Goal: Task Accomplishment & Management: Manage account settings

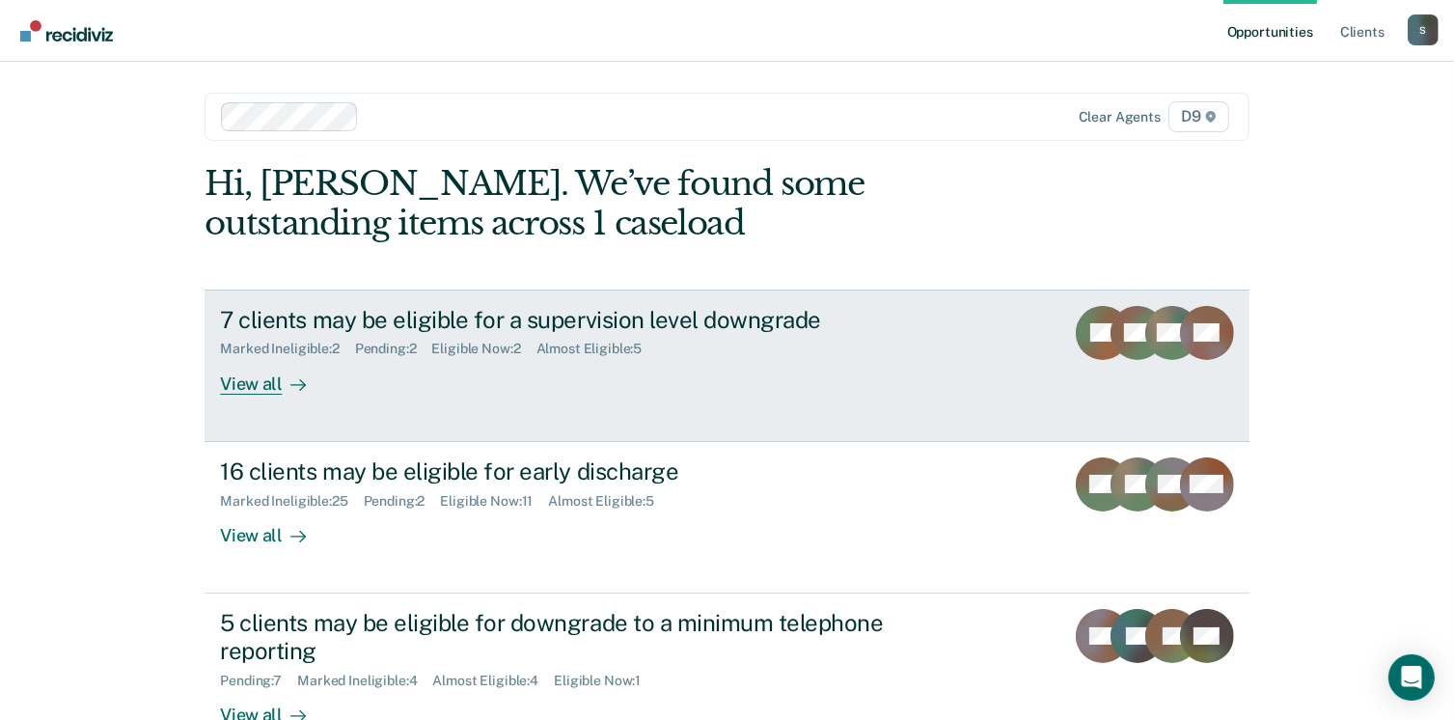
click at [247, 386] on div "View all" at bounding box center [274, 376] width 108 height 38
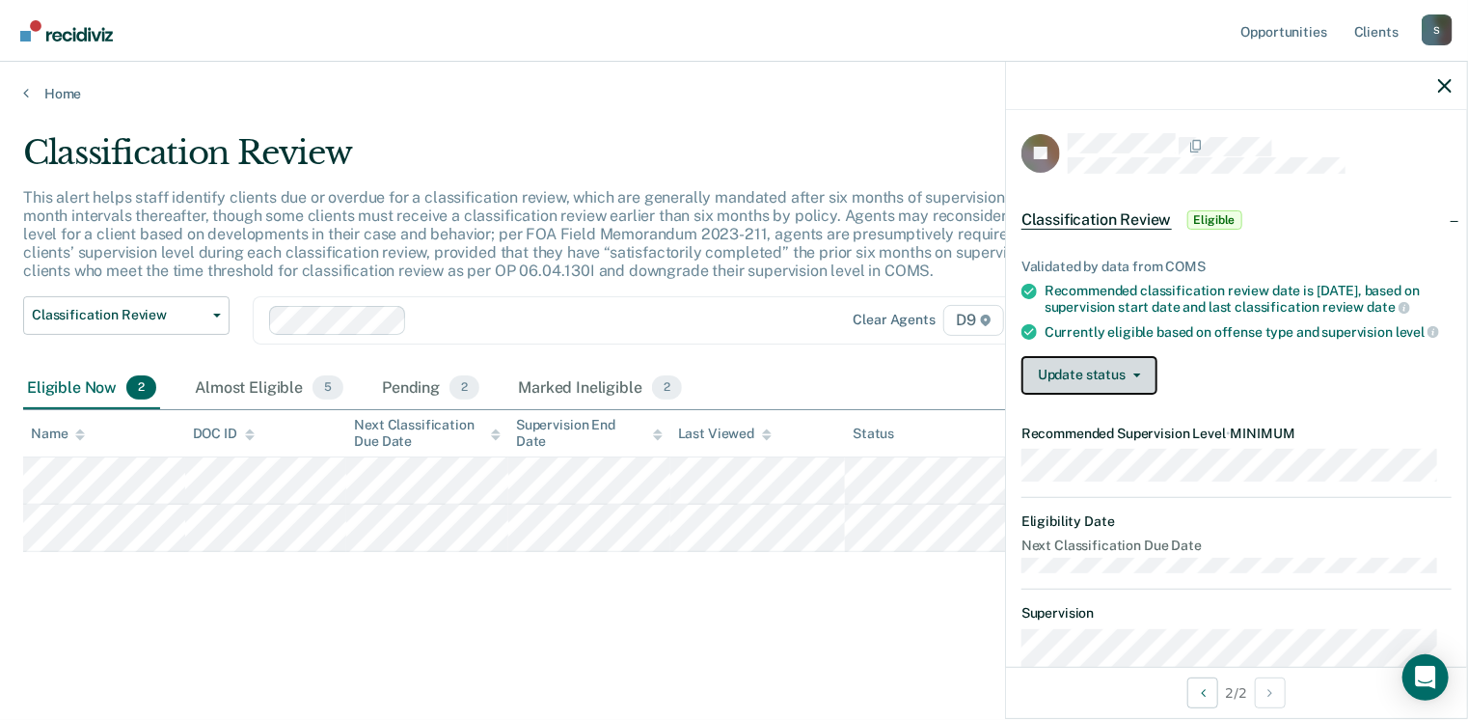
click at [1115, 385] on button "Update status" at bounding box center [1090, 375] width 136 height 39
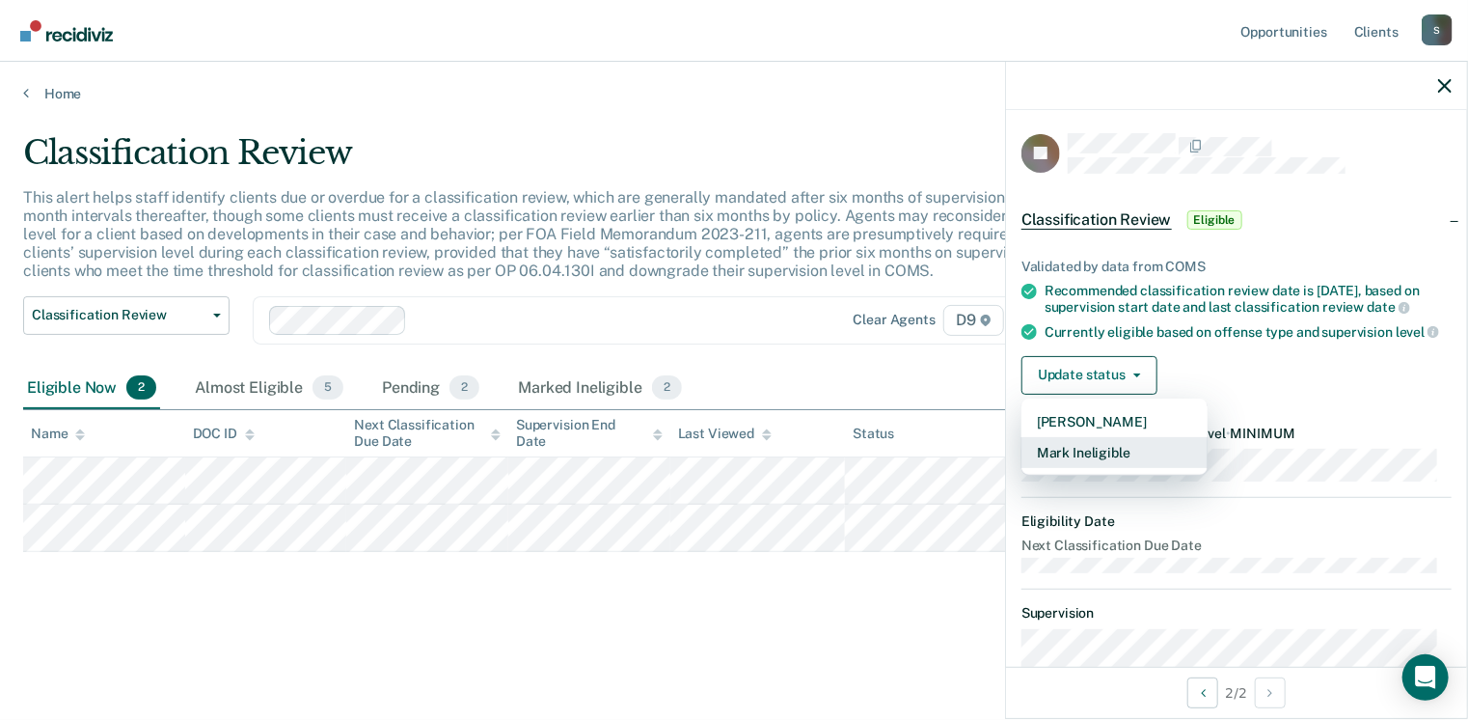
click at [1092, 466] on button "Mark Ineligible" at bounding box center [1115, 452] width 186 height 31
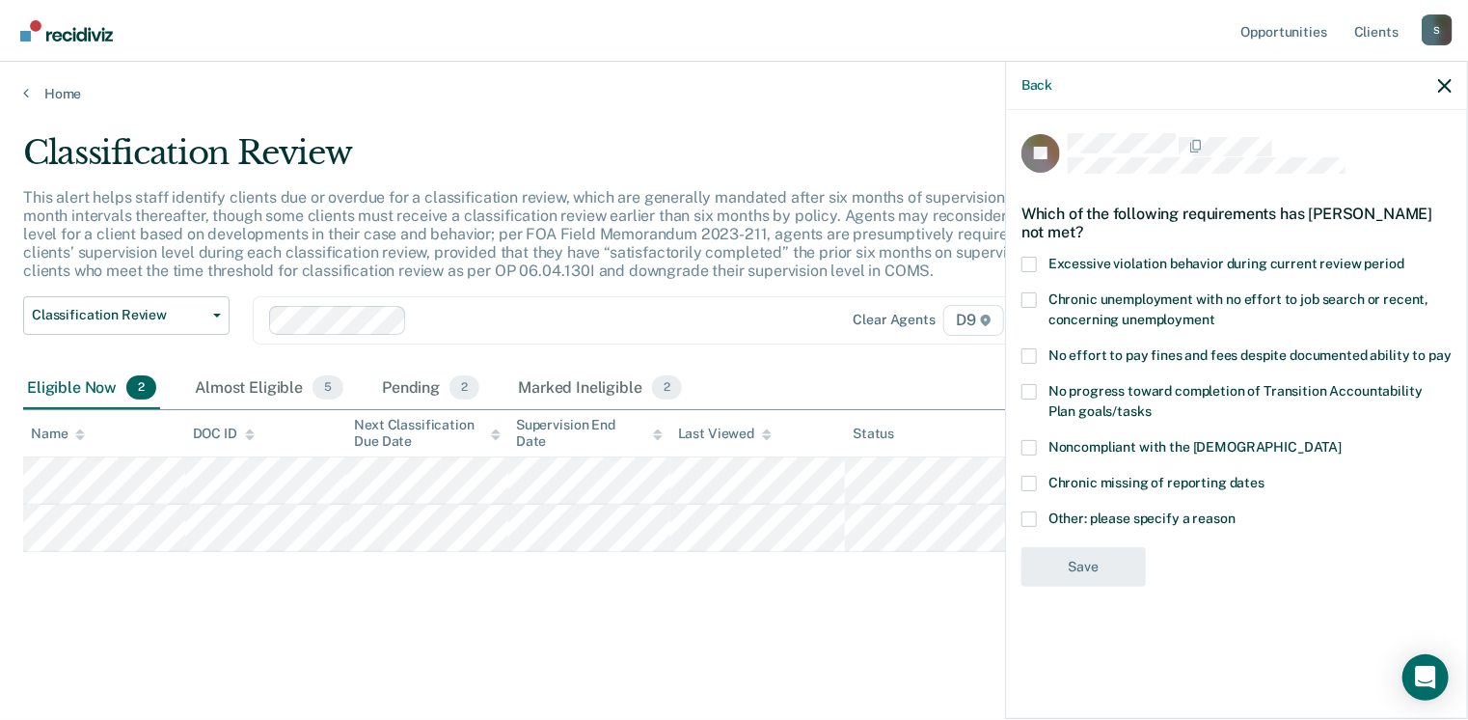
click at [1026, 478] on span at bounding box center [1029, 483] width 15 height 15
click at [1265, 476] on input "Chronic missing of reporting dates" at bounding box center [1265, 476] width 0 height 0
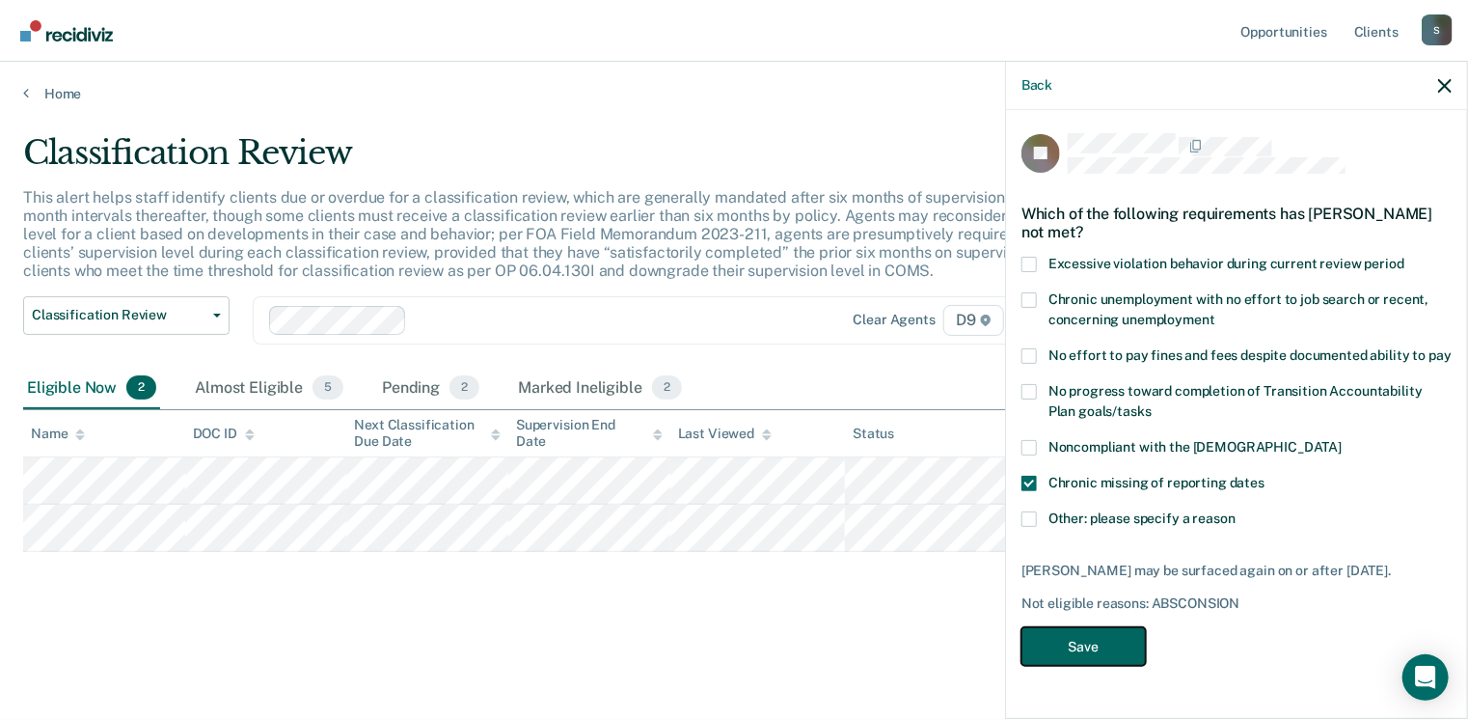
drag, startPoint x: 1090, startPoint y: 630, endPoint x: 1073, endPoint y: 584, distance: 49.5
click at [1073, 584] on div "JB Which of the following requirements has [PERSON_NAME] not met? Excessive vio…" at bounding box center [1237, 405] width 430 height 545
click at [1026, 514] on span at bounding box center [1029, 518] width 15 height 15
click at [1236, 511] on input "Other: please specify a reason" at bounding box center [1236, 511] width 0 height 0
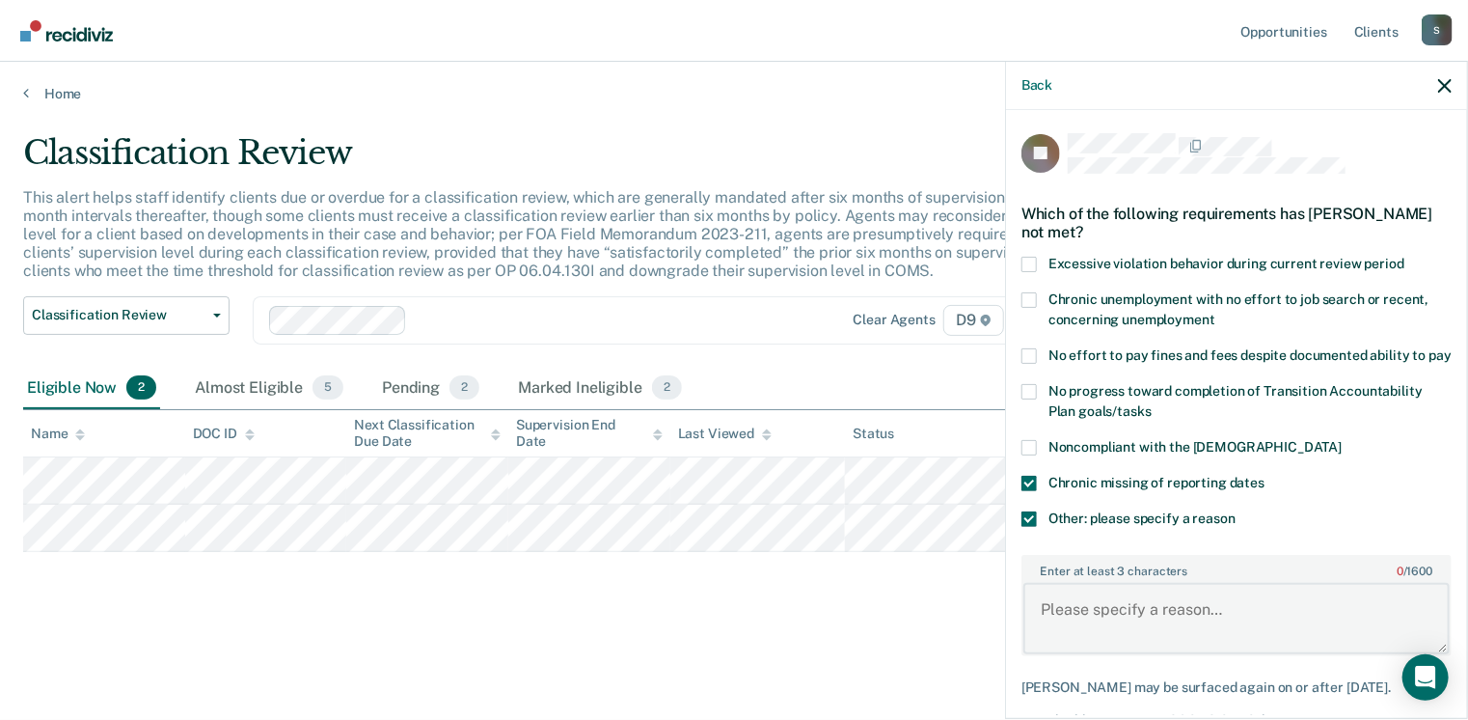
click at [1119, 622] on textarea "Enter at least 3 characters 0 / 1600" at bounding box center [1237, 618] width 426 height 71
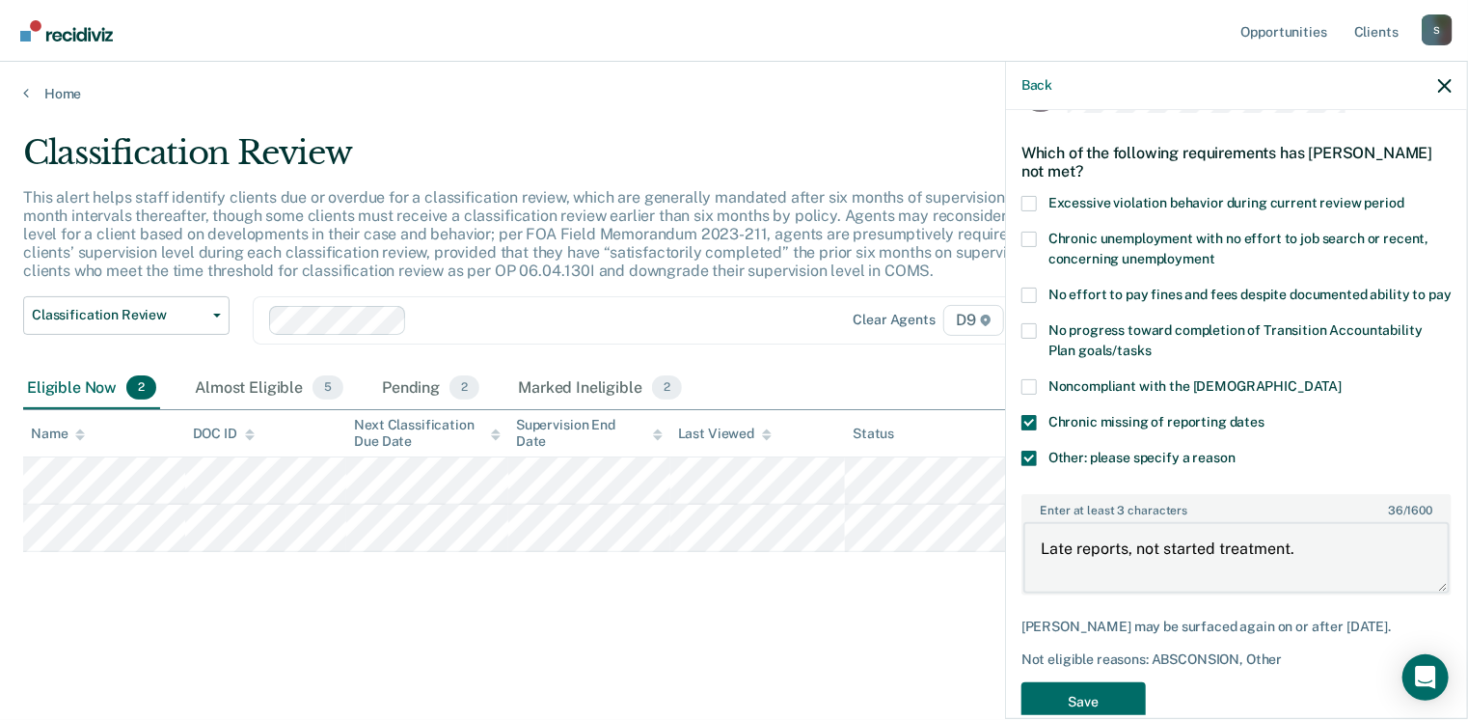
scroll to position [119, 0]
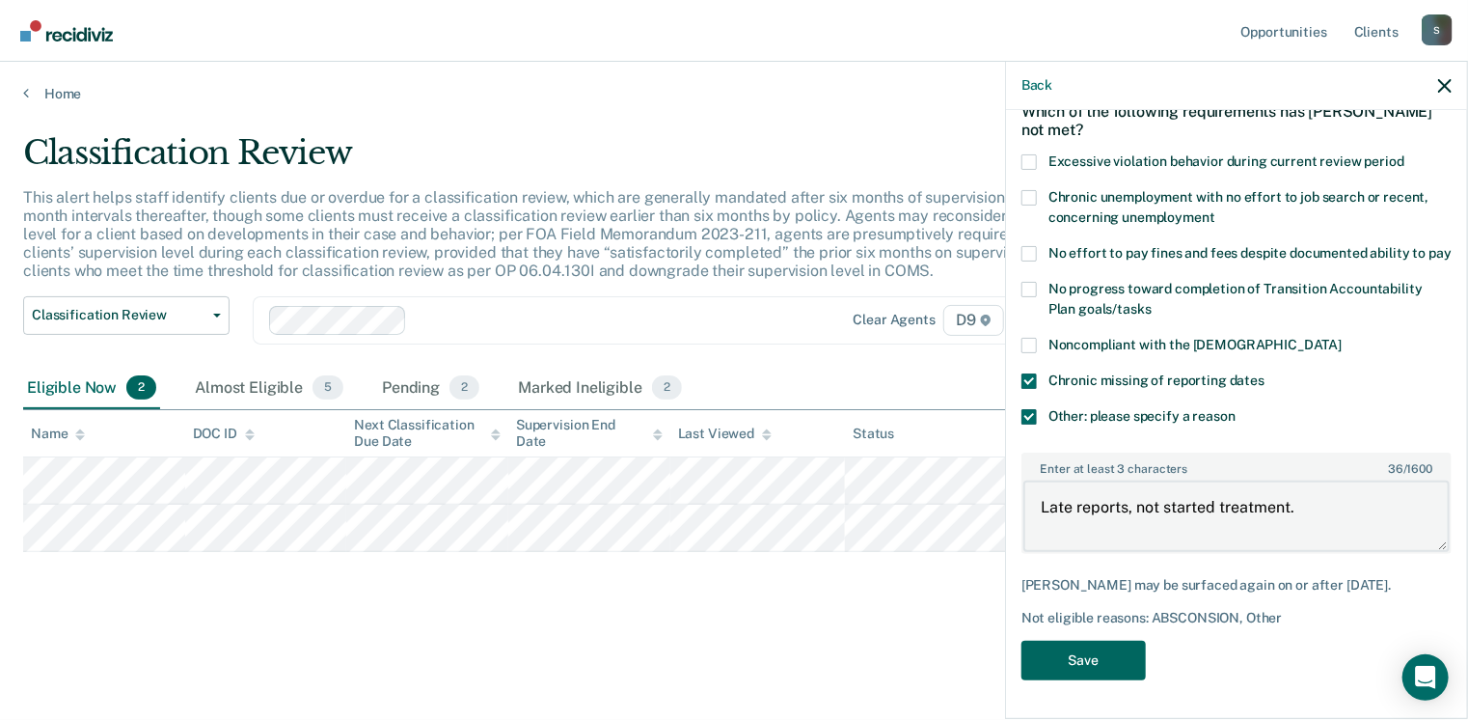
type textarea "Late reports, not started treatment."
click at [1084, 667] on button "Save" at bounding box center [1084, 661] width 124 height 40
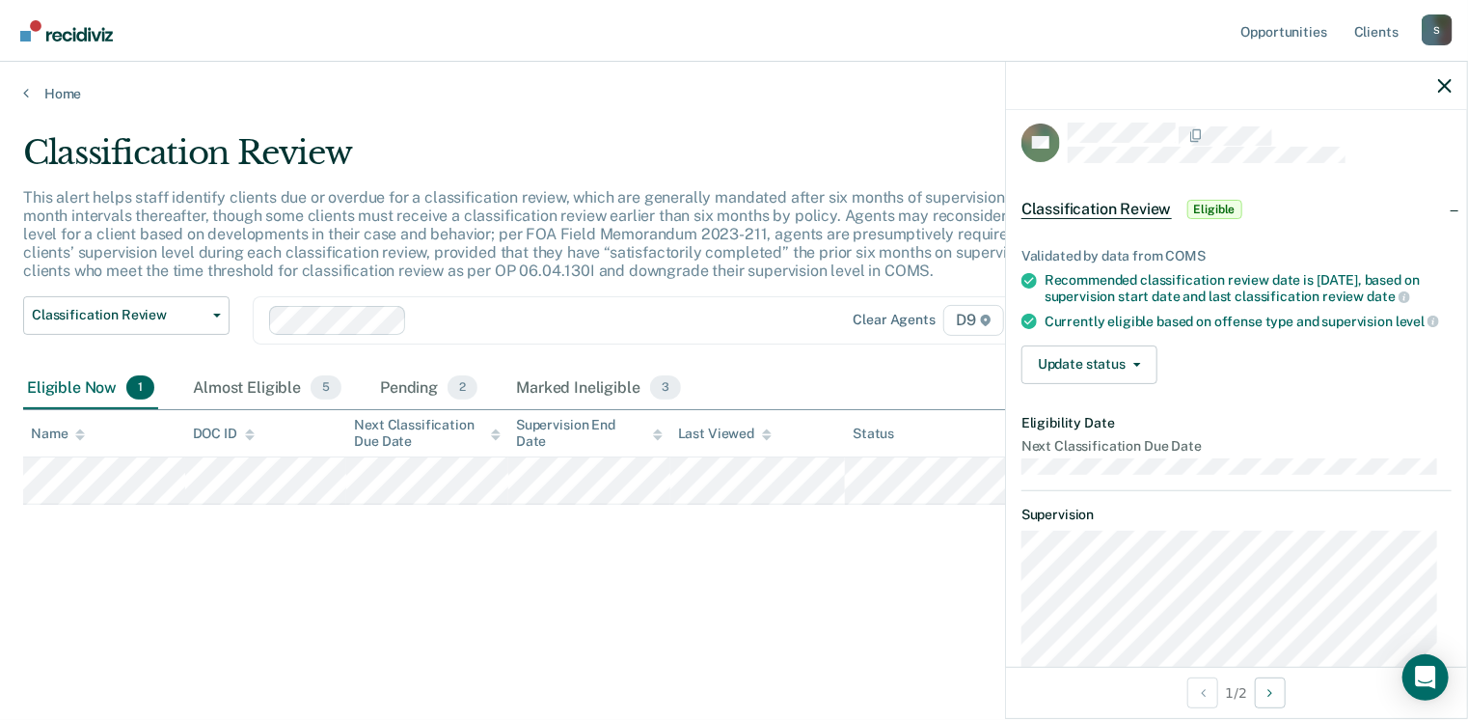
scroll to position [0, 0]
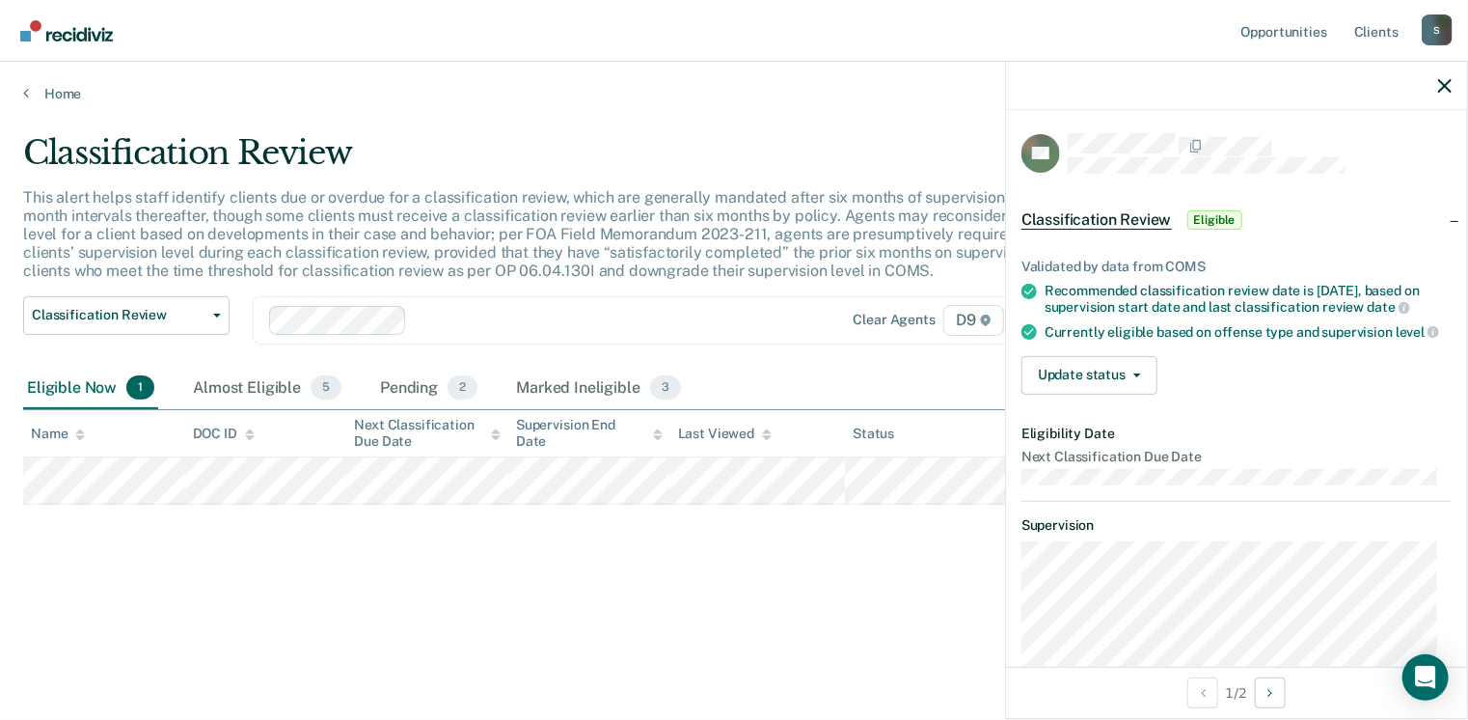
click at [928, 528] on div "Classification Review This alert helps staff identify clients due or overdue fo…" at bounding box center [734, 354] width 1422 height 442
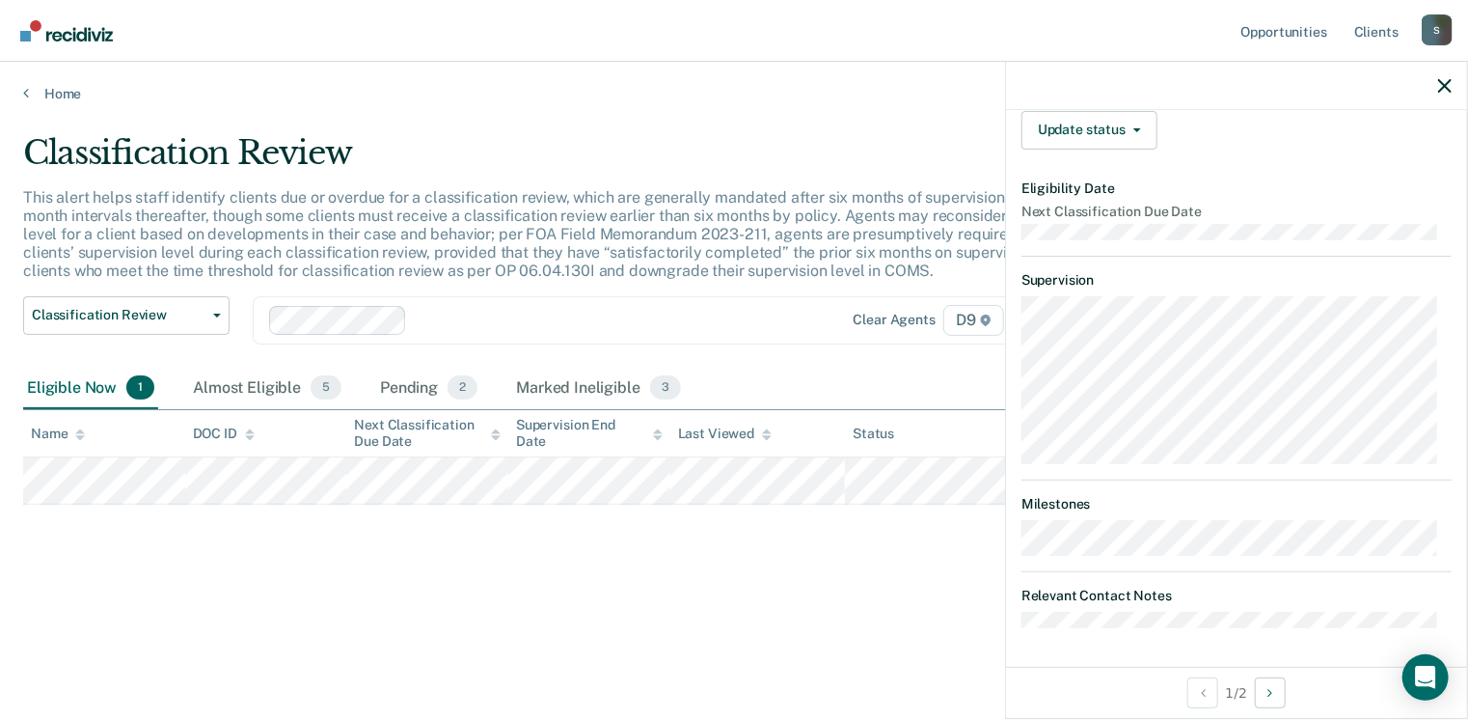
scroll to position [63, 0]
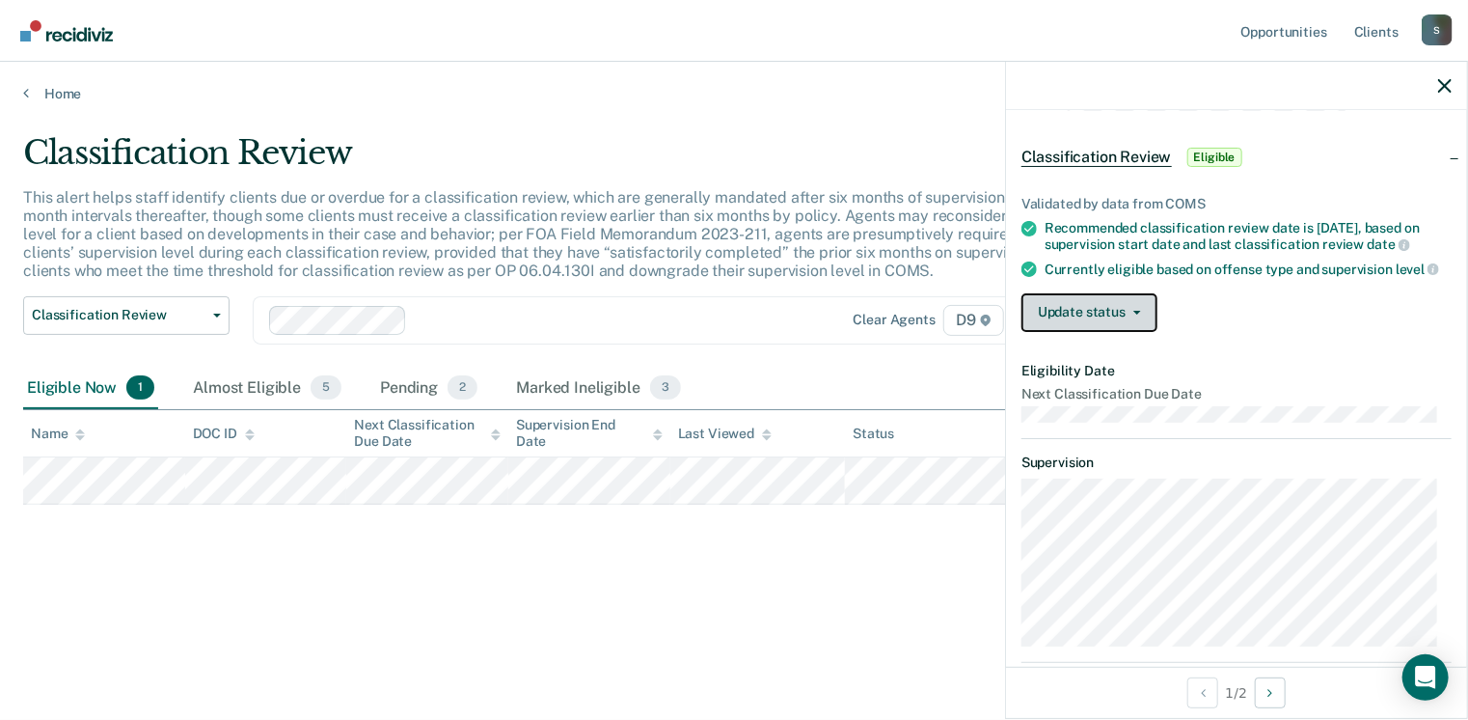
click at [1099, 332] on button "Update status" at bounding box center [1090, 312] width 136 height 39
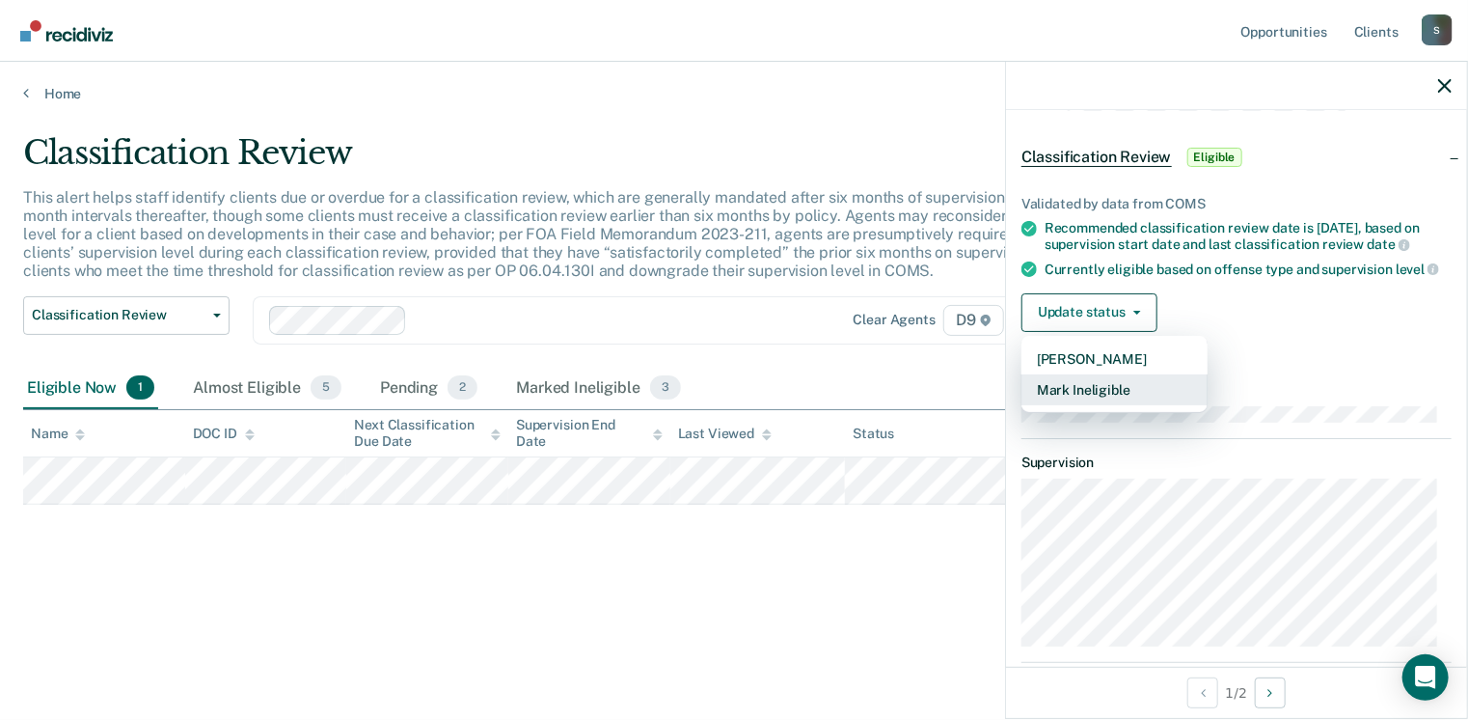
click at [1096, 394] on button "Mark Ineligible" at bounding box center [1115, 389] width 186 height 31
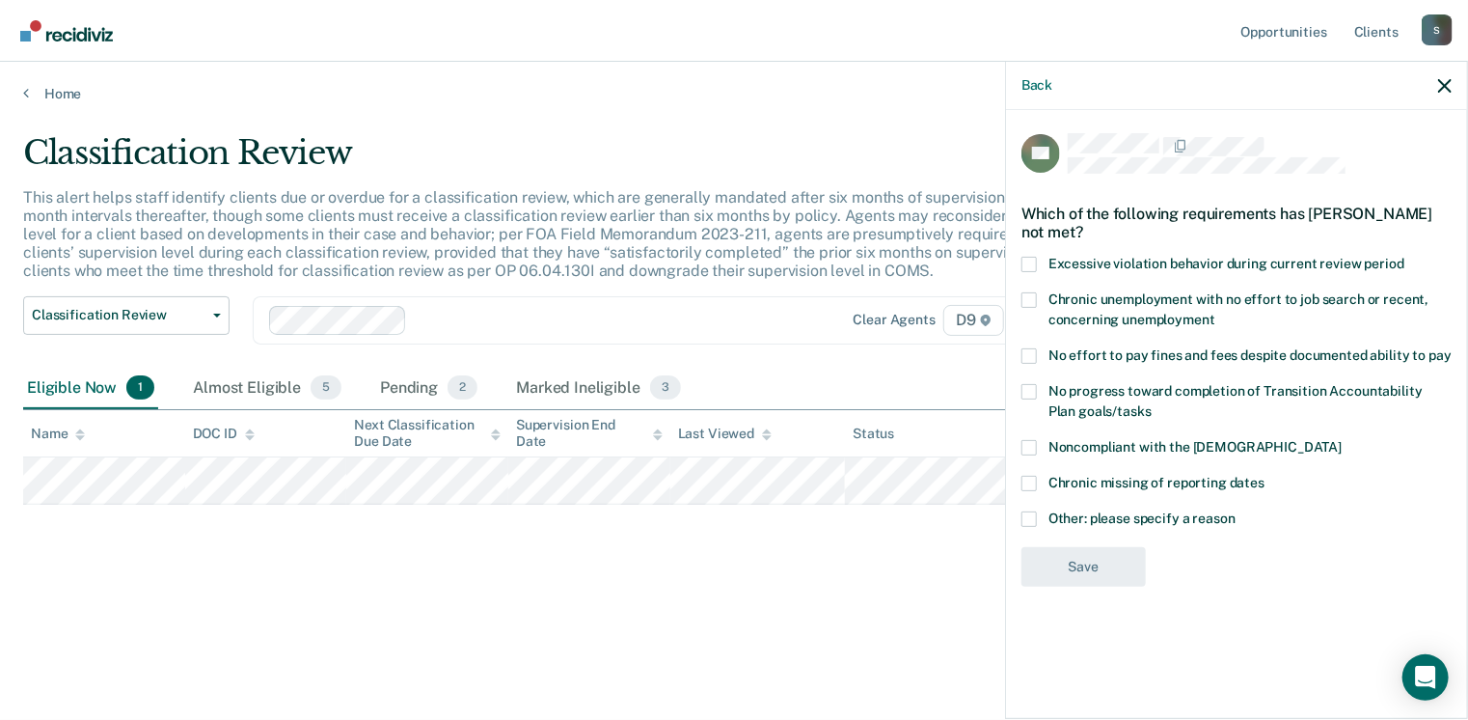
click at [1065, 510] on div "EG Which of the following requirements has [PERSON_NAME] not met? Excessive vio…" at bounding box center [1237, 365] width 430 height 465
drag, startPoint x: 1065, startPoint y: 513, endPoint x: 1075, endPoint y: 553, distance: 40.7
click at [1065, 519] on span "Other: please specify a reason" at bounding box center [1142, 517] width 187 height 15
click at [1236, 511] on input "Other: please specify a reason" at bounding box center [1236, 511] width 0 height 0
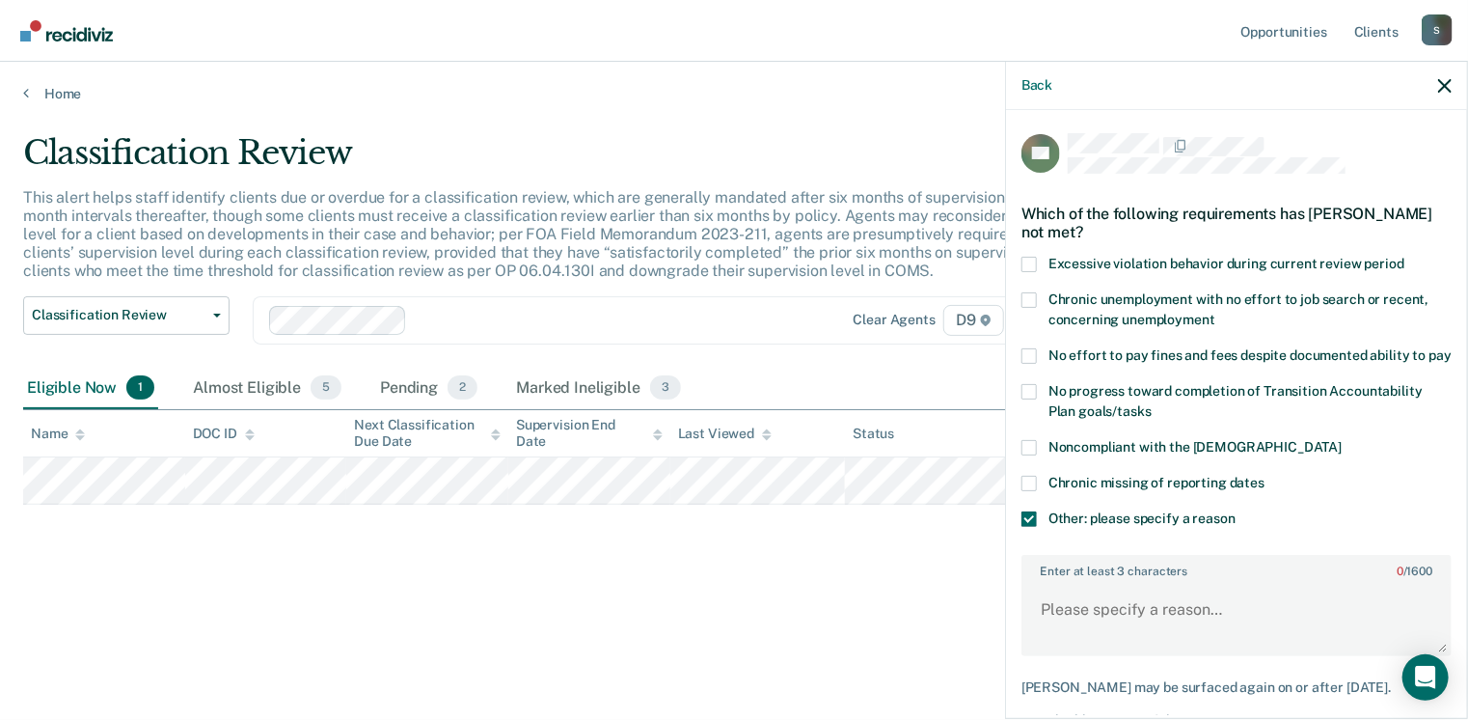
click at [1079, 547] on div "Other: please specify a reason" at bounding box center [1237, 529] width 430 height 36
click at [1093, 605] on textarea "Enter at least 3 characters 0 / 1600" at bounding box center [1237, 618] width 426 height 71
type textarea "S"
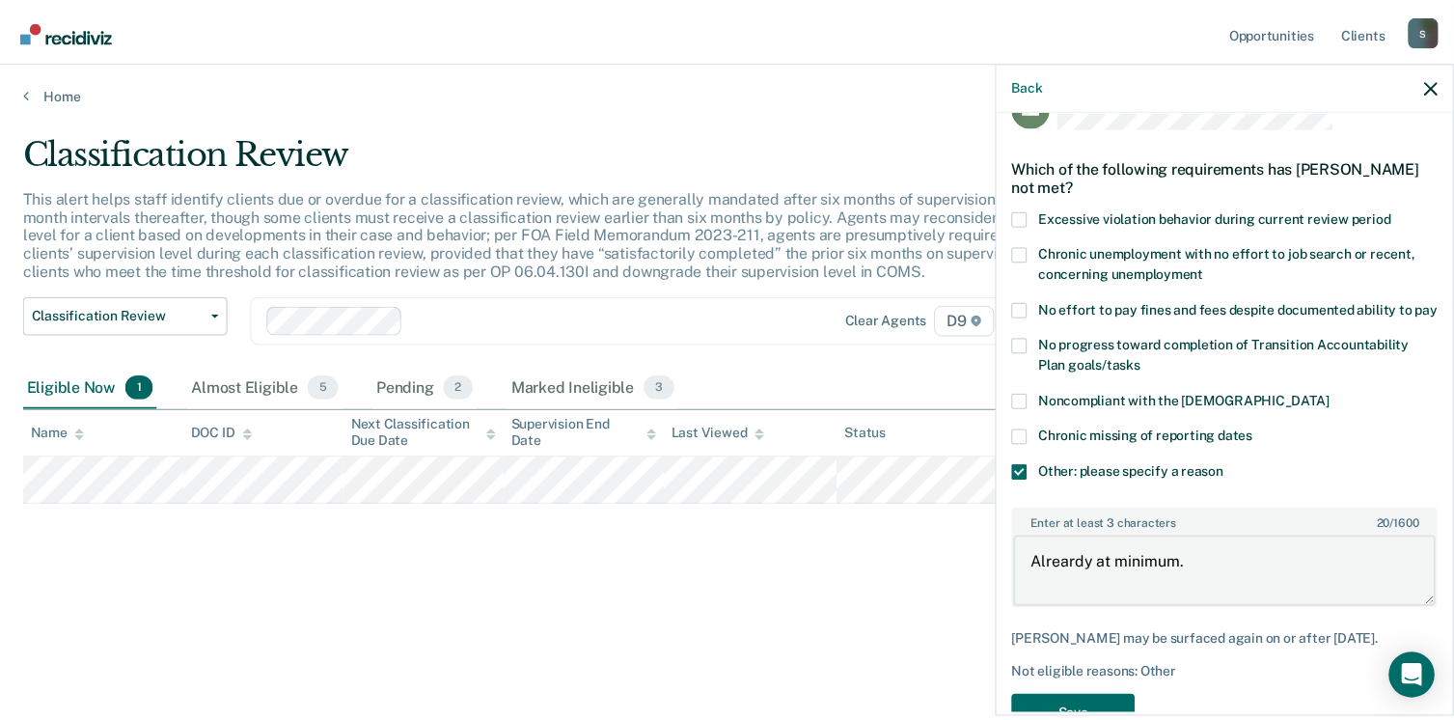
scroll to position [119, 0]
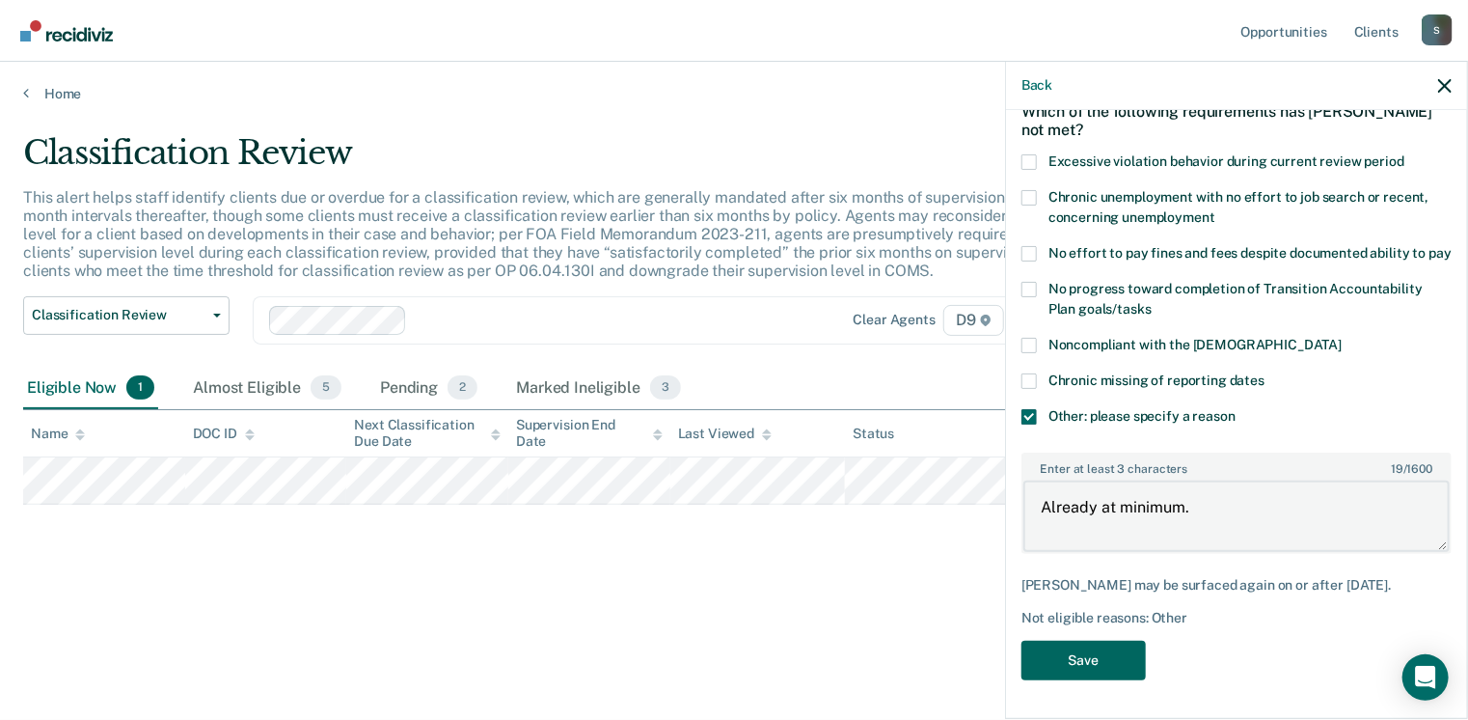
type textarea "Already at minimum."
click at [1066, 652] on button "Save" at bounding box center [1084, 661] width 124 height 40
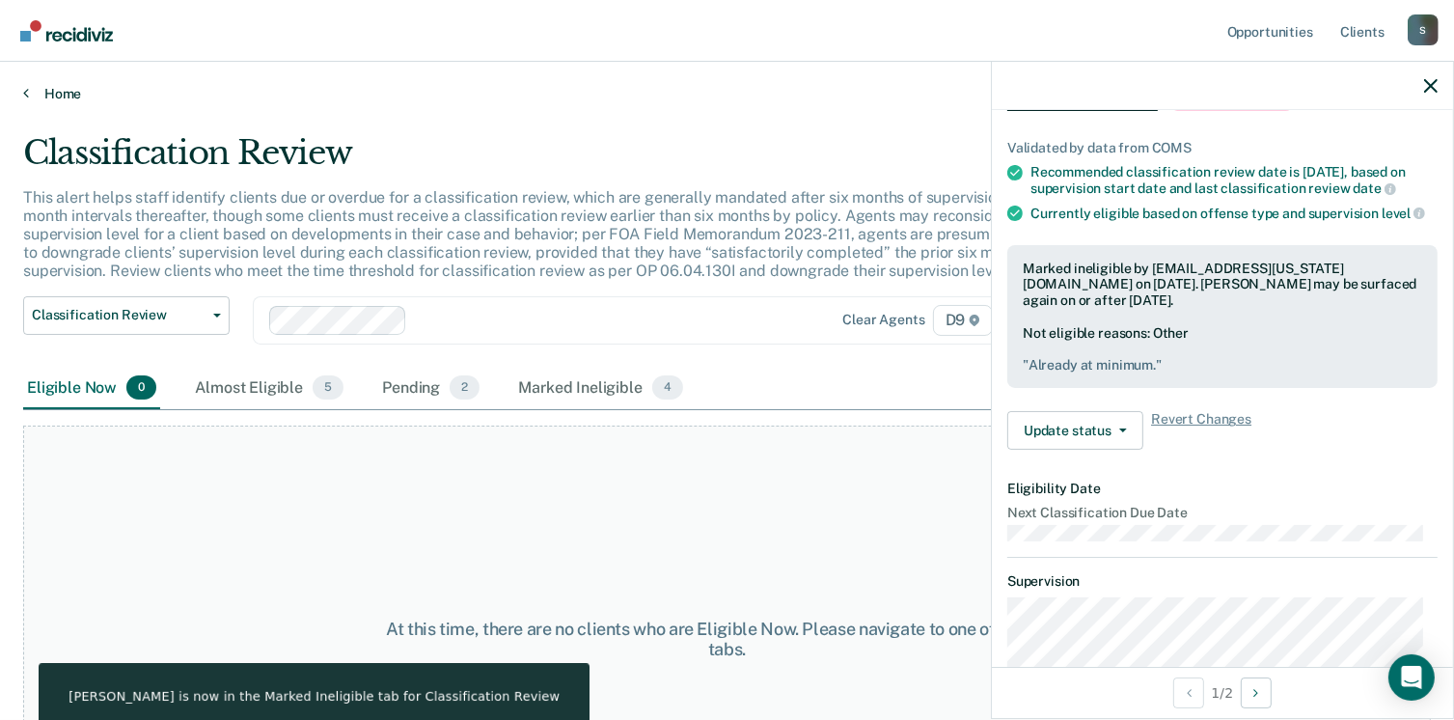
click at [56, 98] on link "Home" at bounding box center [727, 93] width 1408 height 17
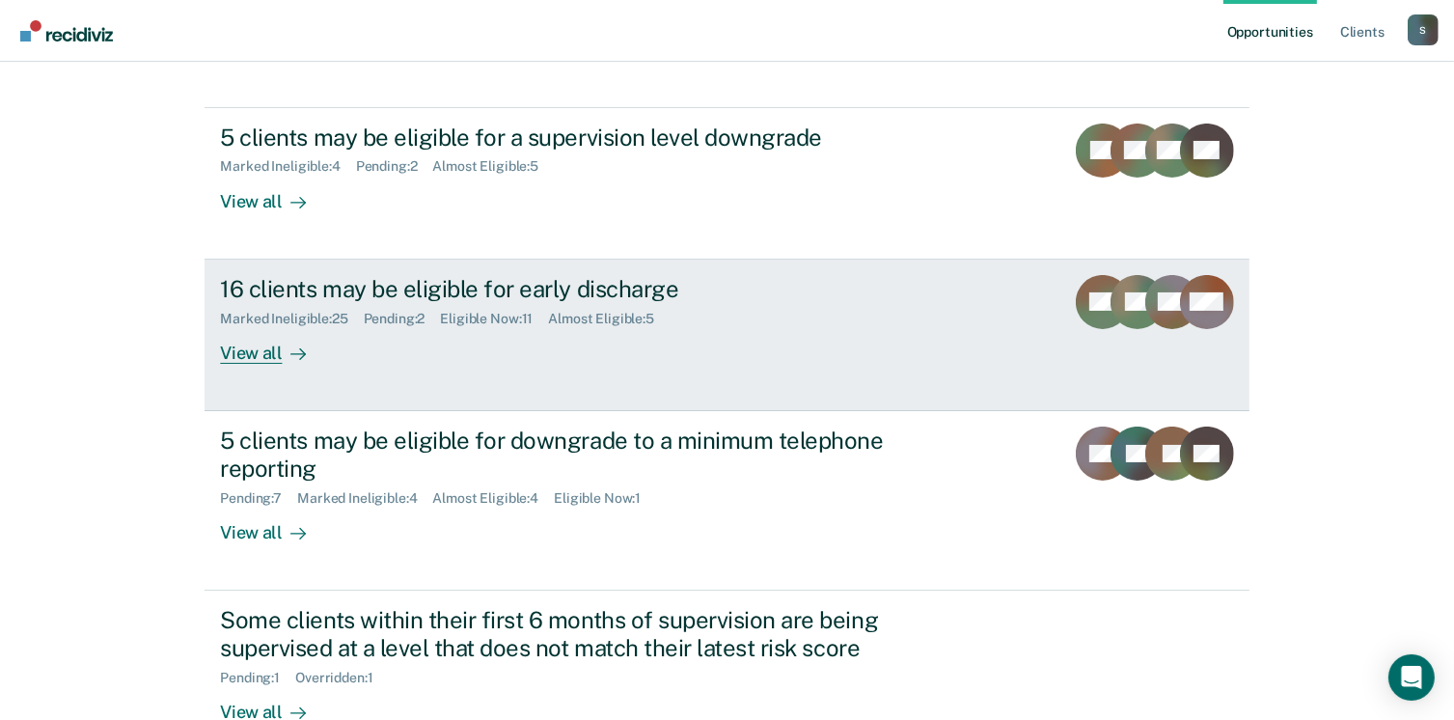
scroll to position [193, 0]
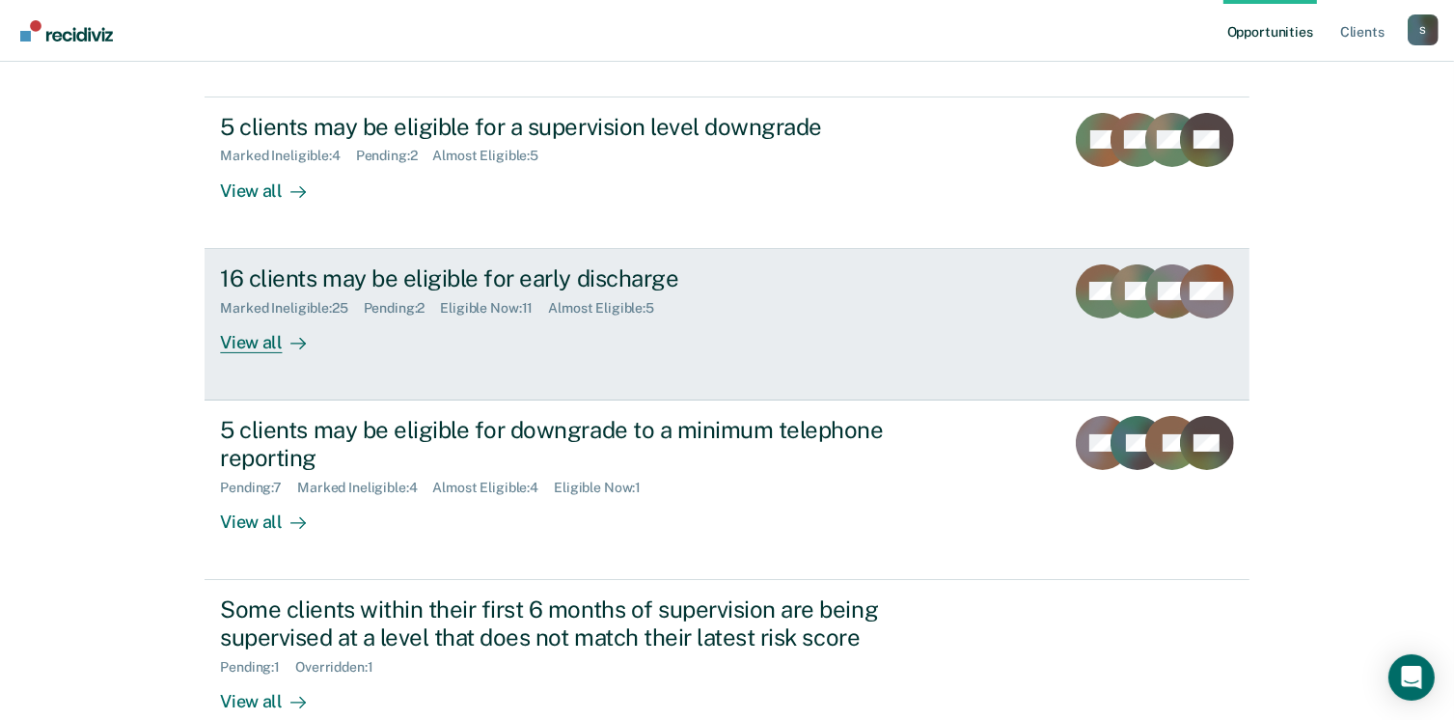
click at [265, 351] on div "View all" at bounding box center [274, 334] width 108 height 38
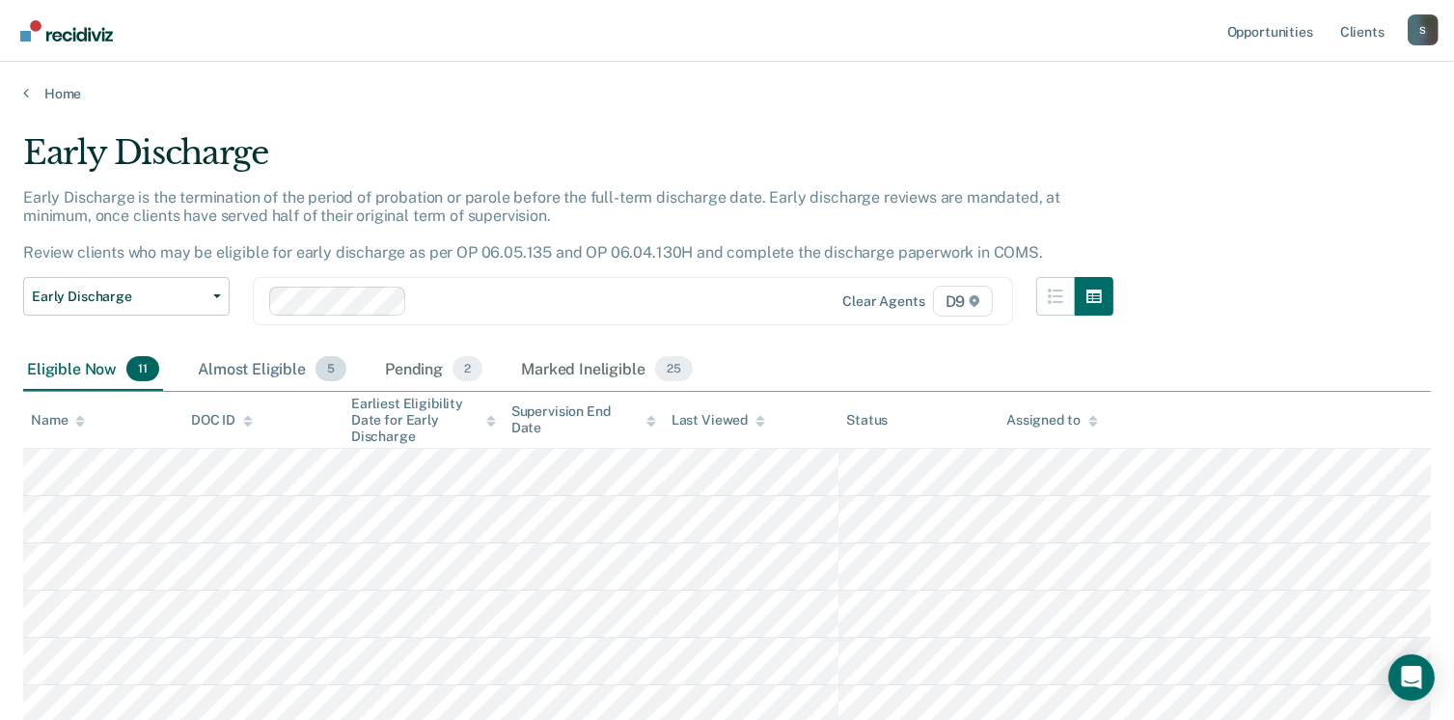
scroll to position [193, 0]
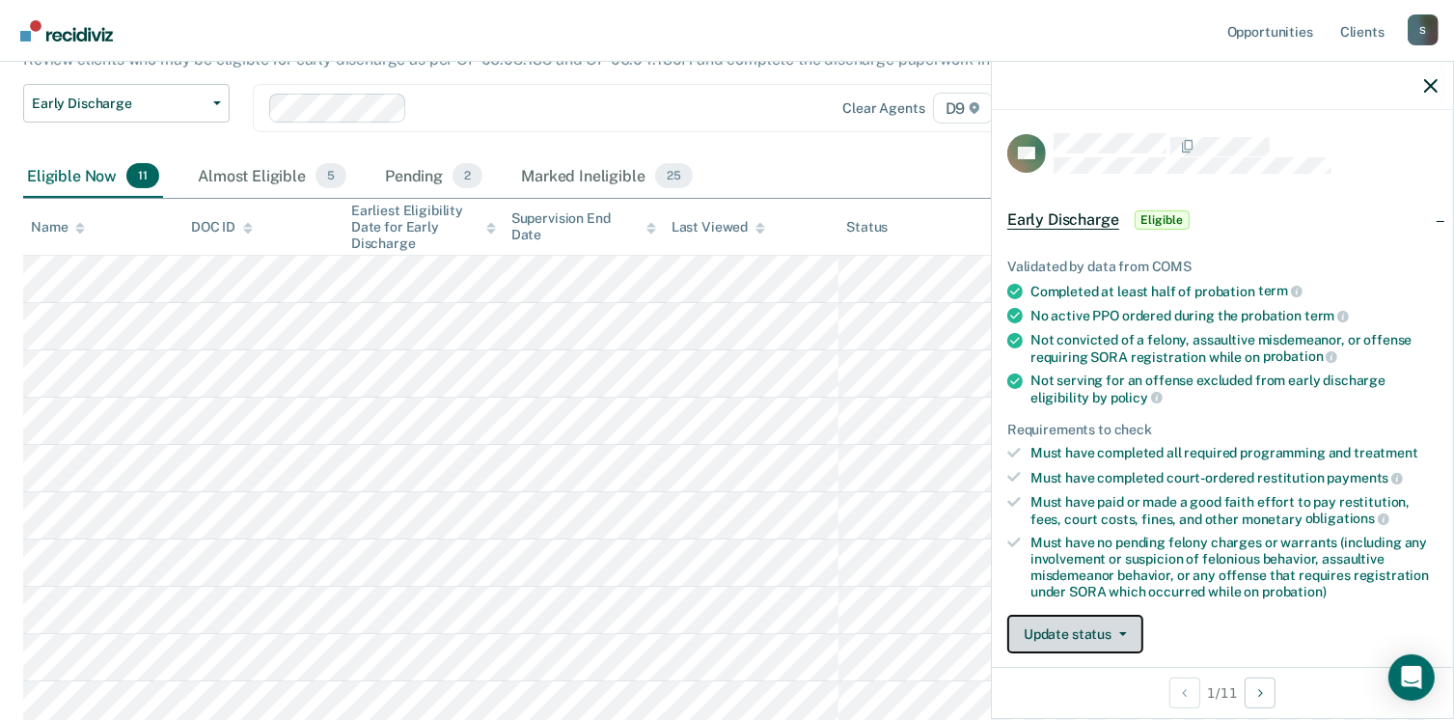
click at [1092, 629] on button "Update status" at bounding box center [1075, 634] width 136 height 39
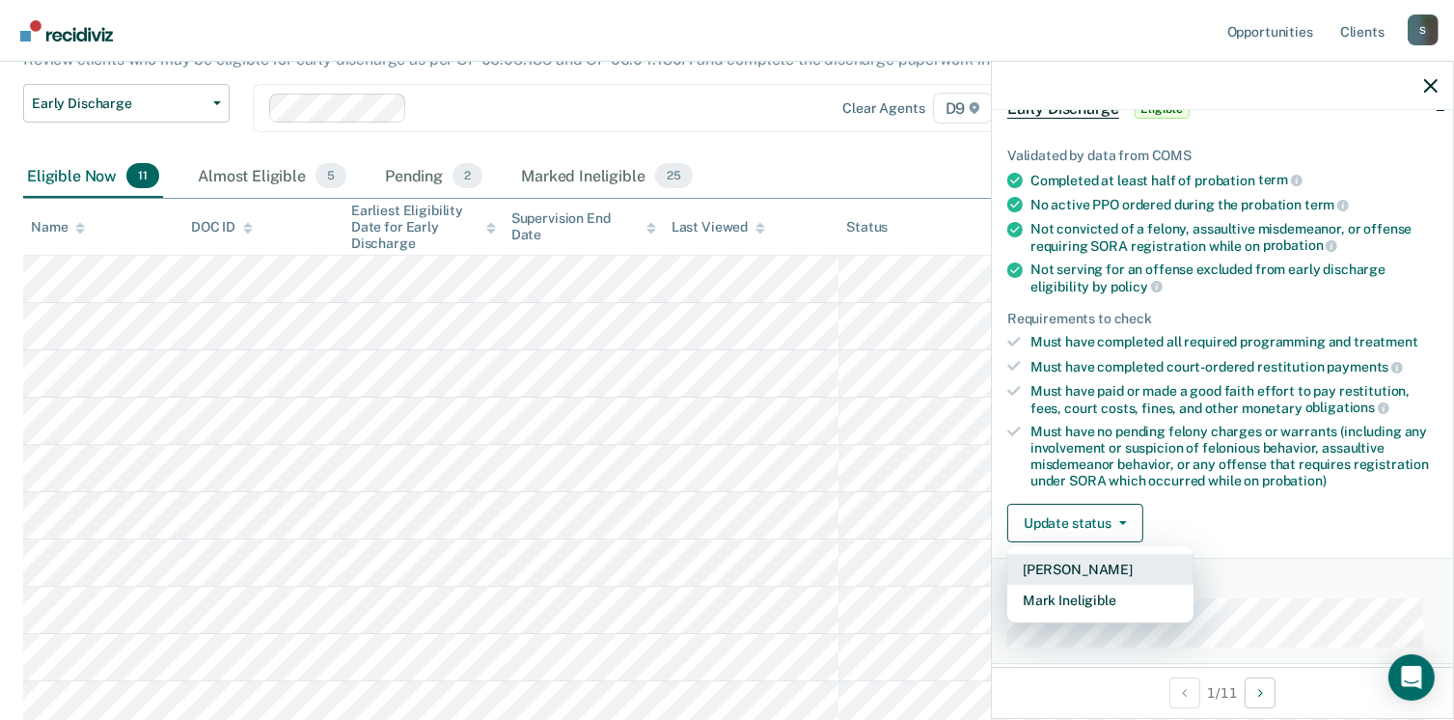
scroll to position [215, 0]
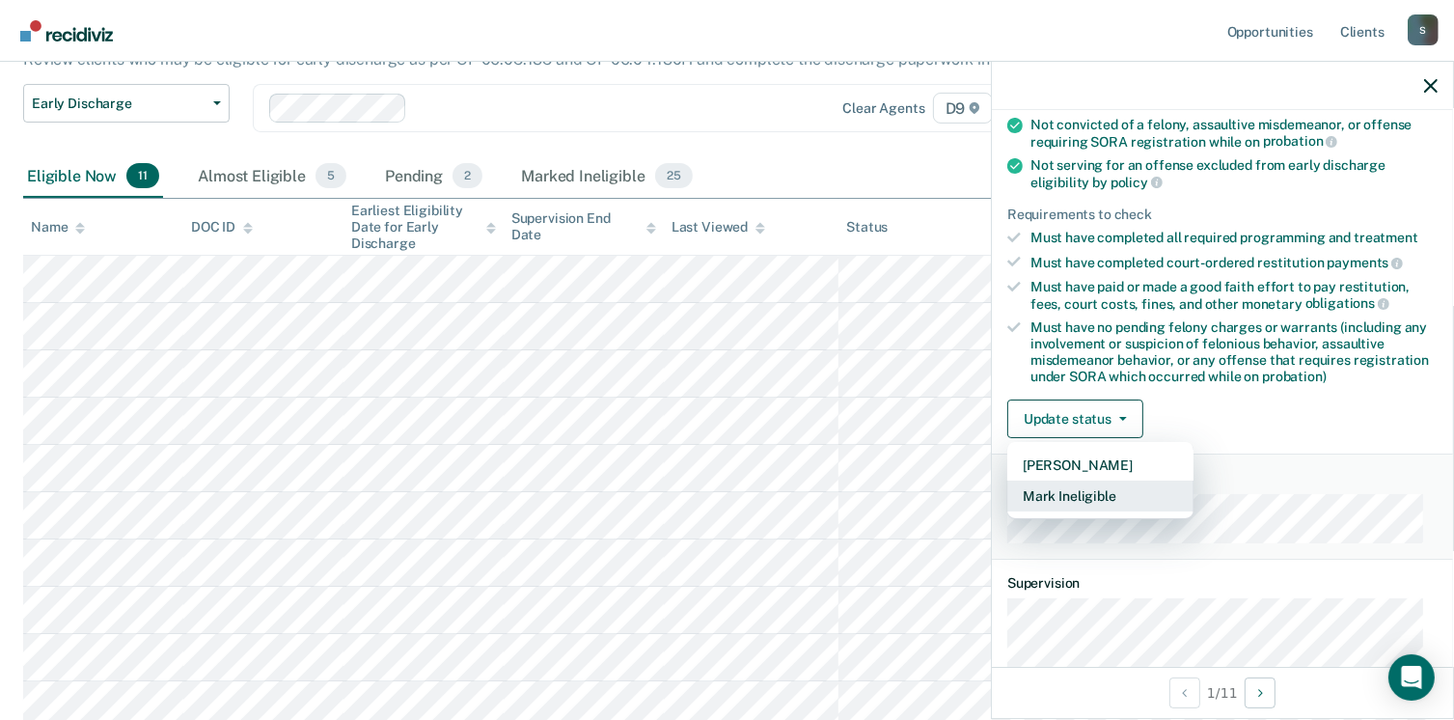
click at [1080, 491] on button "Mark Ineligible" at bounding box center [1100, 495] width 186 height 31
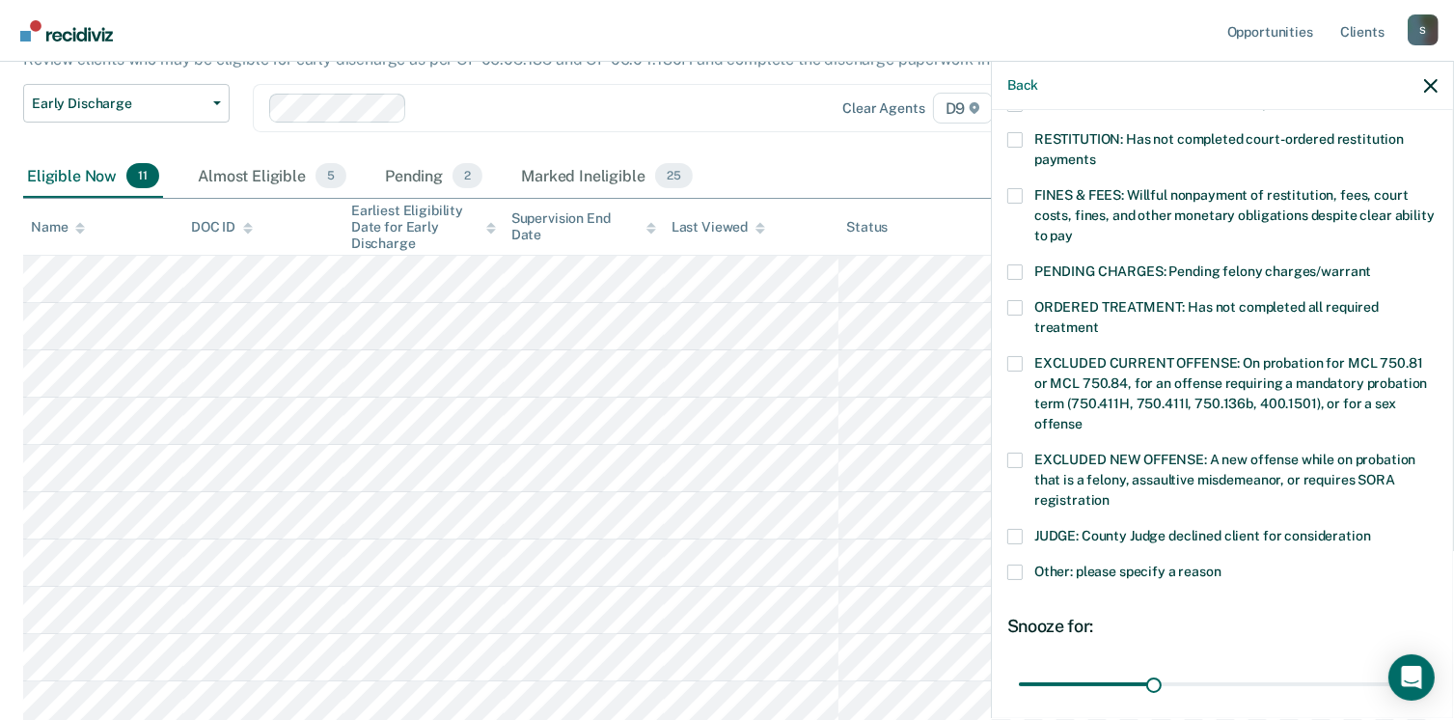
scroll to position [505, 0]
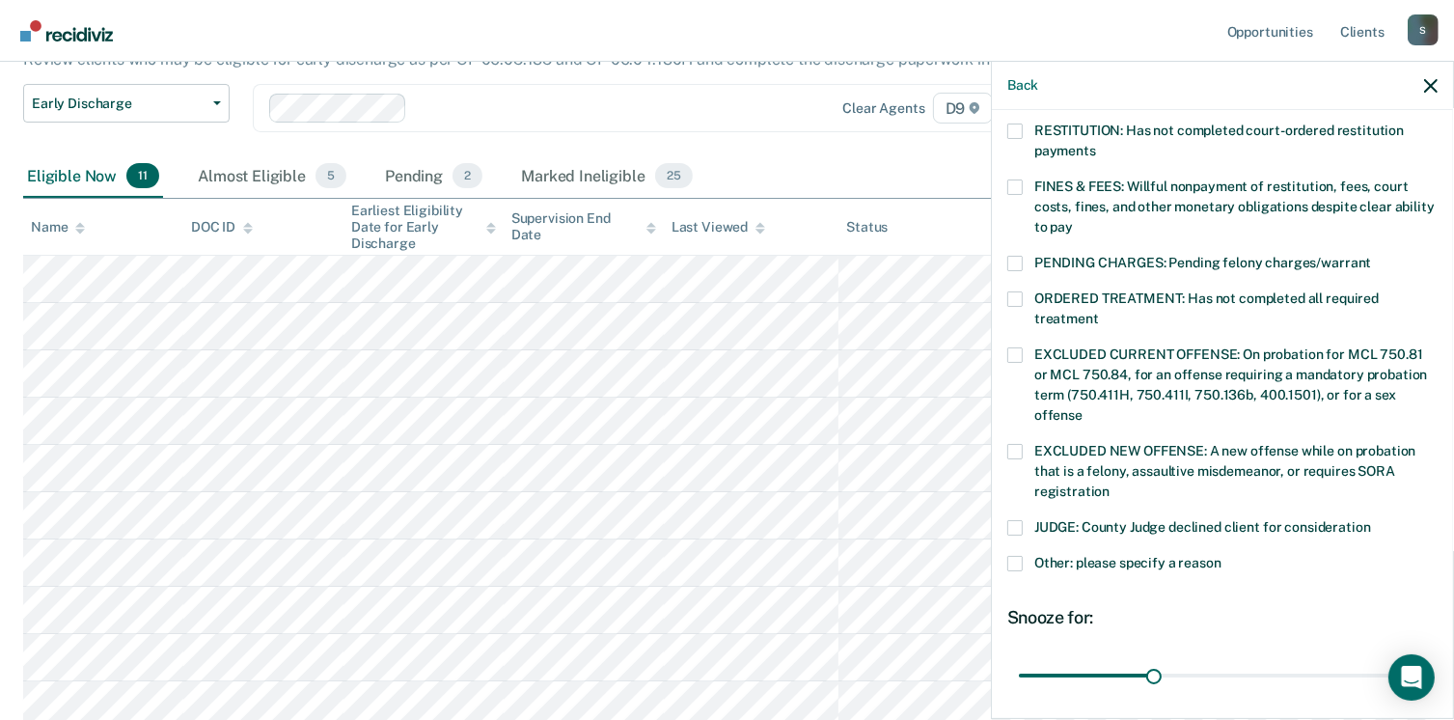
click at [1015, 520] on span at bounding box center [1014, 527] width 15 height 15
click at [1371, 520] on input "JUDGE: County Judge declined client for consideration" at bounding box center [1371, 520] width 0 height 0
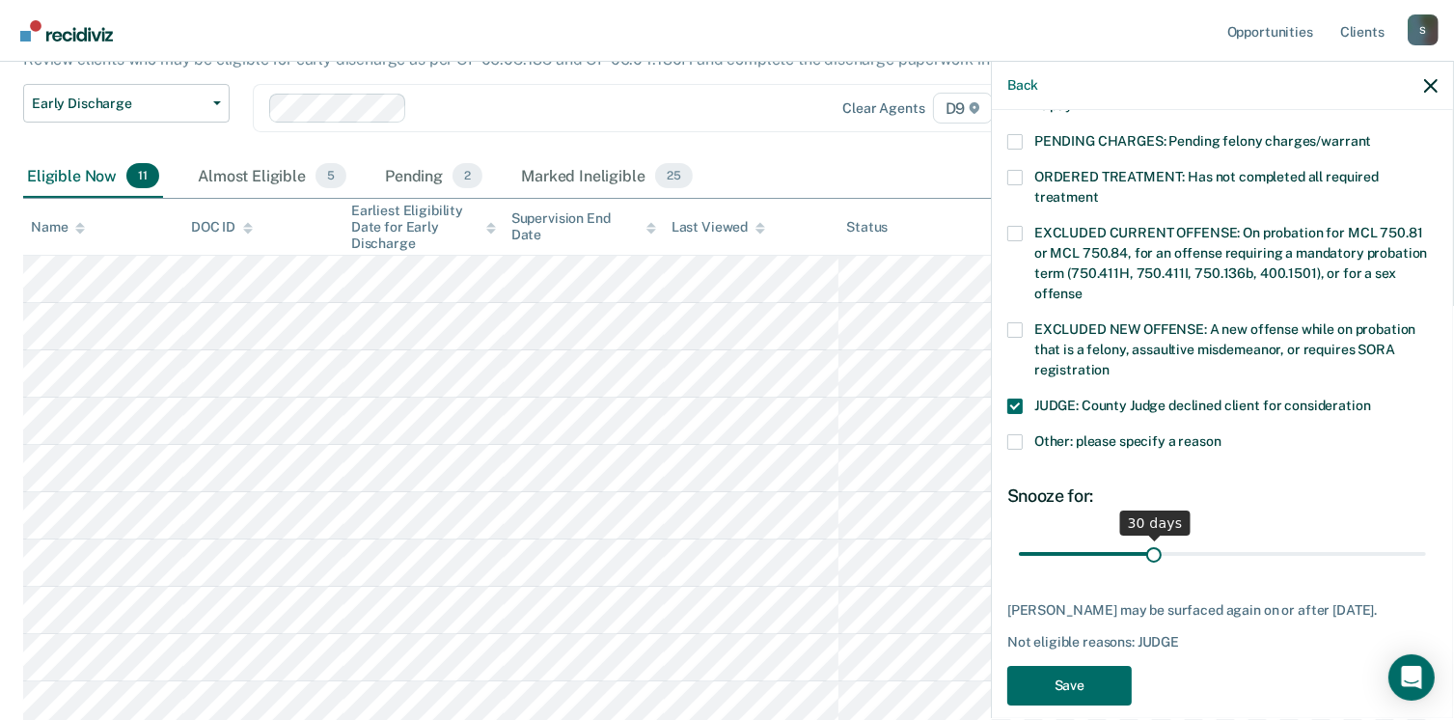
scroll to position [628, 0]
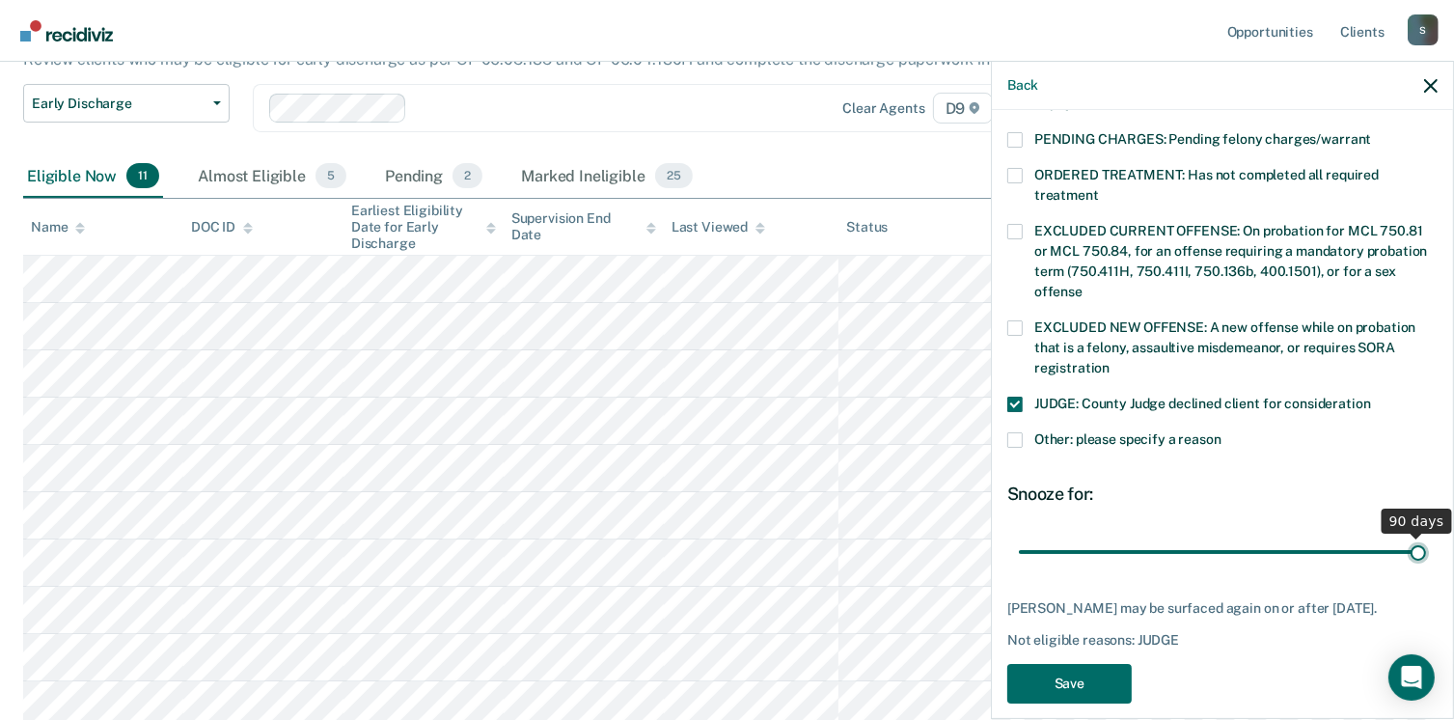
type input "90"
click at [1407, 535] on input "range" at bounding box center [1222, 552] width 407 height 34
click at [1077, 672] on button "Save" at bounding box center [1069, 684] width 124 height 40
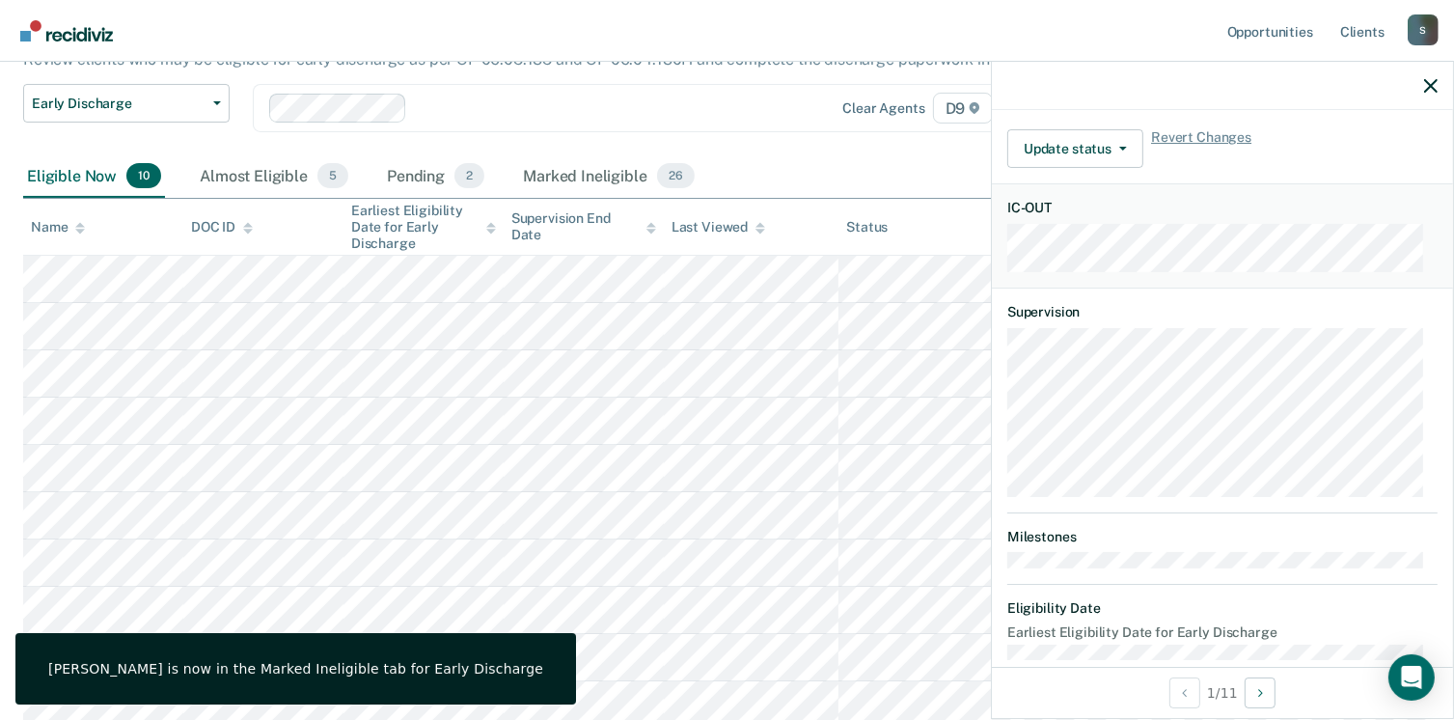
scroll to position [424, 0]
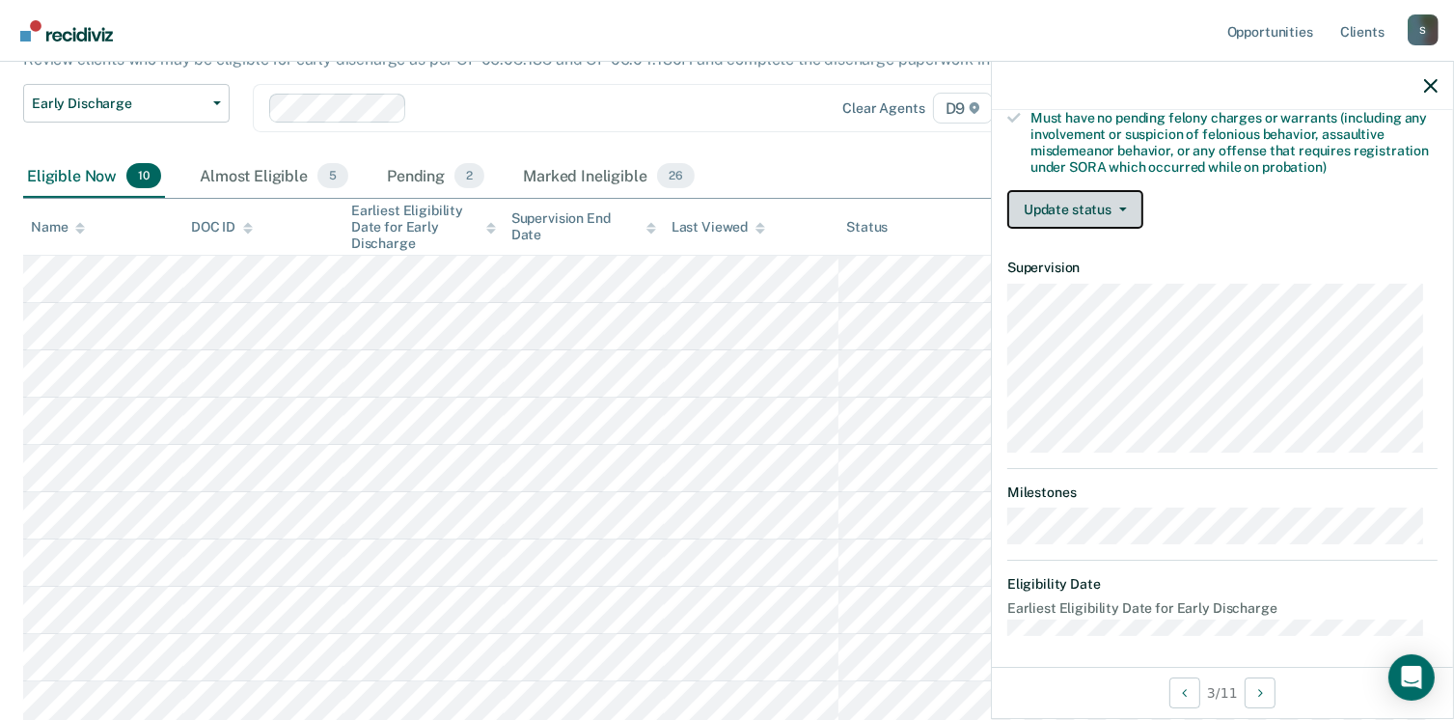
click at [1065, 209] on button "Update status" at bounding box center [1075, 209] width 136 height 39
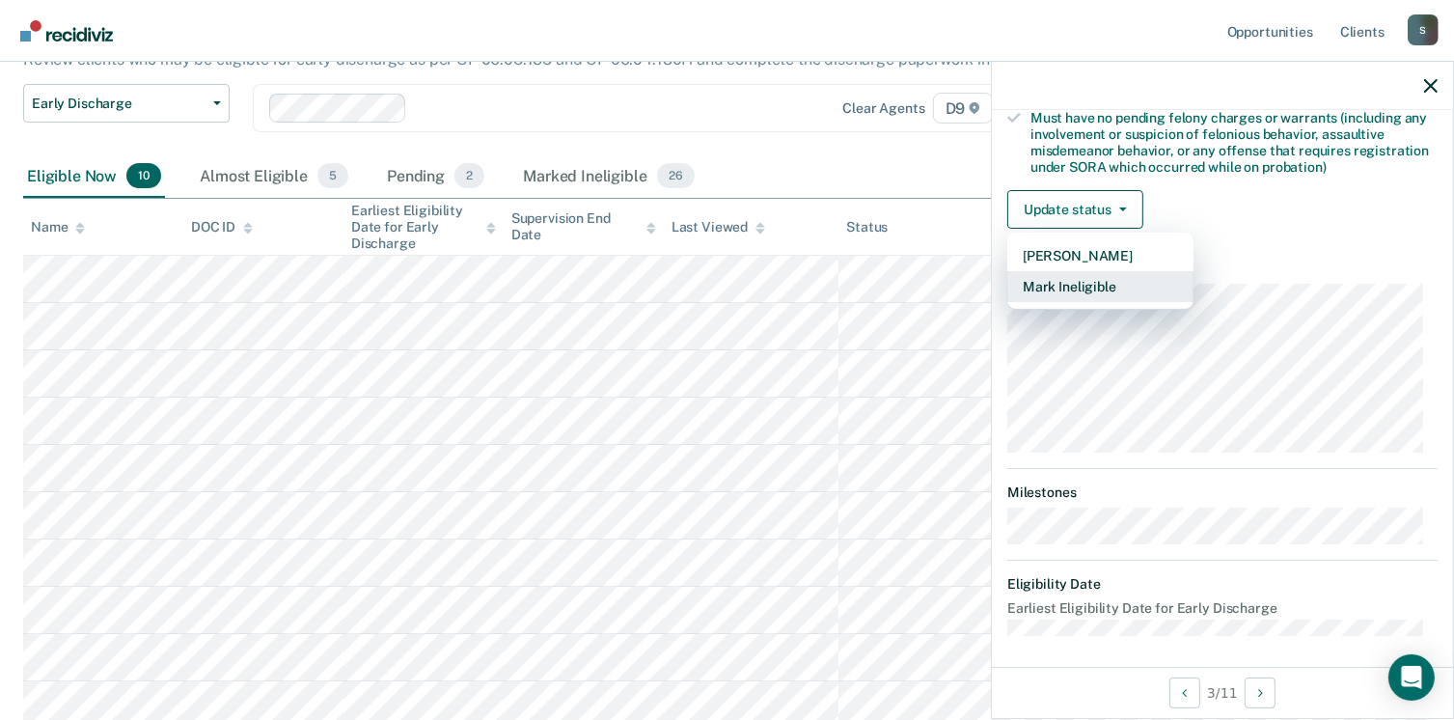
click at [1062, 277] on button "Mark Ineligible" at bounding box center [1100, 286] width 186 height 31
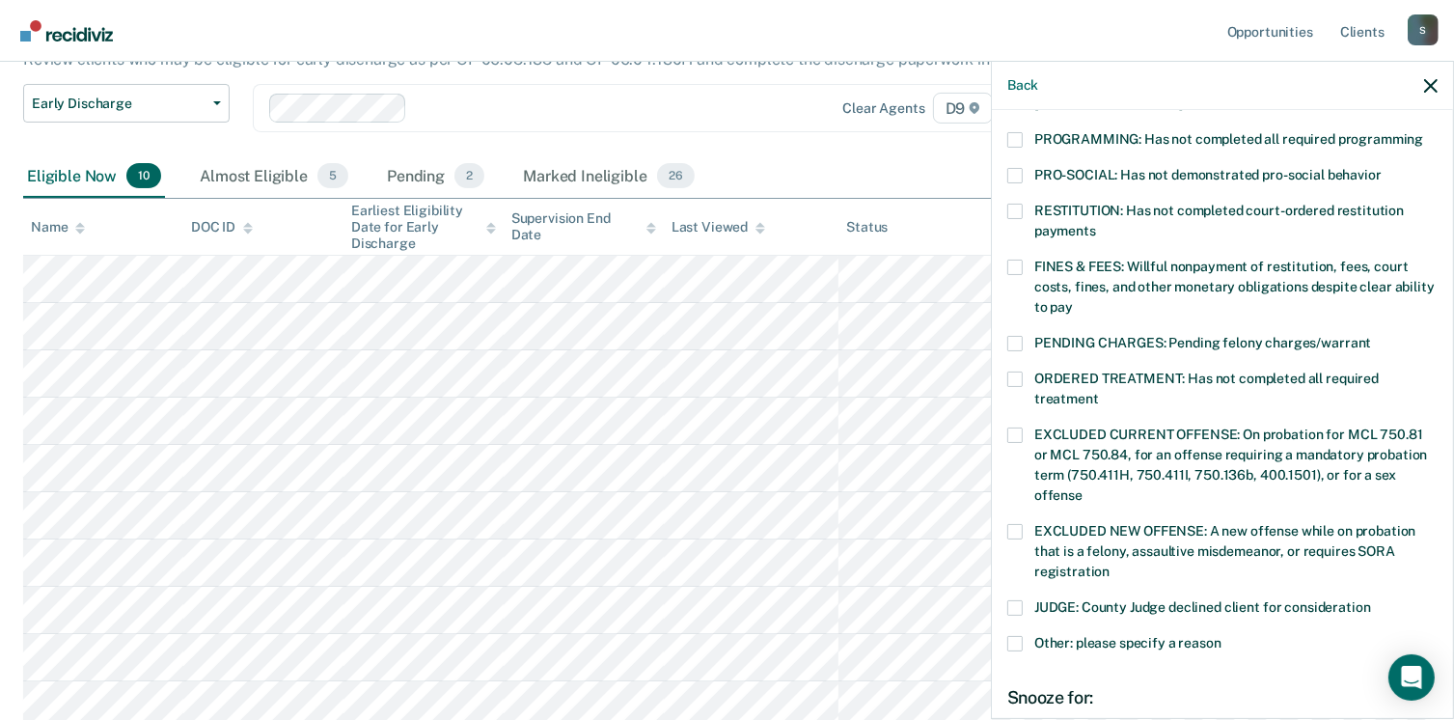
click at [1011, 600] on span at bounding box center [1014, 607] width 15 height 15
click at [1371, 600] on input "JUDGE: County Judge declined client for consideration" at bounding box center [1371, 600] width 0 height 0
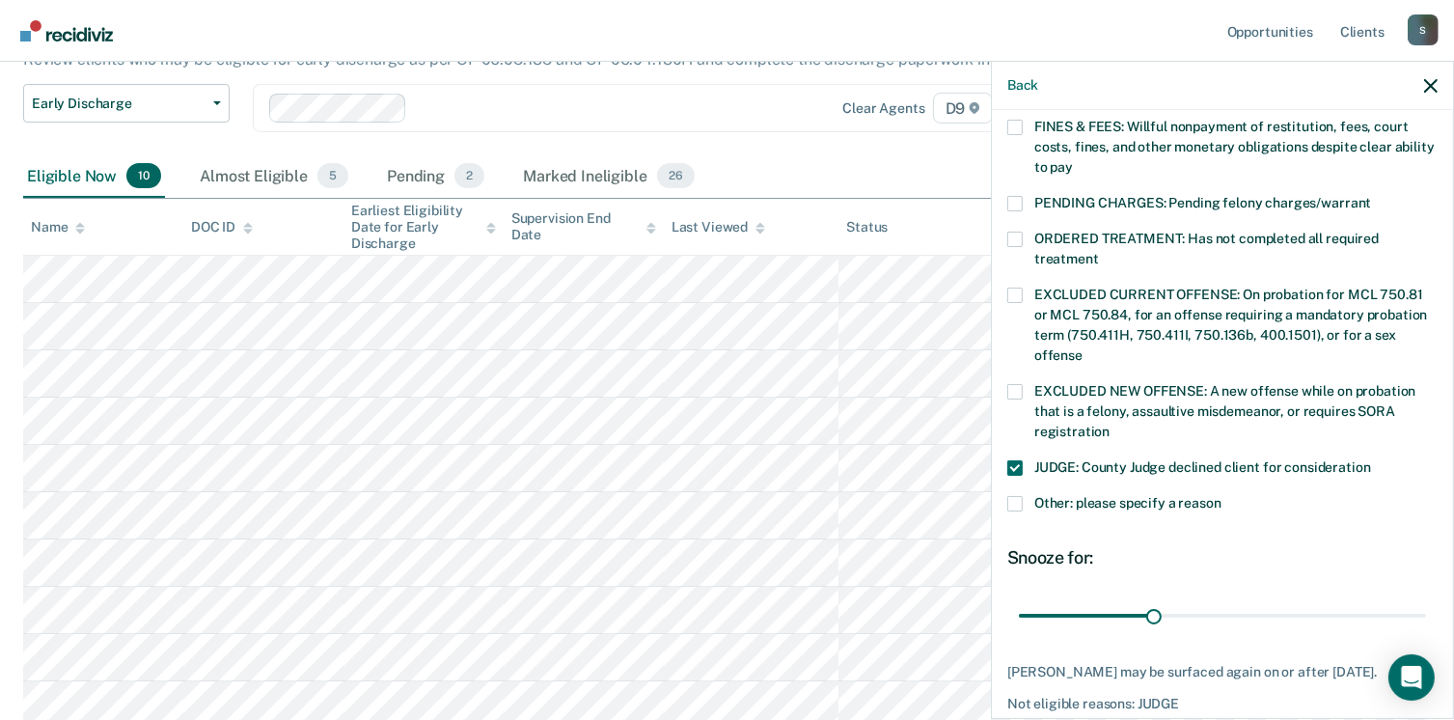
scroll to position [644, 0]
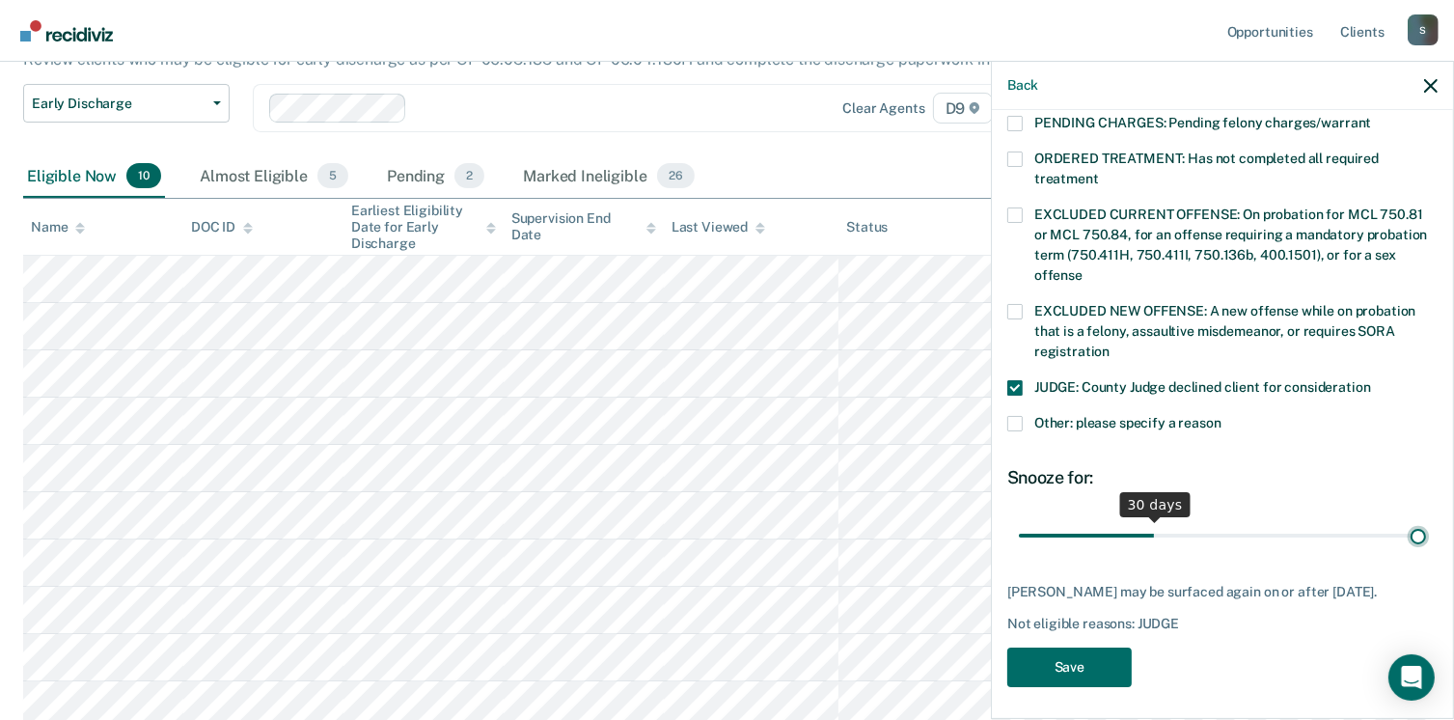
type input "90"
click at [1408, 519] on input "range" at bounding box center [1222, 536] width 407 height 34
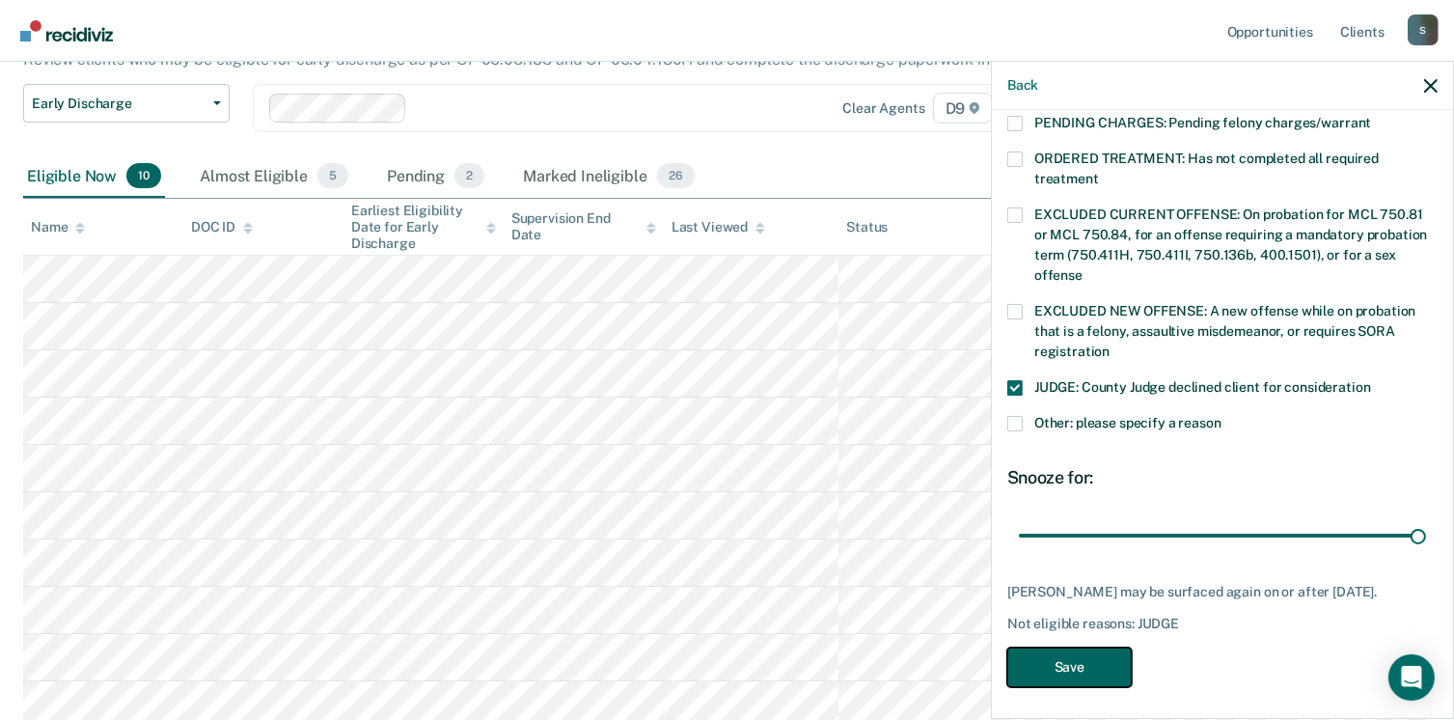
click at [1100, 657] on button "Save" at bounding box center [1069, 667] width 124 height 40
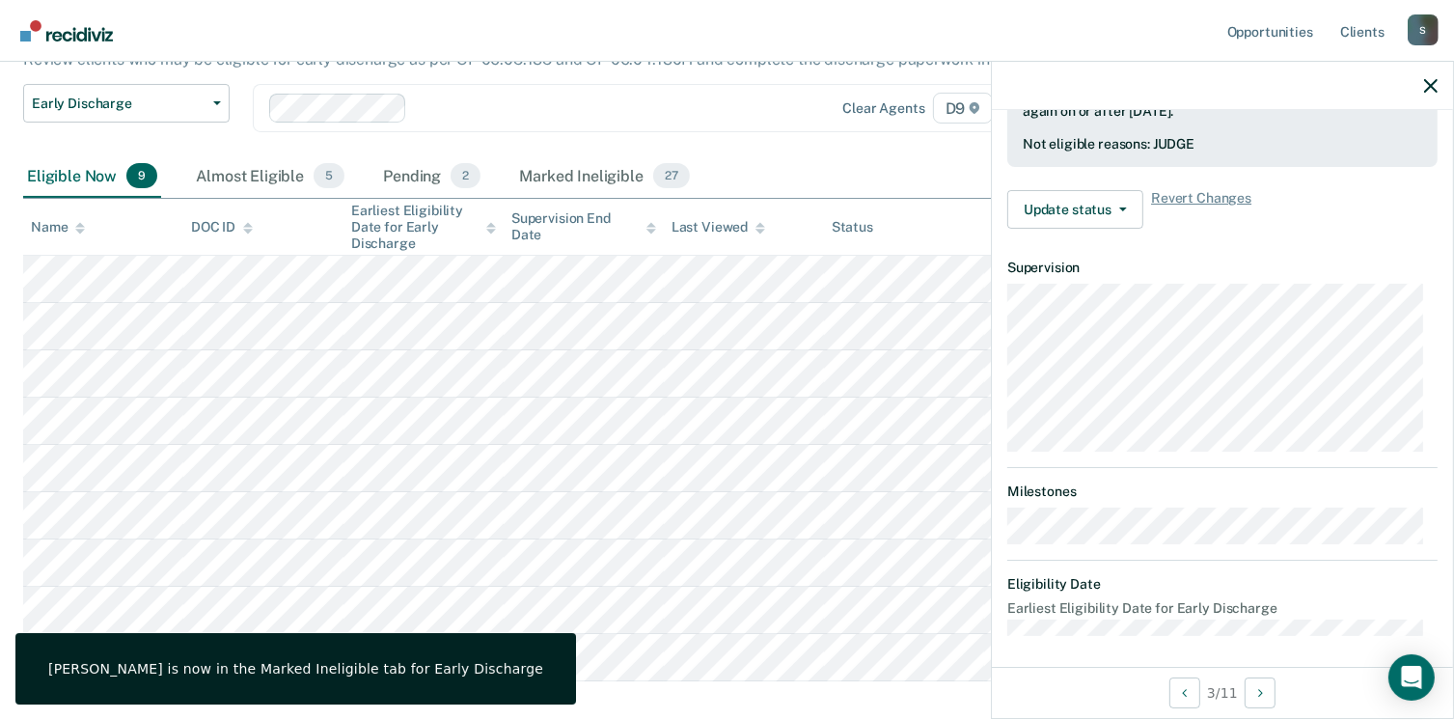
scroll to position [424, 0]
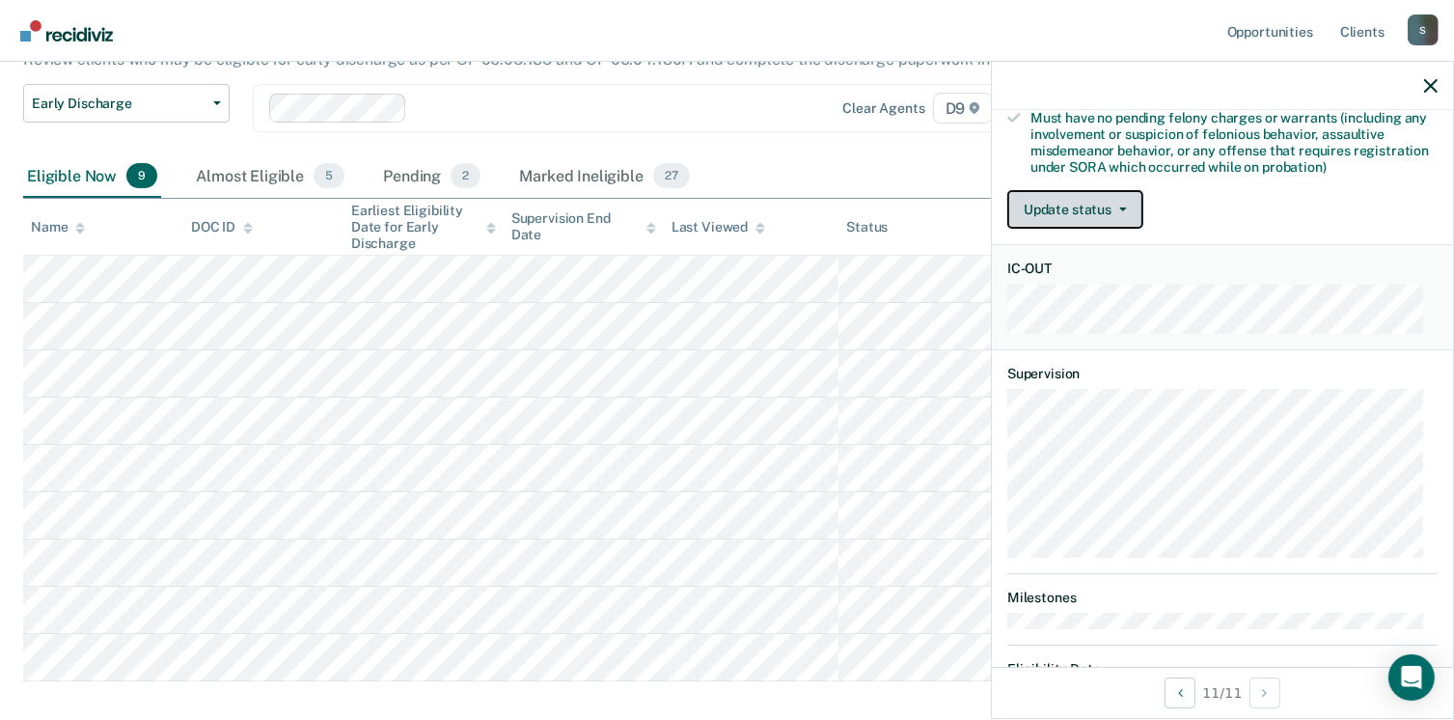
click at [1108, 207] on button "Update status" at bounding box center [1075, 209] width 136 height 39
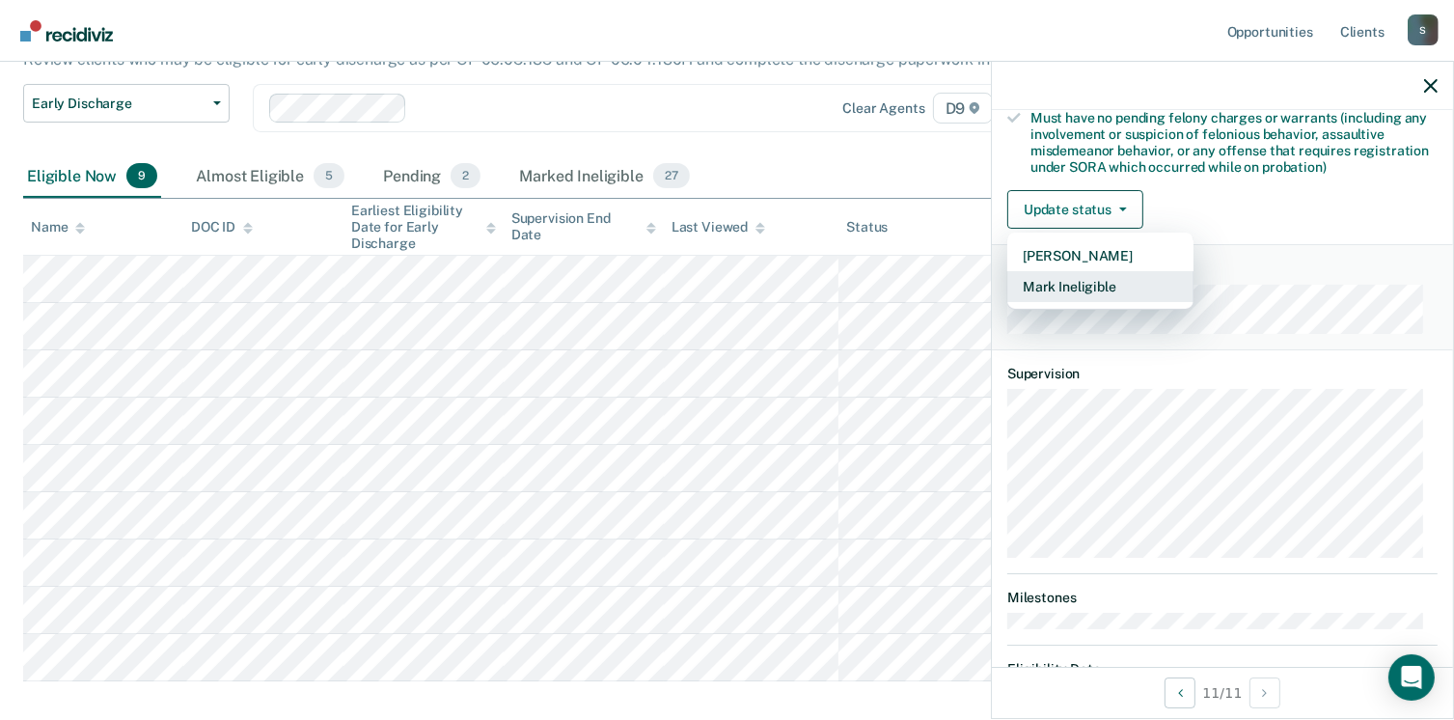
click at [1107, 271] on button "Mark Ineligible" at bounding box center [1100, 286] width 186 height 31
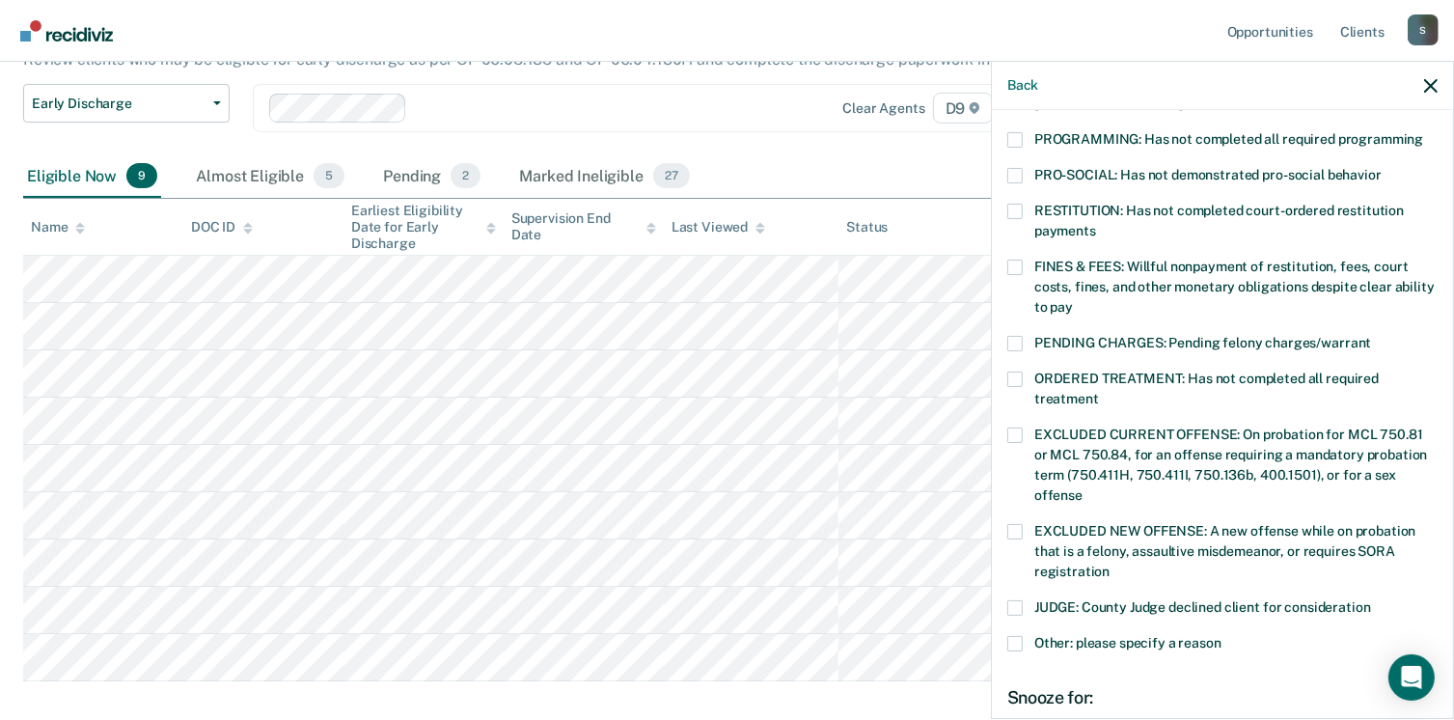
click at [1018, 204] on span at bounding box center [1014, 211] width 15 height 15
click at [1096, 224] on input "RESTITUTION: Has not completed court-ordered restitution payments" at bounding box center [1096, 224] width 0 height 0
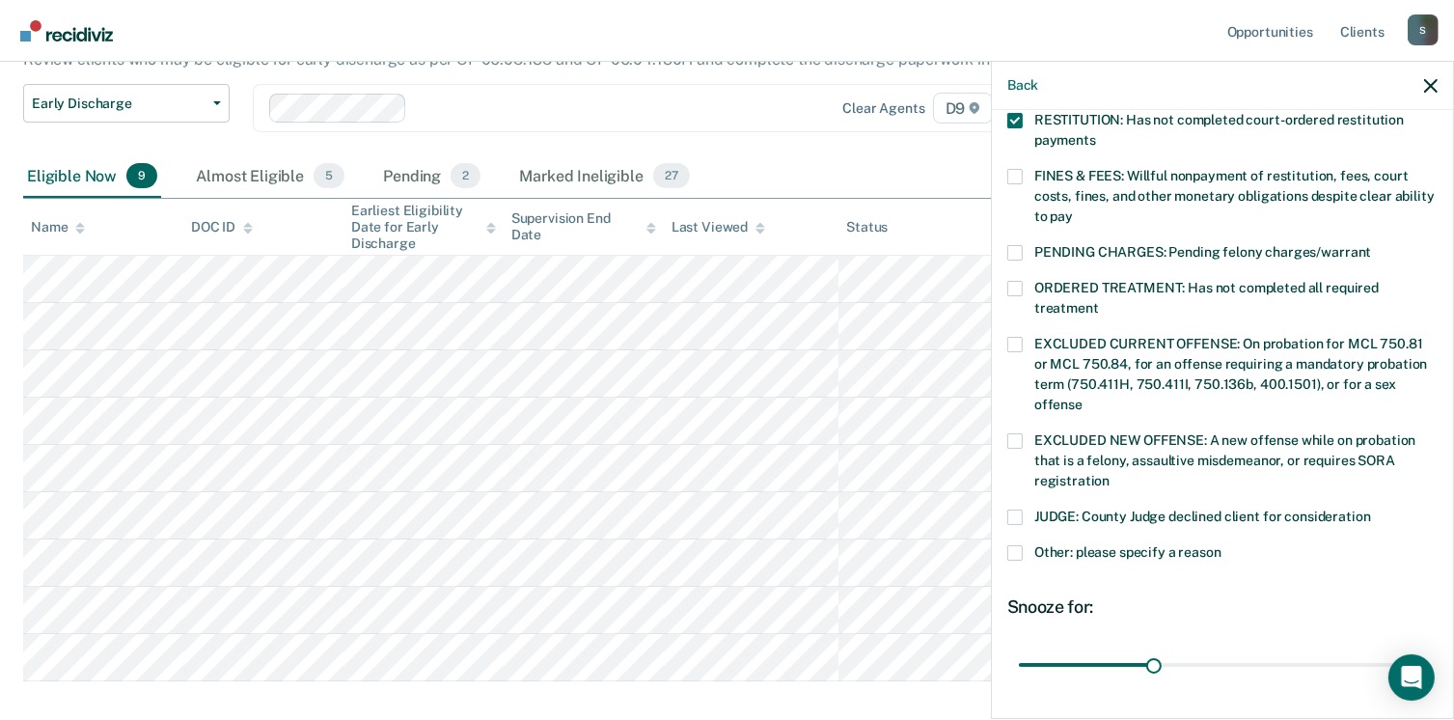
scroll to position [644, 0]
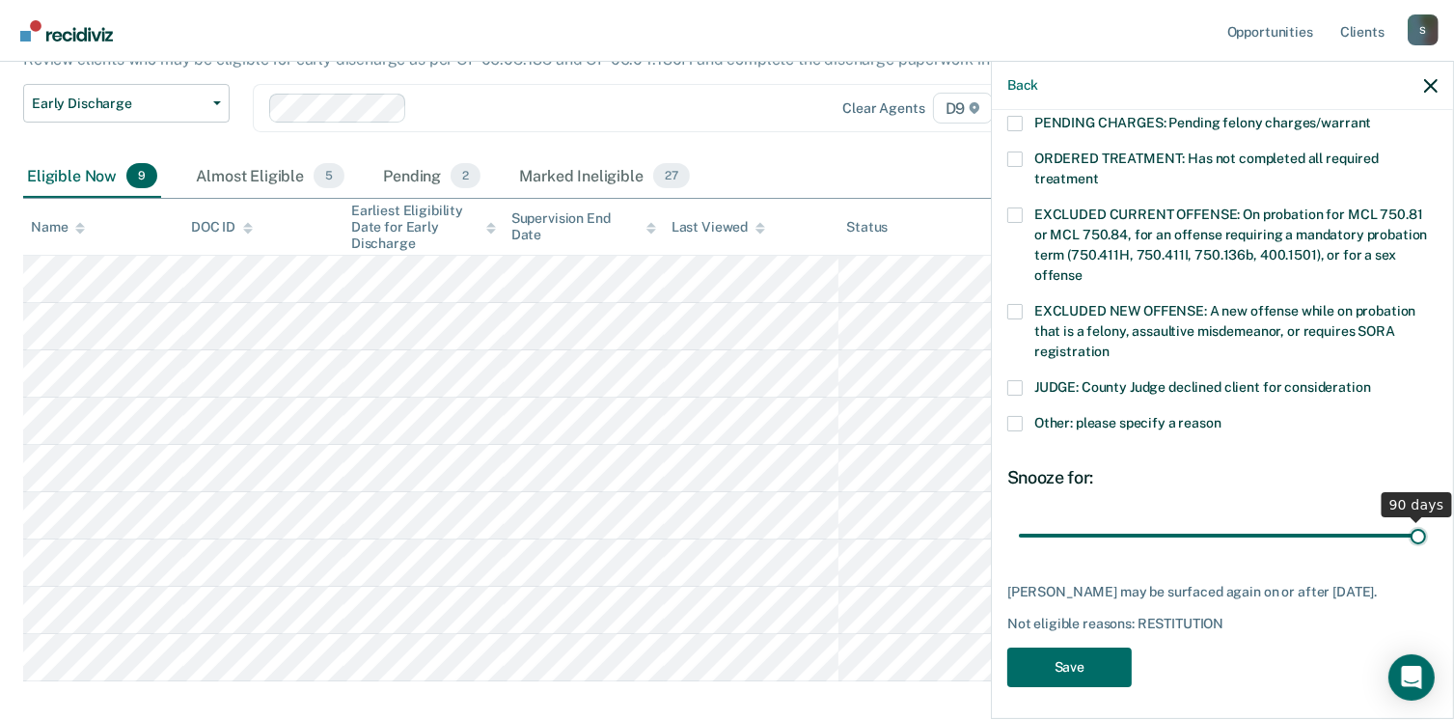
type input "90"
click at [1405, 519] on input "range" at bounding box center [1222, 536] width 407 height 34
click at [1080, 665] on button "Save" at bounding box center [1069, 667] width 124 height 40
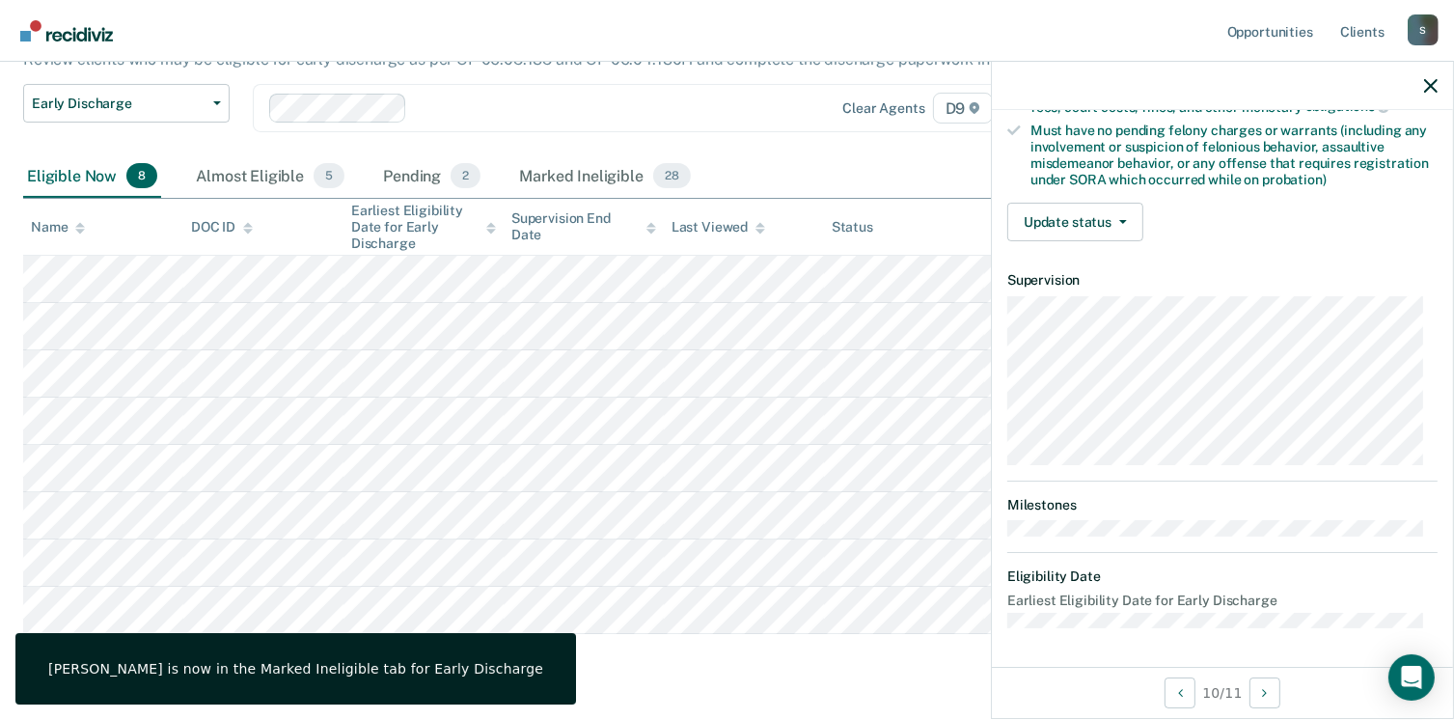
scroll to position [405, 0]
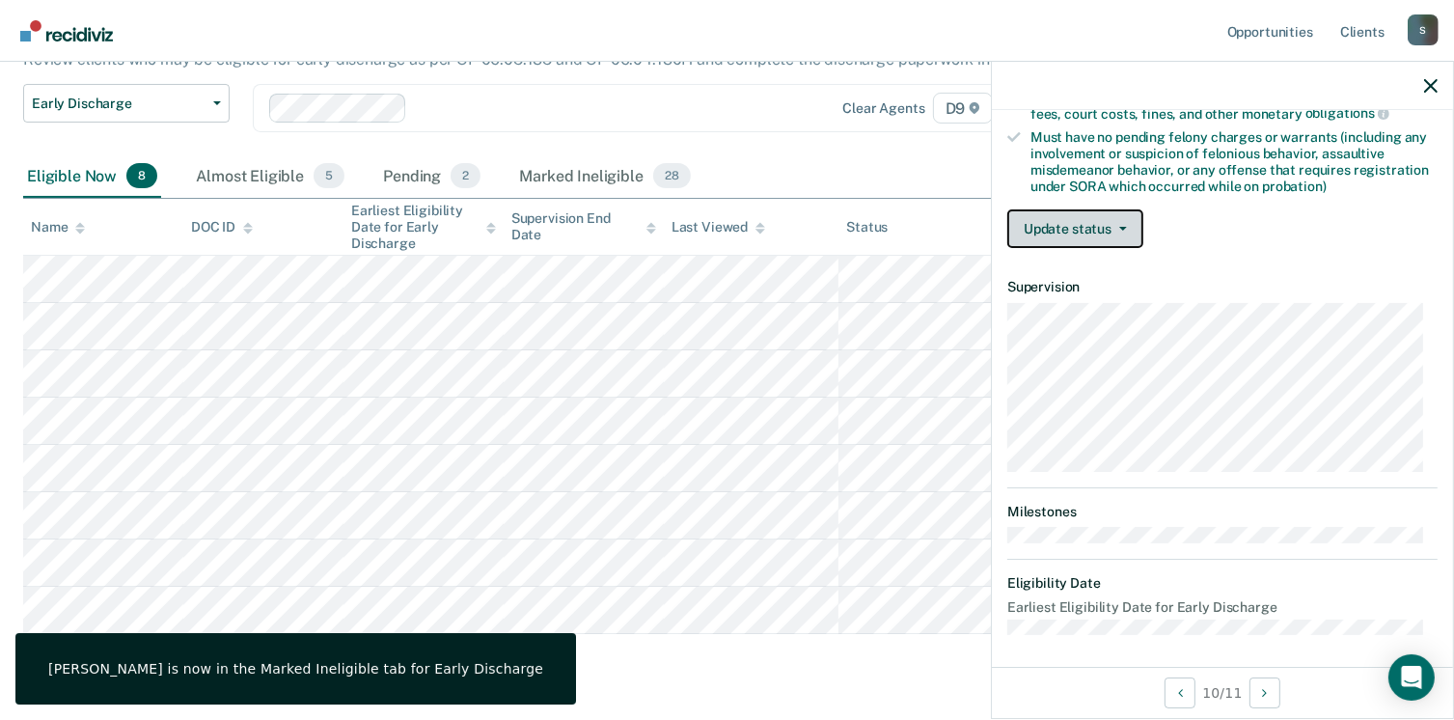
click at [1079, 217] on button "Update status" at bounding box center [1075, 228] width 136 height 39
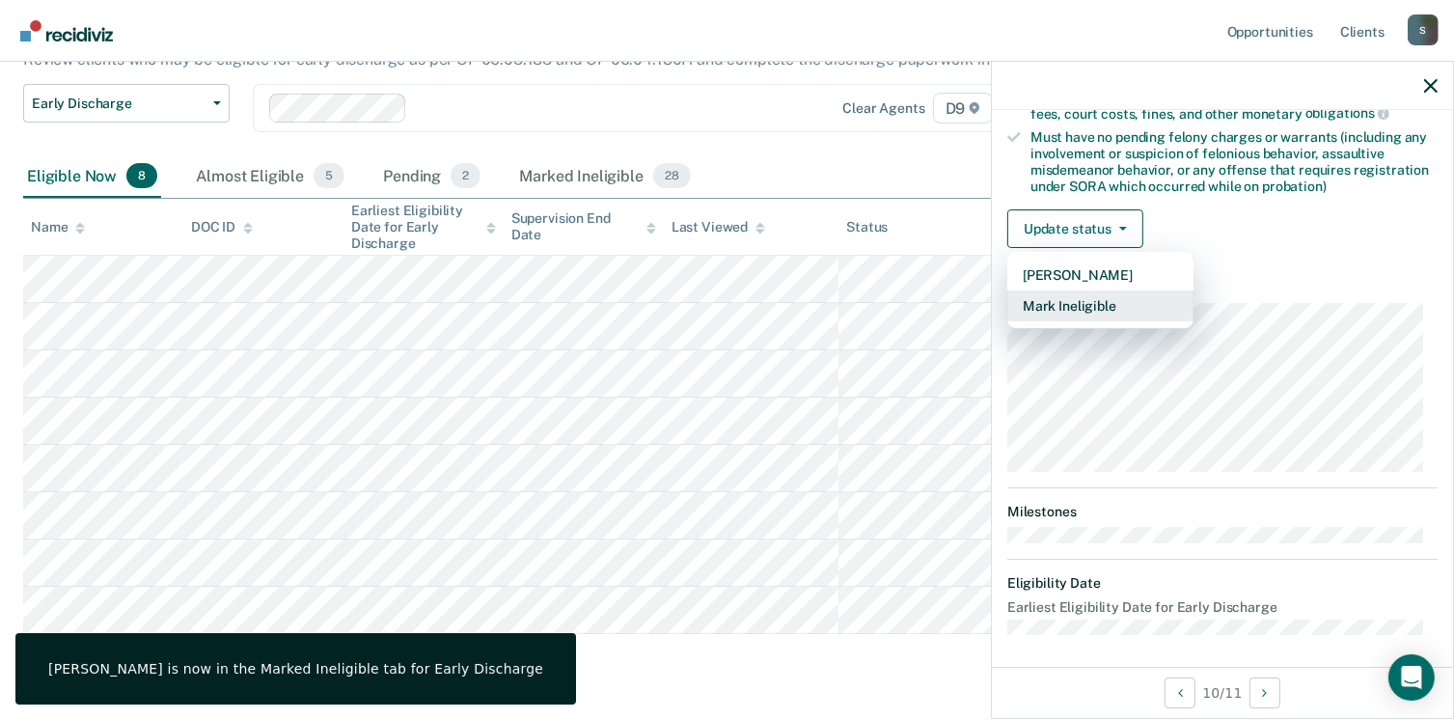
click at [1094, 293] on button "Mark Ineligible" at bounding box center [1100, 305] width 186 height 31
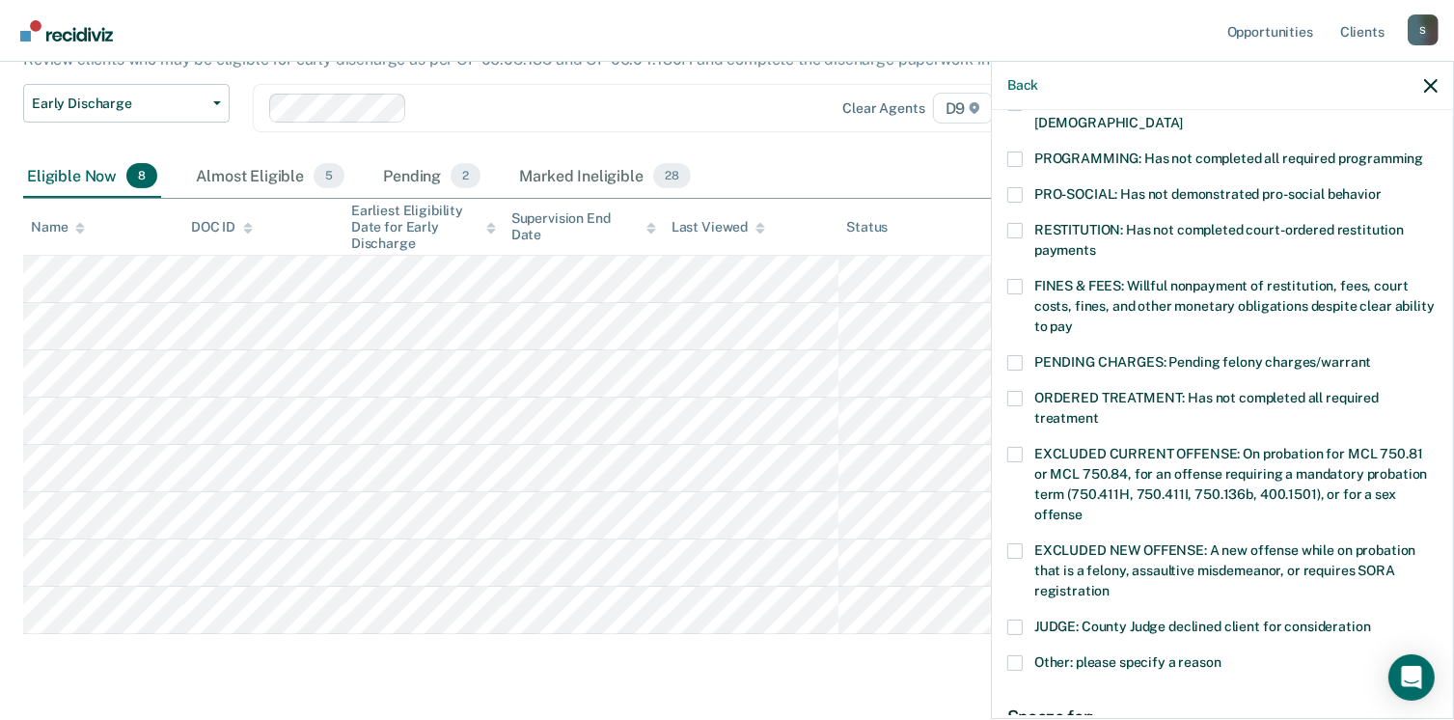
click at [1022, 655] on span at bounding box center [1014, 662] width 15 height 15
click at [1221, 655] on input "Other: please specify a reason" at bounding box center [1221, 655] width 0 height 0
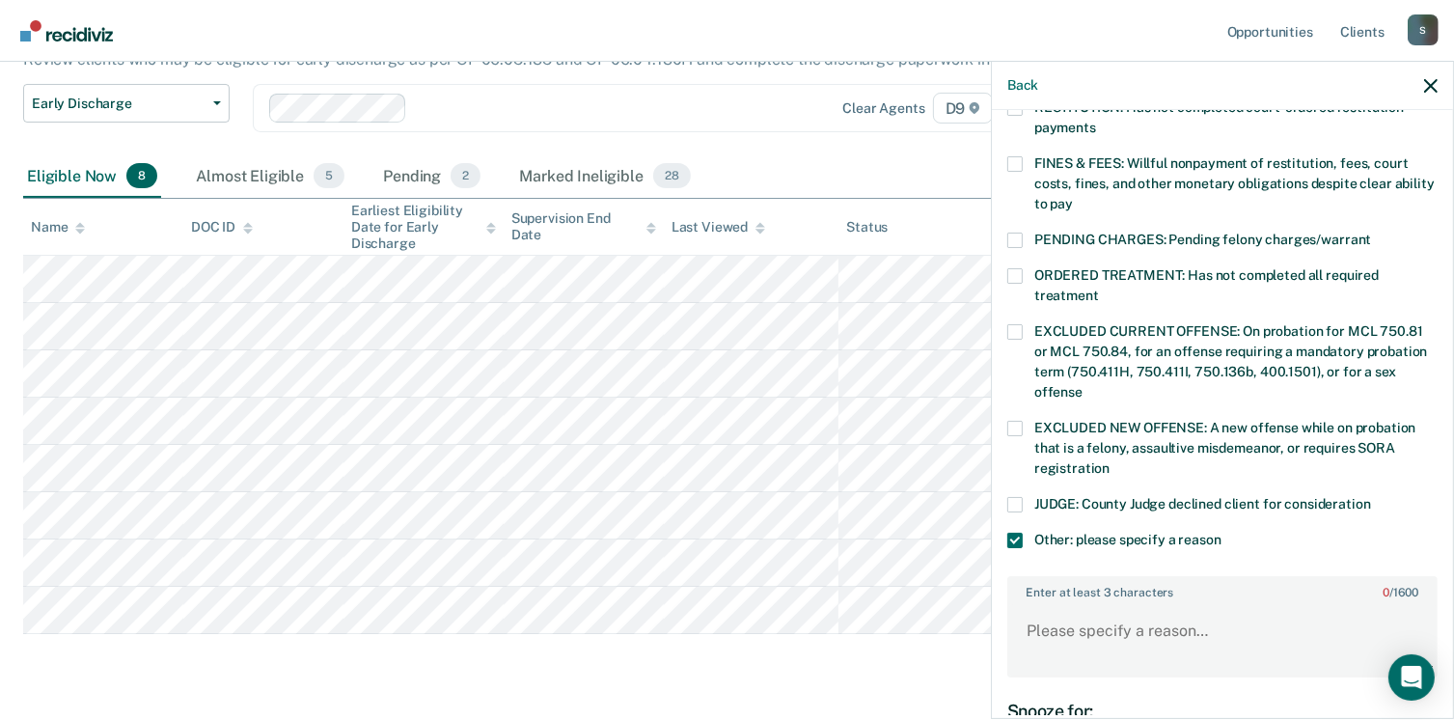
scroll to position [695, 0]
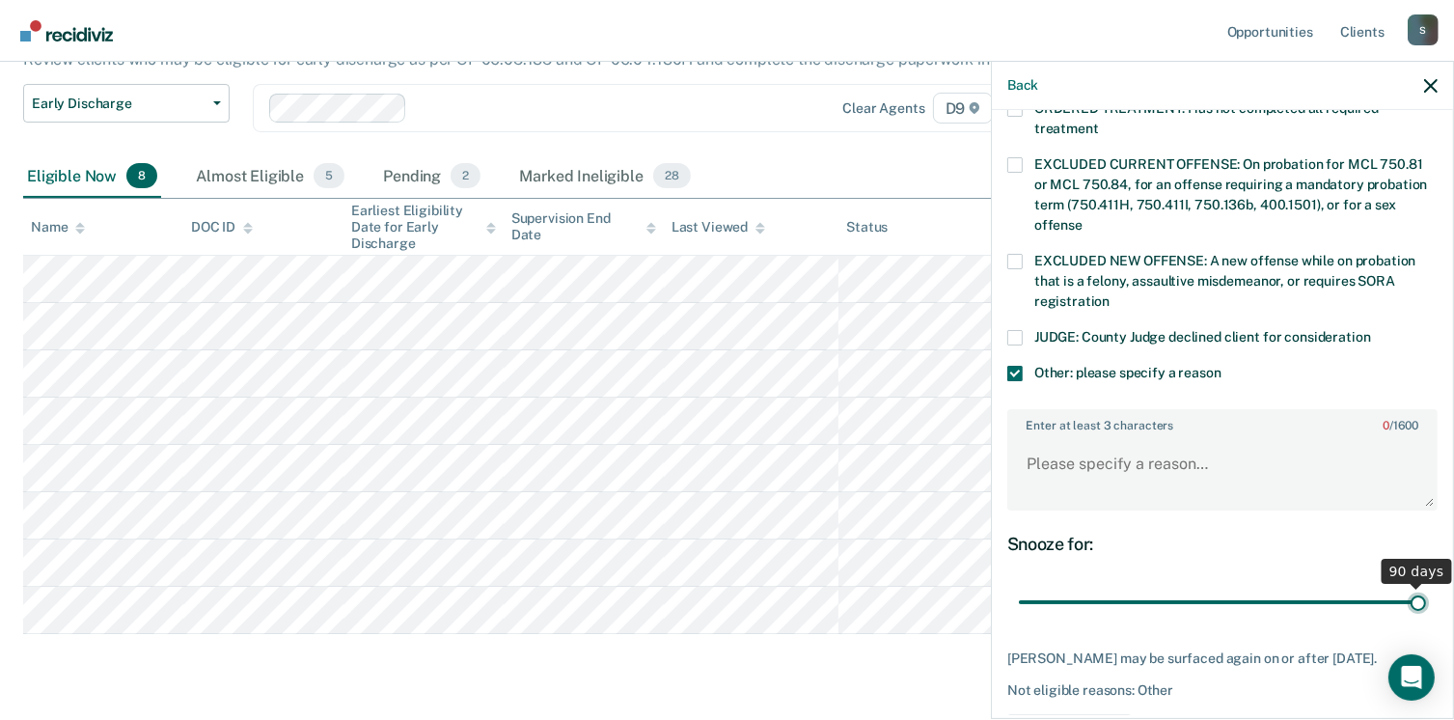
type input "90"
click at [1406, 586] on input "range" at bounding box center [1222, 603] width 407 height 34
click at [1170, 466] on textarea "Enter at least 3 characters 0 / 1600" at bounding box center [1222, 472] width 426 height 71
type textarea "ICOTS - Governed by [US_STATE]"
click at [1088, 714] on button "Save" at bounding box center [1069, 734] width 124 height 40
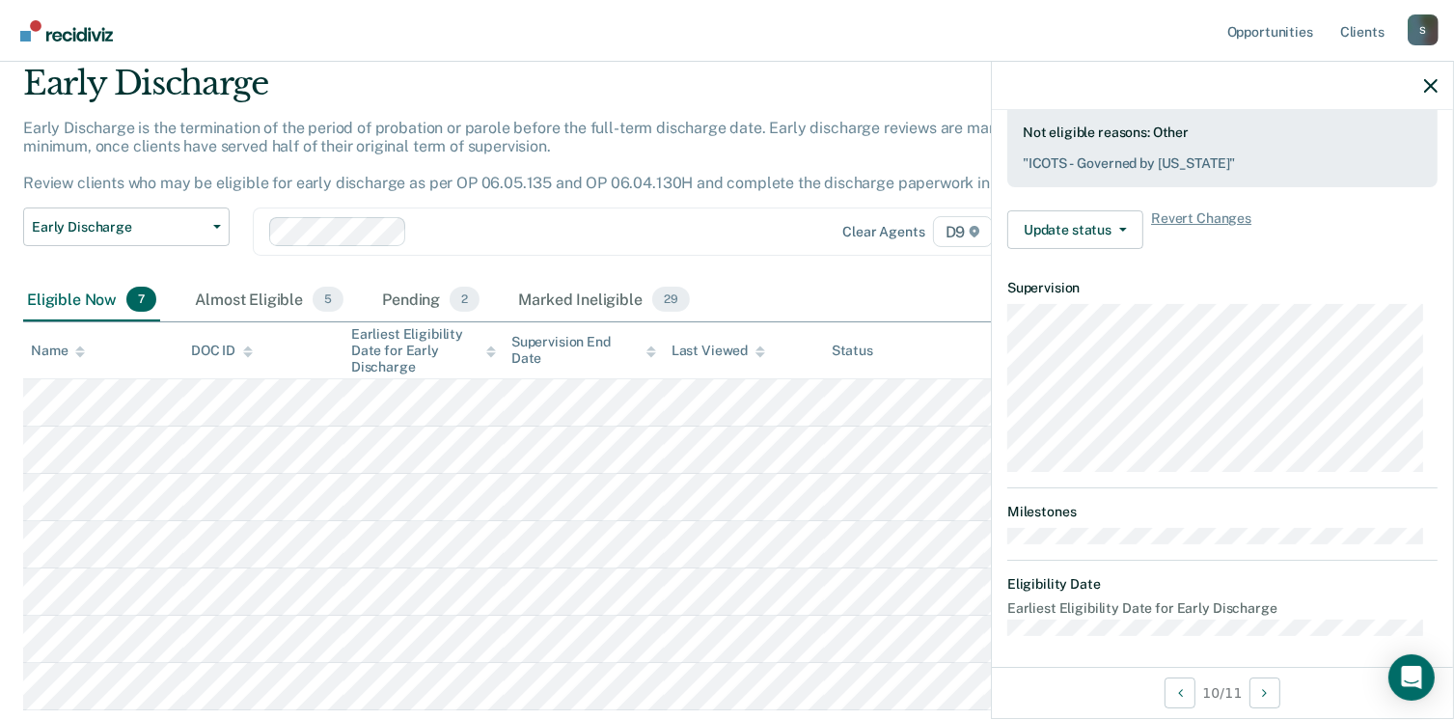
scroll to position [0, 0]
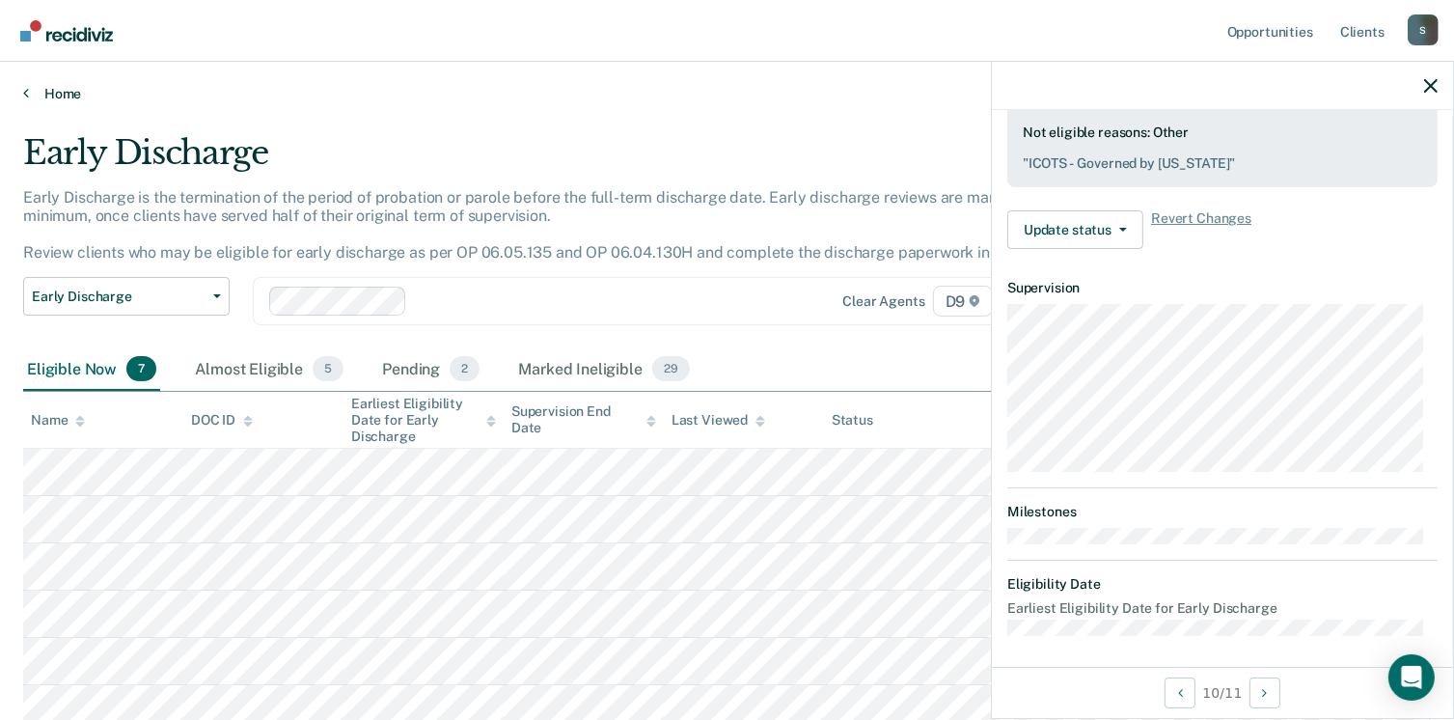
click at [43, 89] on link "Home" at bounding box center [727, 93] width 1408 height 17
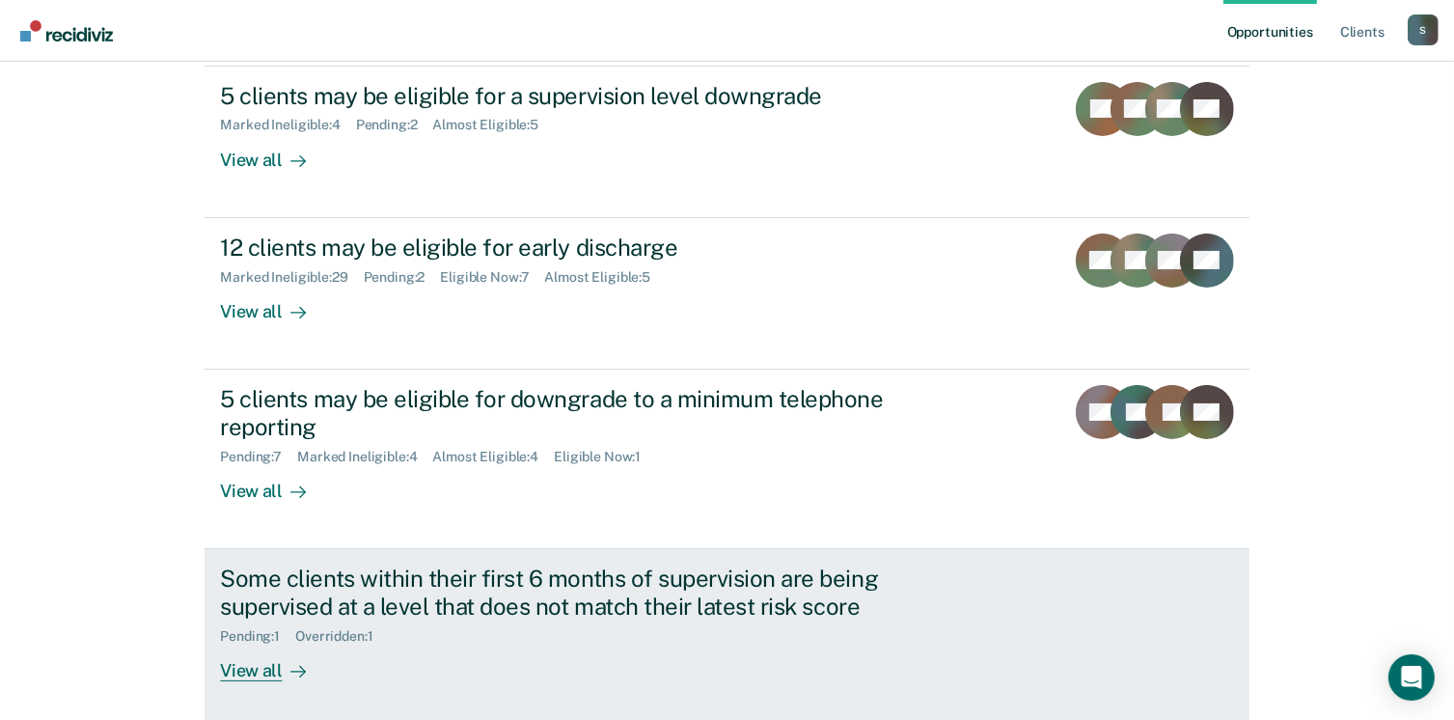
scroll to position [289, 0]
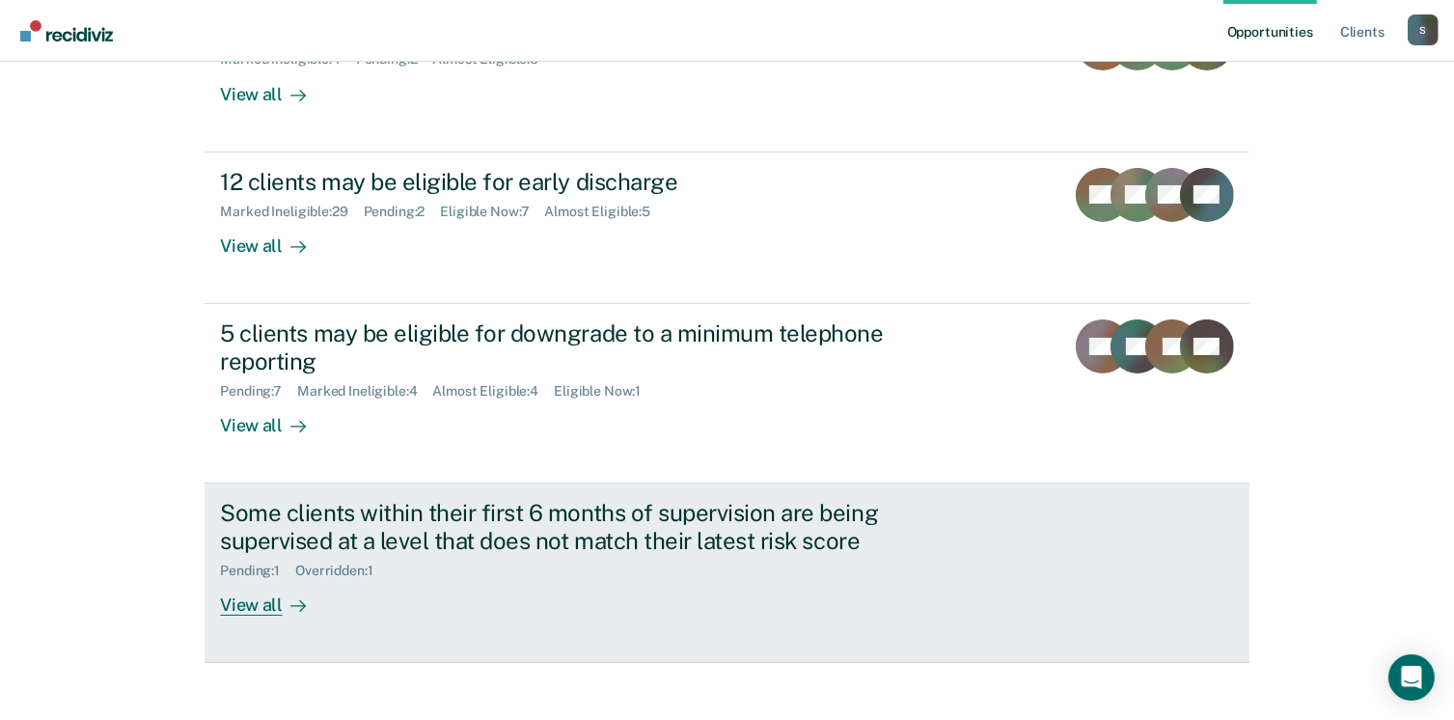
click at [252, 599] on div "View all" at bounding box center [274, 597] width 108 height 38
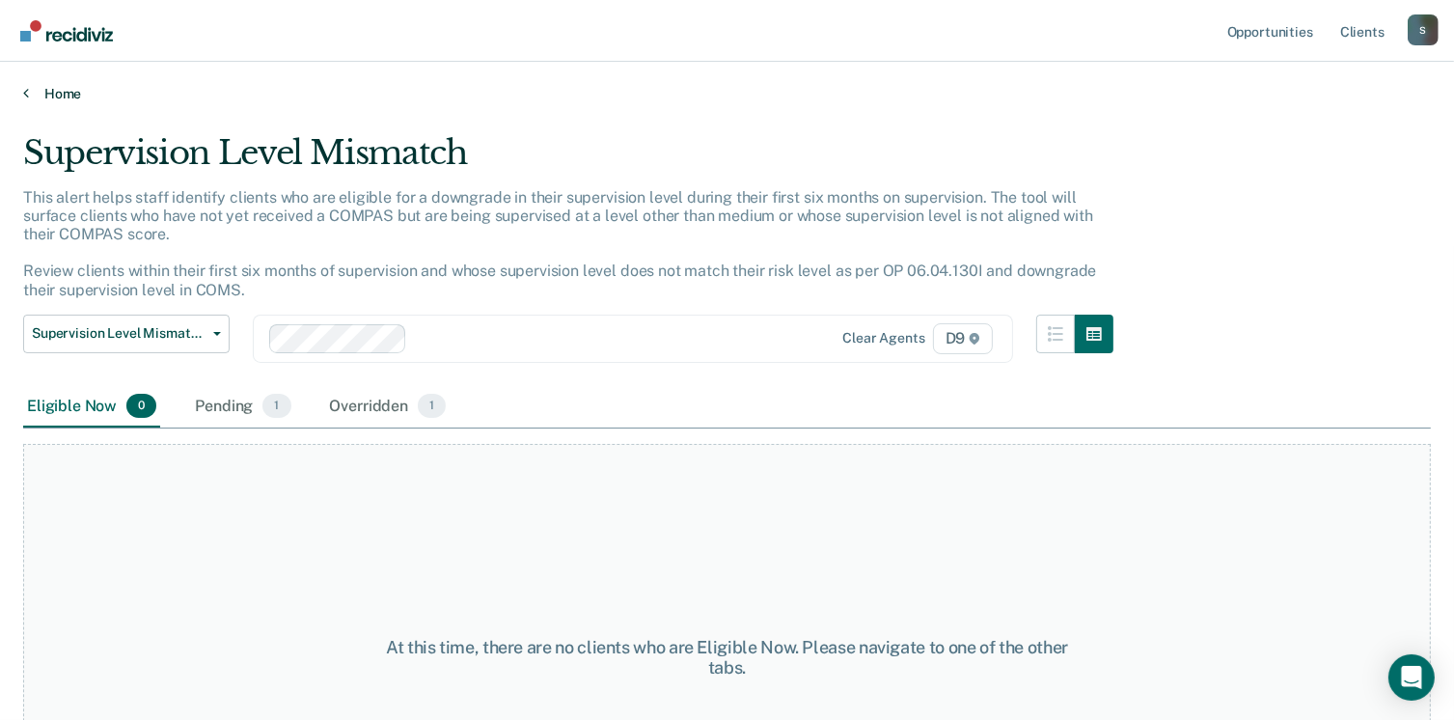
click at [42, 94] on link "Home" at bounding box center [727, 93] width 1408 height 17
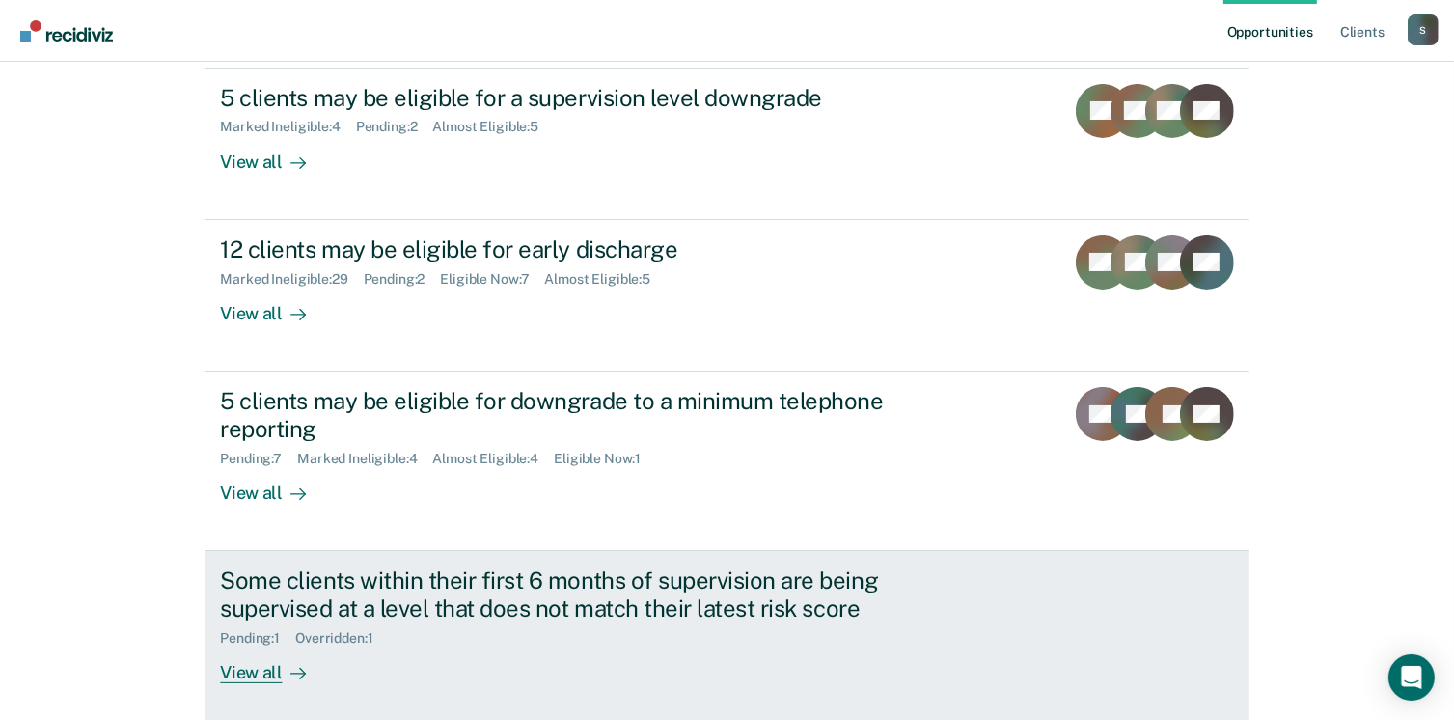
scroll to position [289, 0]
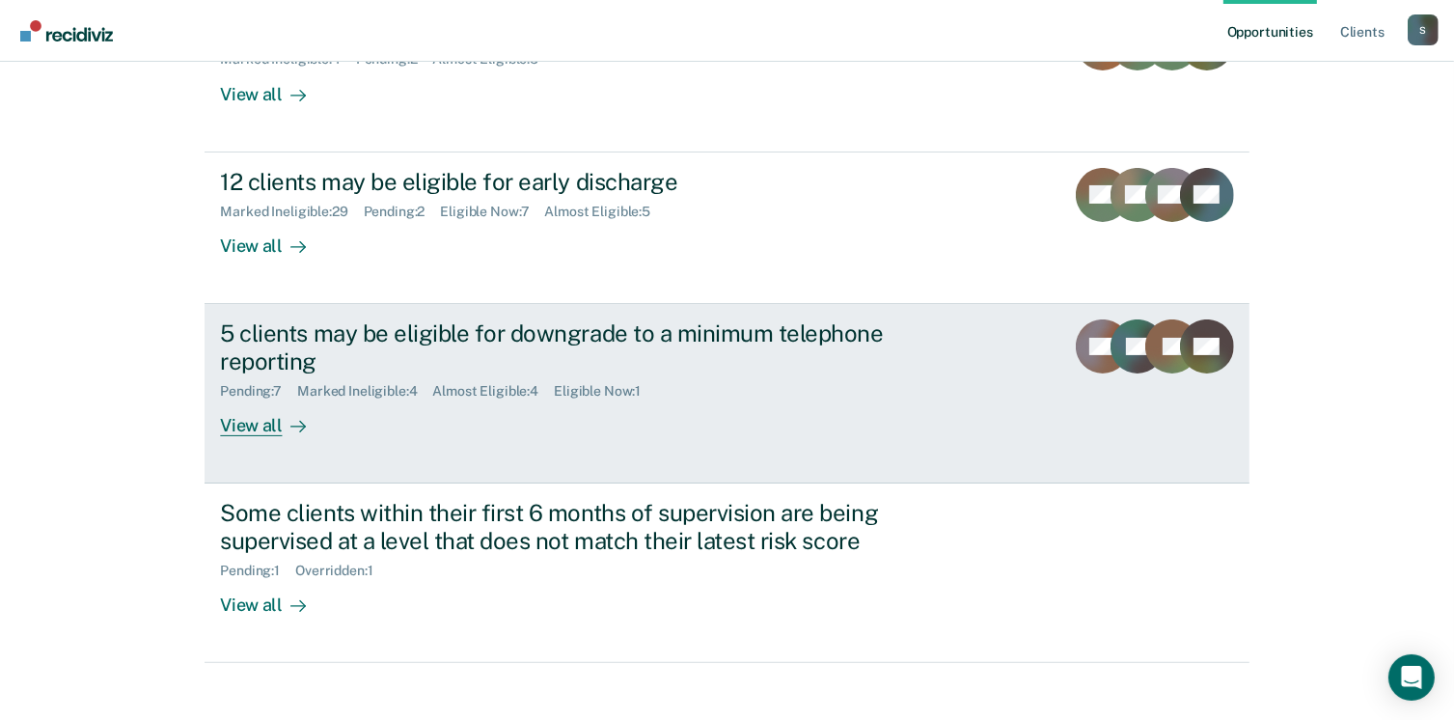
click at [736, 375] on div "Pending : 7 Marked Ineligible : 4 Almost Eligible : 4 Eligible Now : 1" at bounding box center [558, 387] width 677 height 24
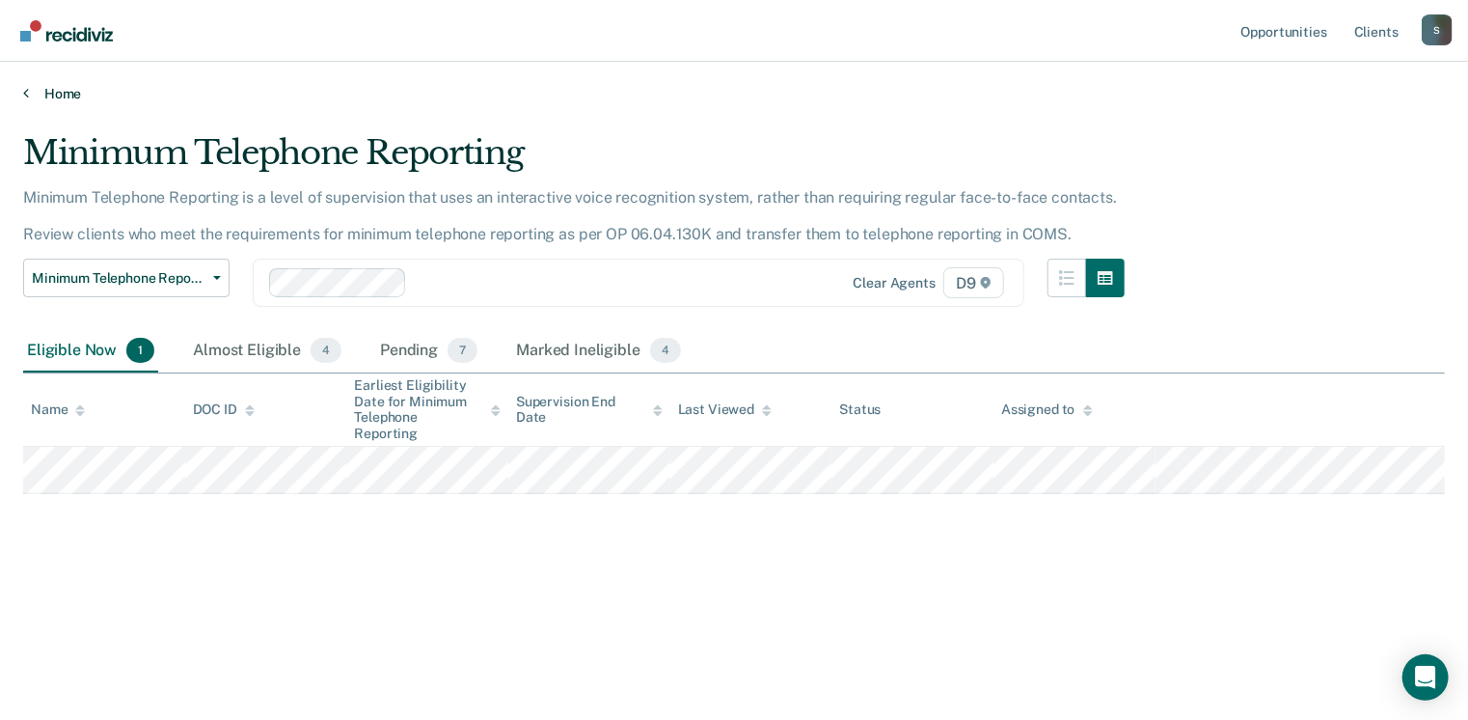
click at [62, 91] on link "Home" at bounding box center [734, 93] width 1422 height 17
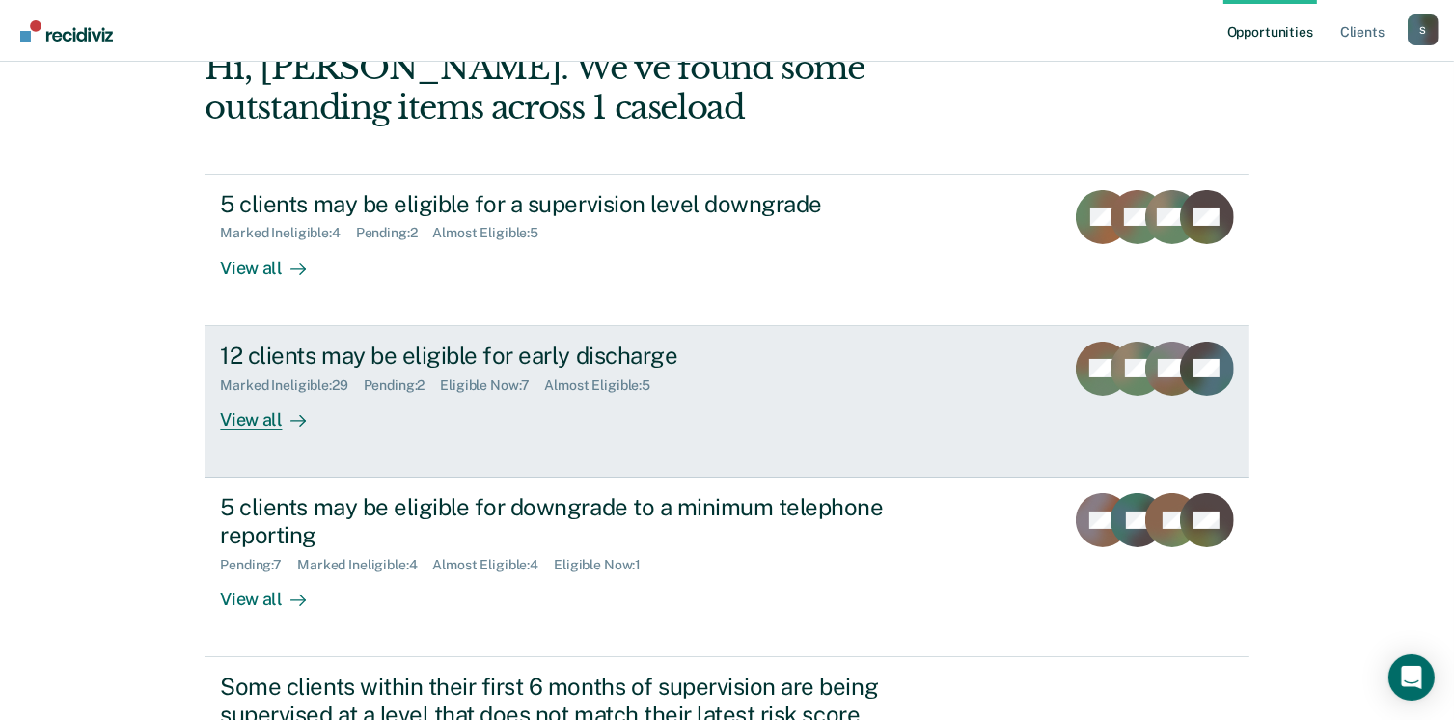
scroll to position [115, 0]
click at [413, 360] on div "12 clients may be eligible for early discharge" at bounding box center [558, 356] width 677 height 28
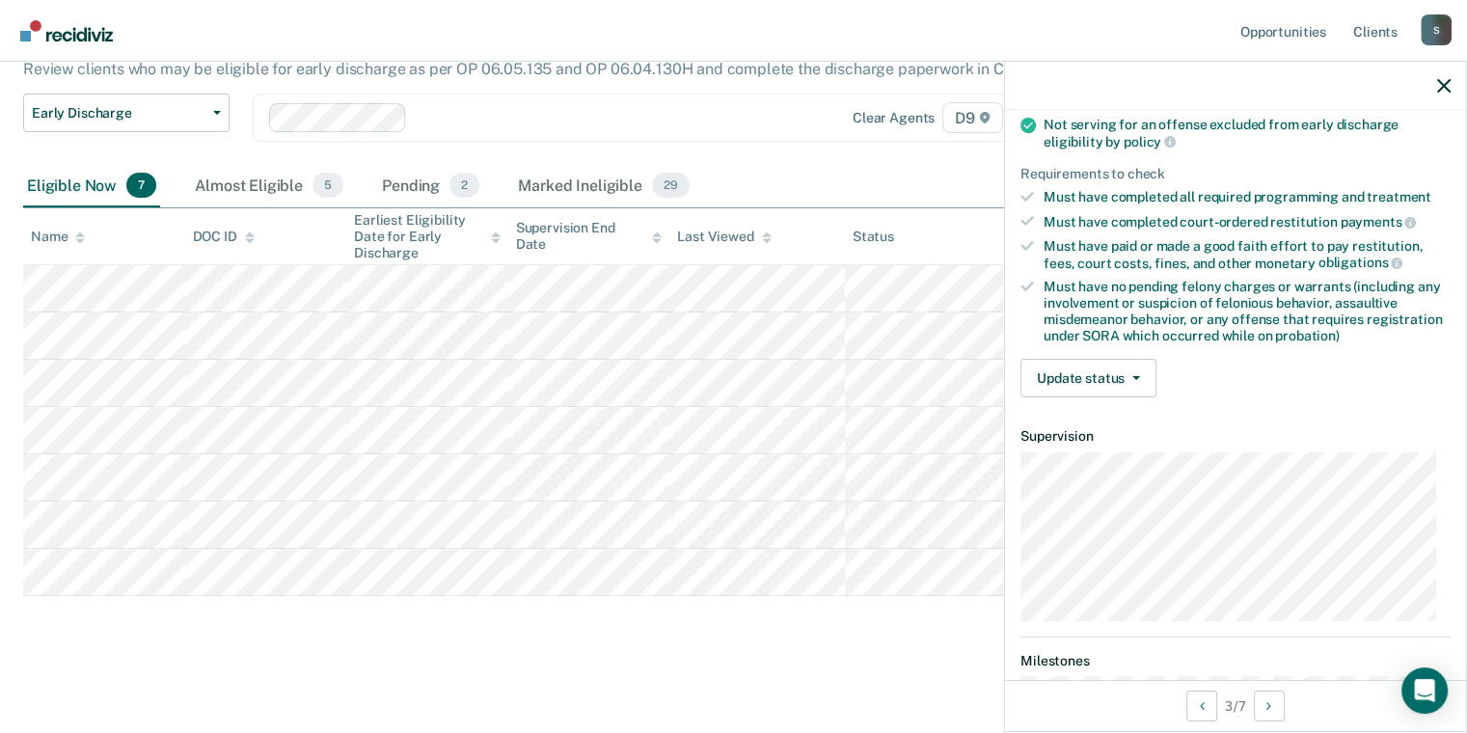
scroll to position [289, 0]
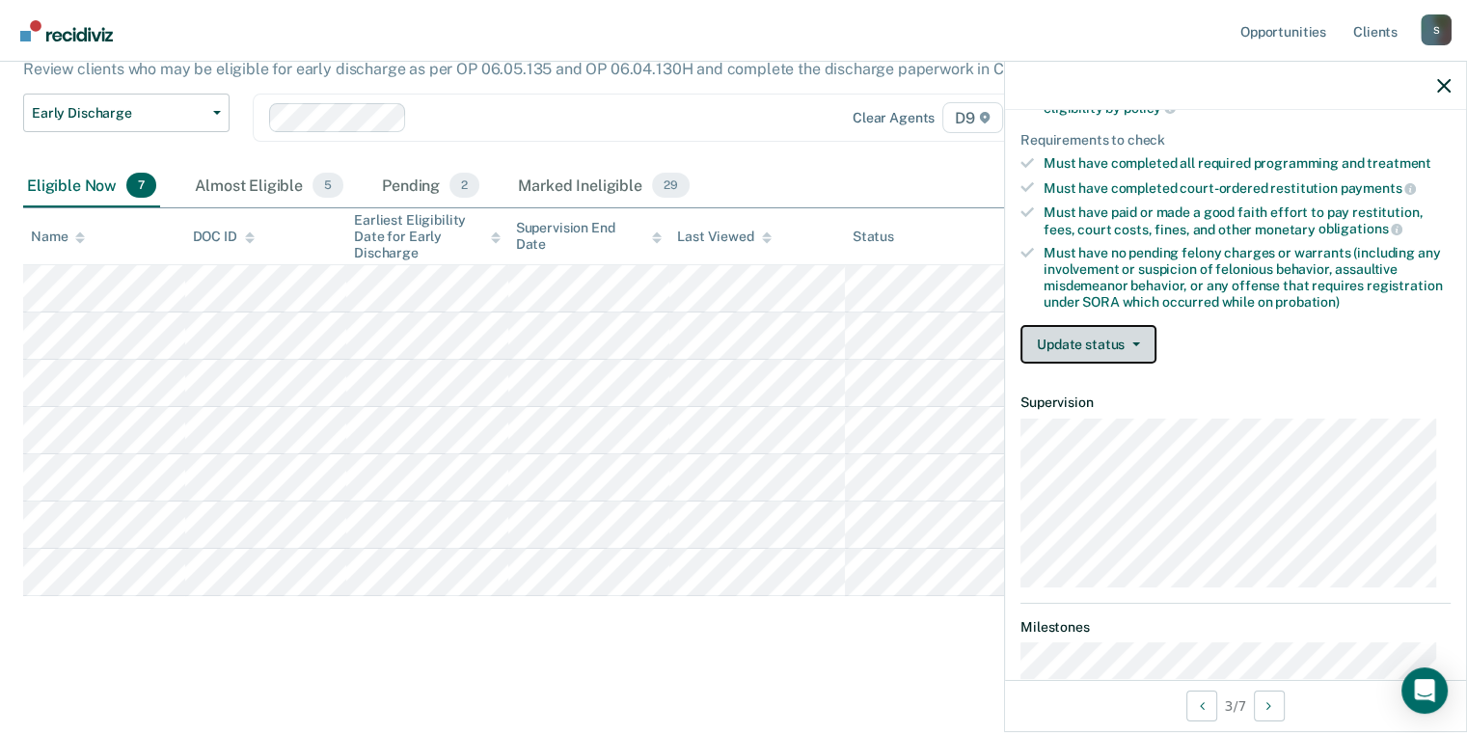
click at [1104, 332] on button "Update status" at bounding box center [1089, 344] width 136 height 39
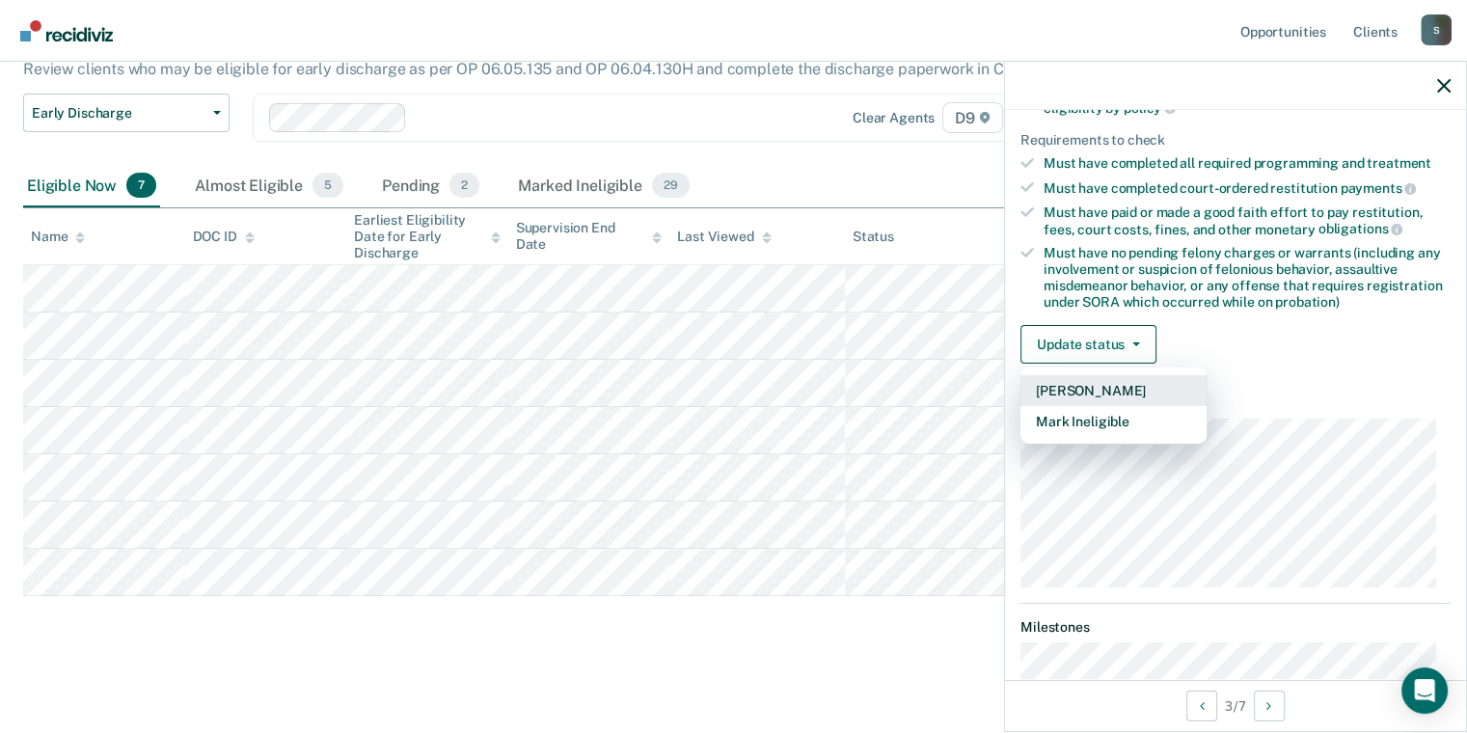
click at [1100, 386] on button "[PERSON_NAME]" at bounding box center [1114, 390] width 186 height 31
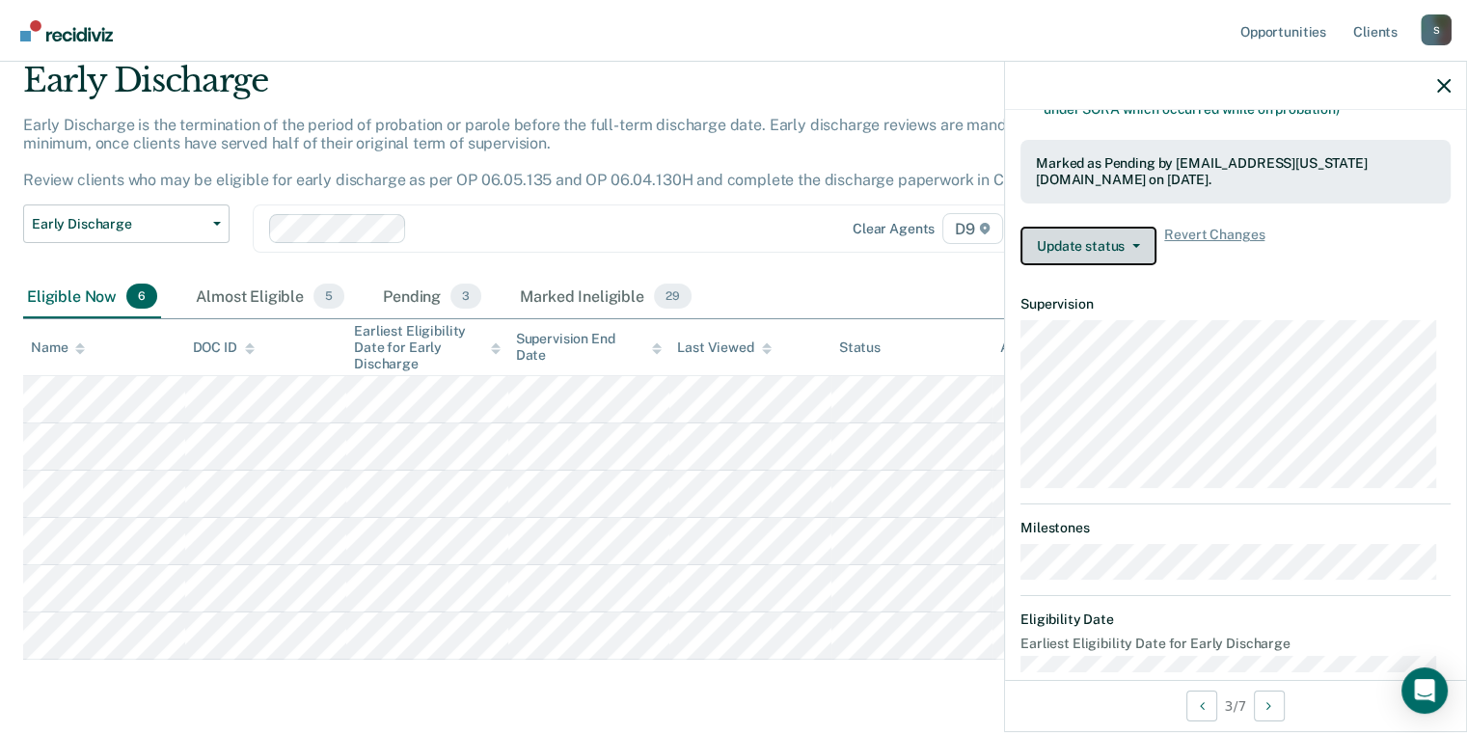
scroll to position [0, 0]
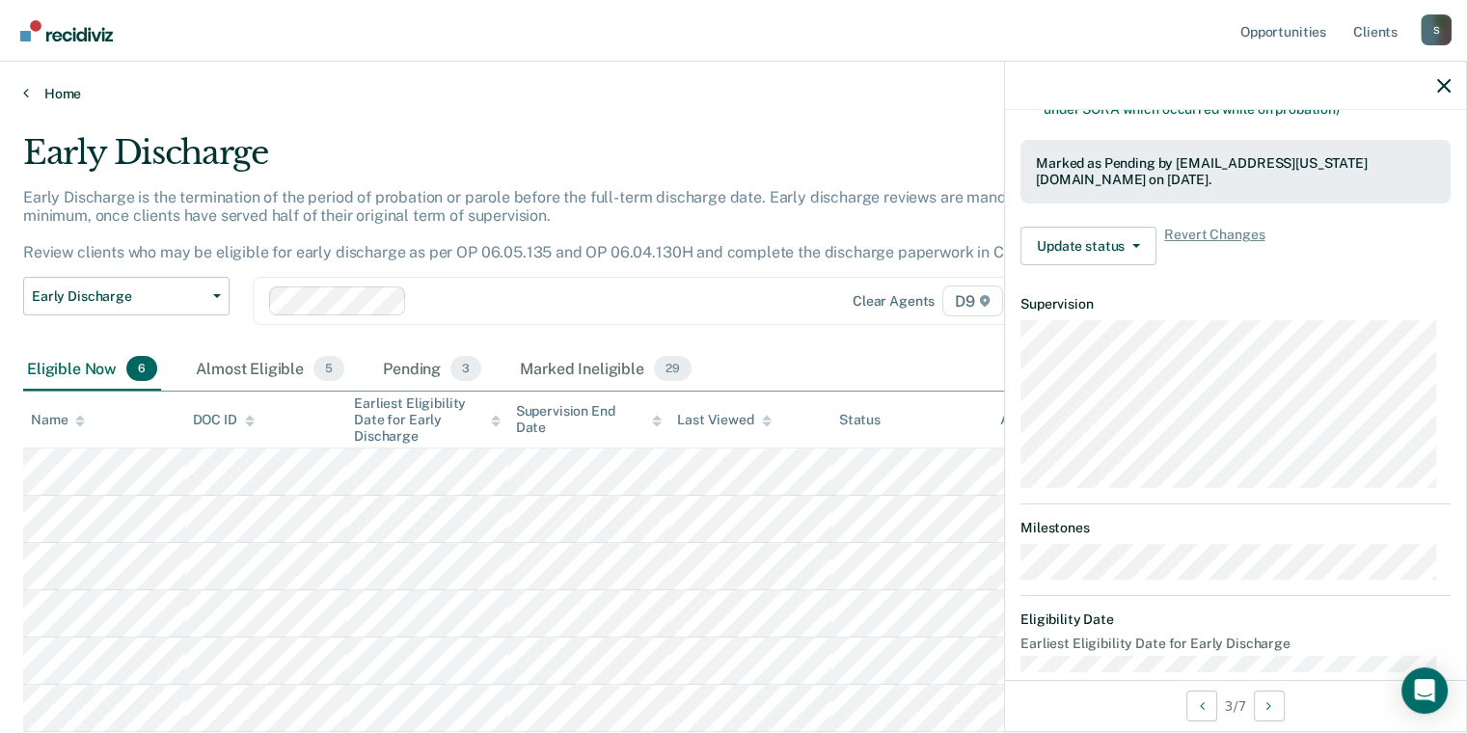
click at [49, 86] on link "Home" at bounding box center [733, 93] width 1421 height 17
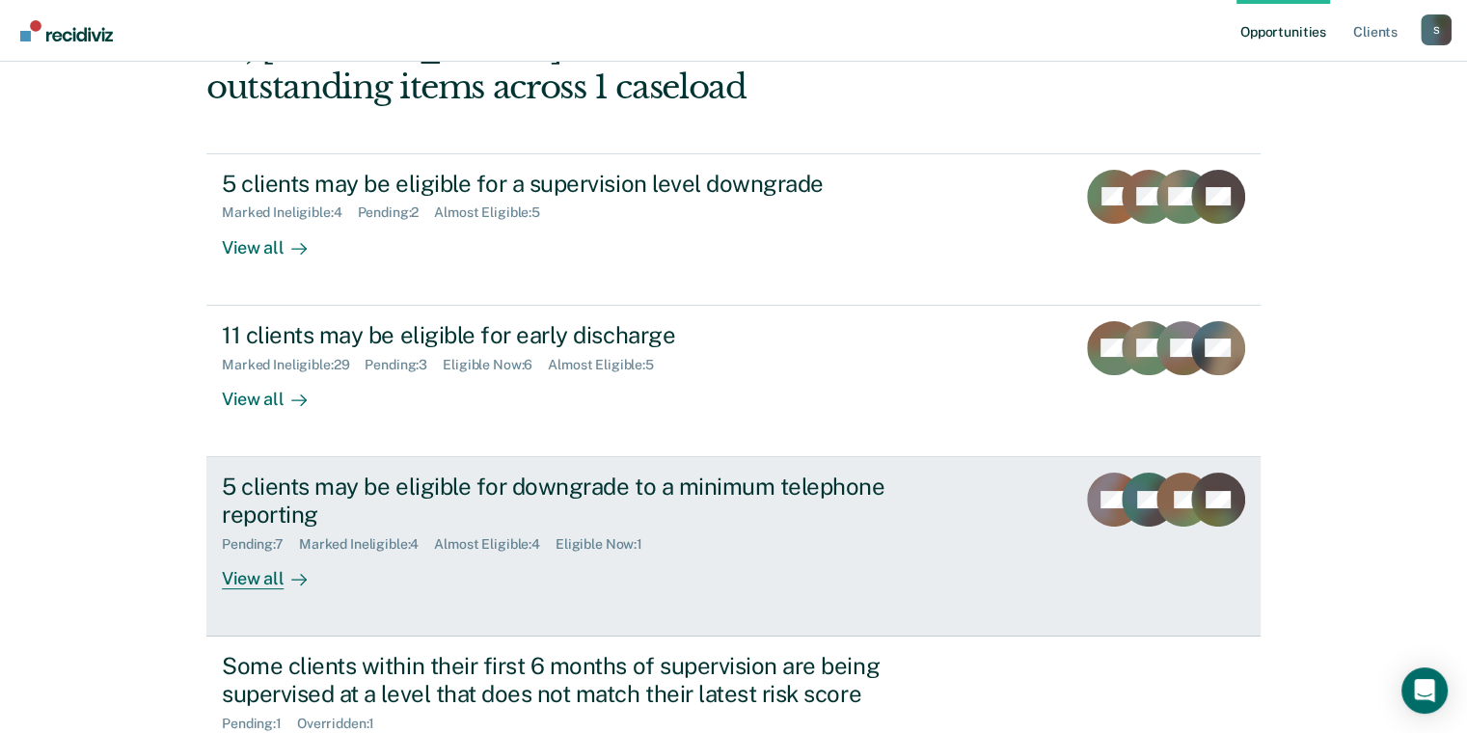
scroll to position [294, 0]
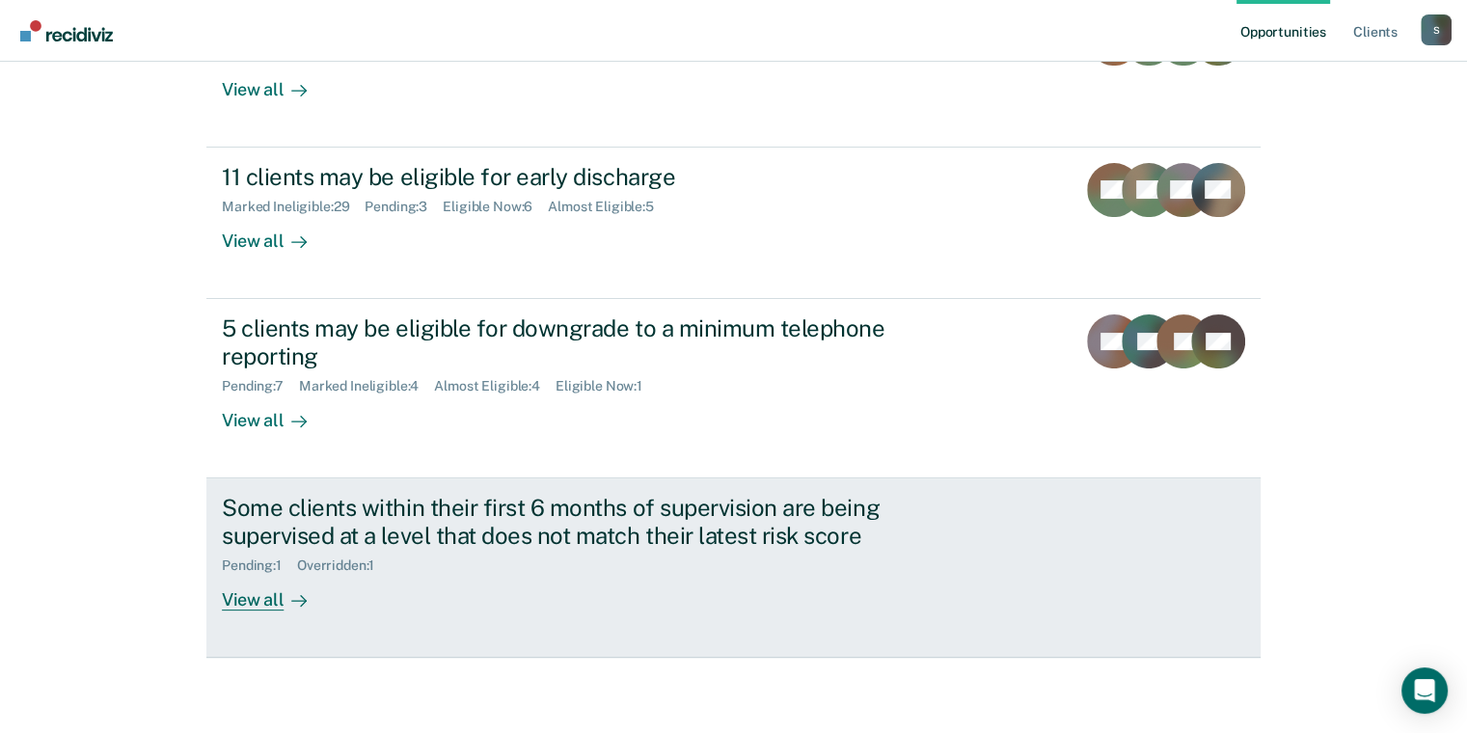
click at [266, 589] on div "View all" at bounding box center [276, 592] width 108 height 38
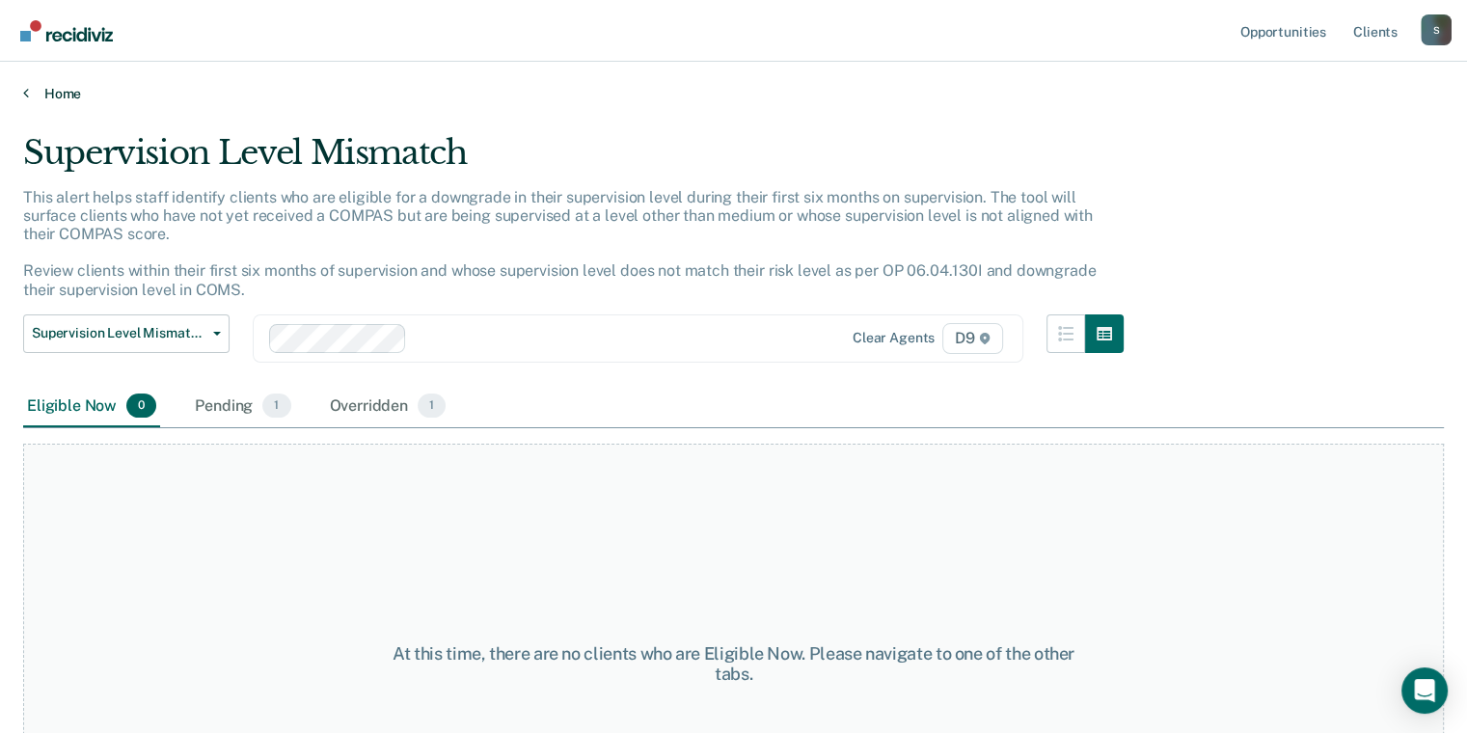
click at [62, 97] on link "Home" at bounding box center [733, 93] width 1421 height 17
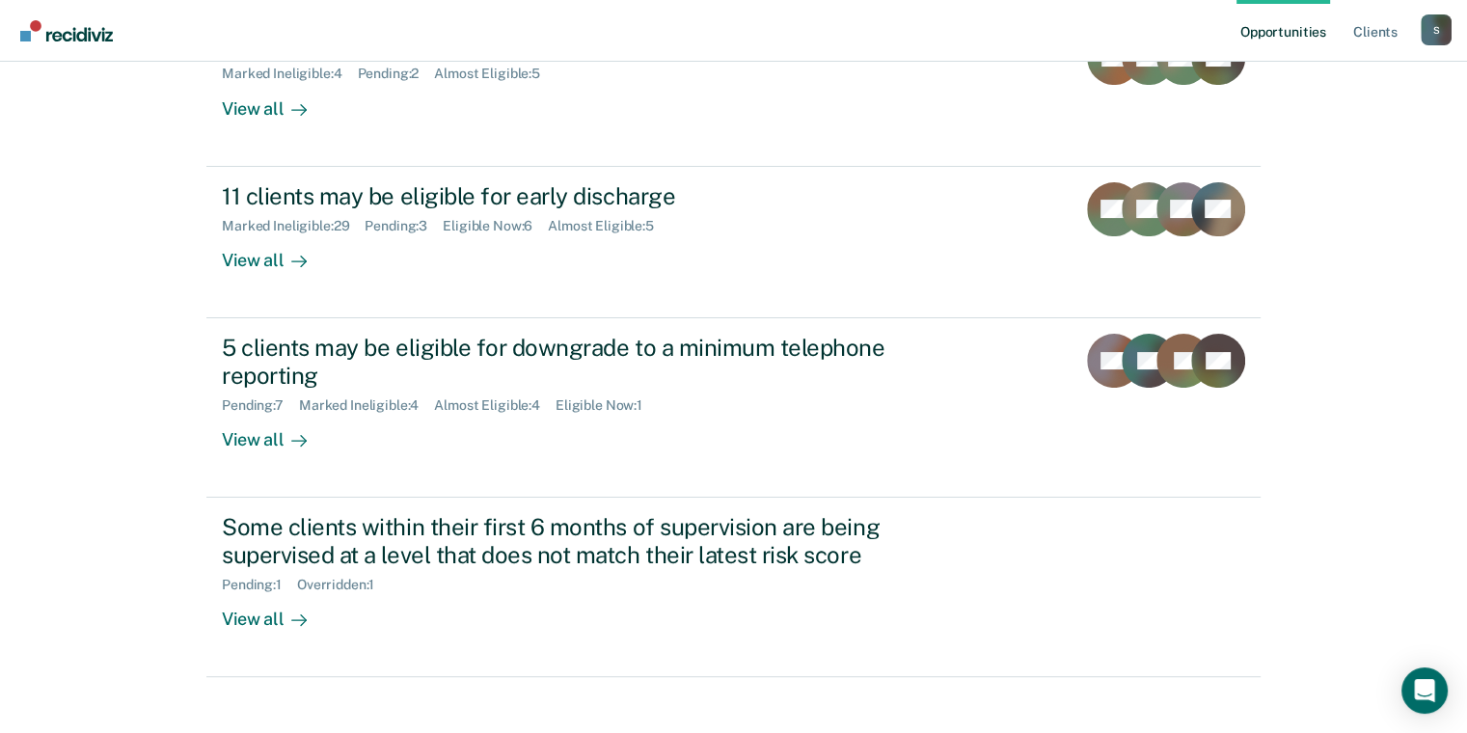
scroll to position [289, 0]
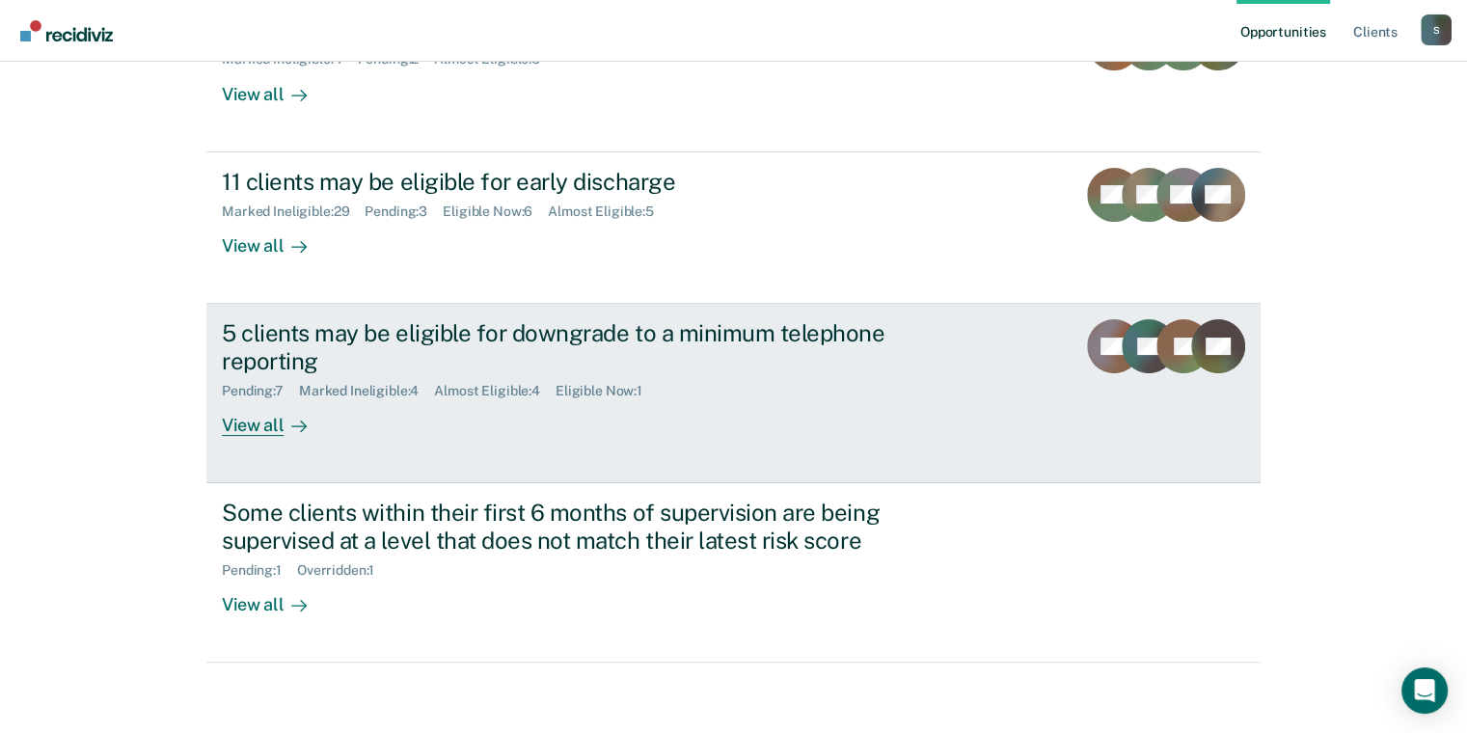
click at [262, 428] on div "View all" at bounding box center [276, 417] width 108 height 38
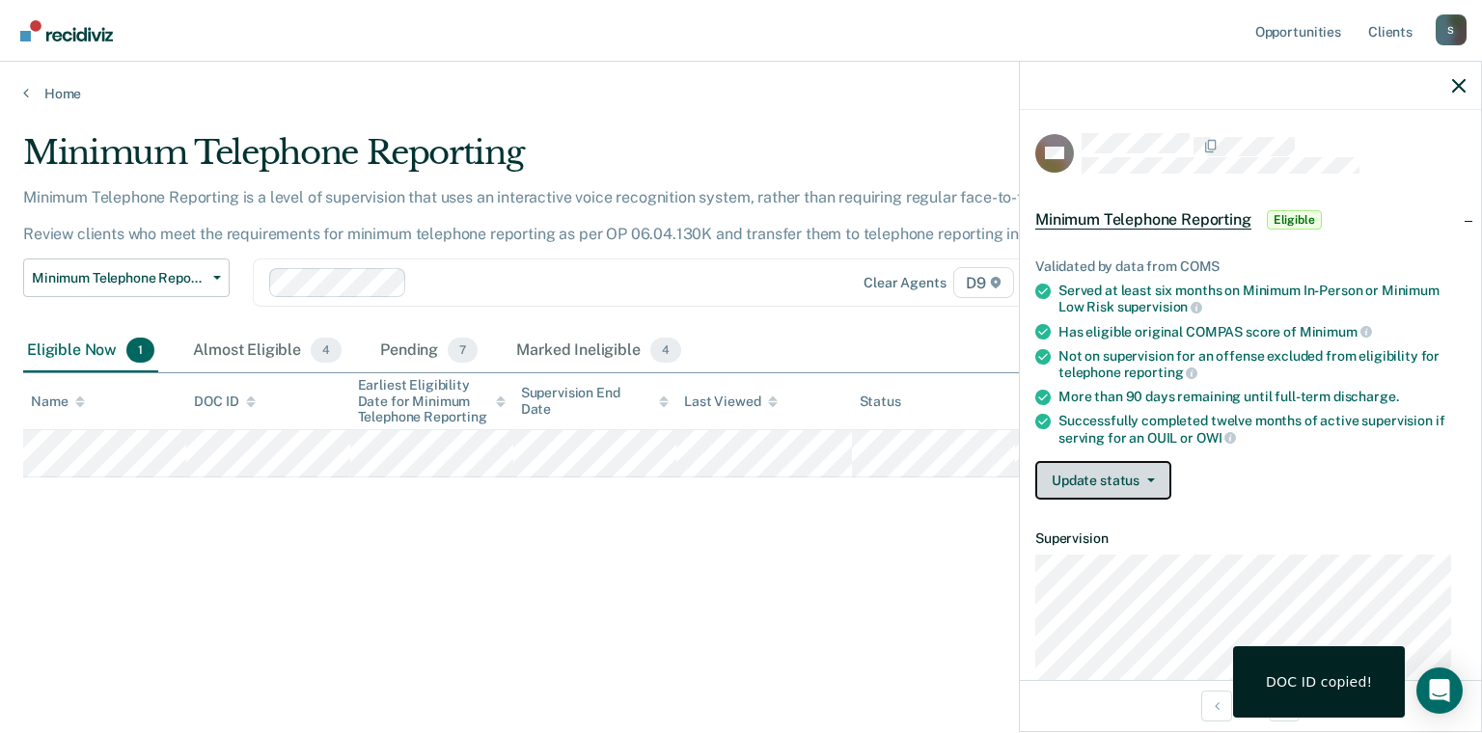
click at [1139, 472] on button "Update status" at bounding box center [1103, 480] width 136 height 39
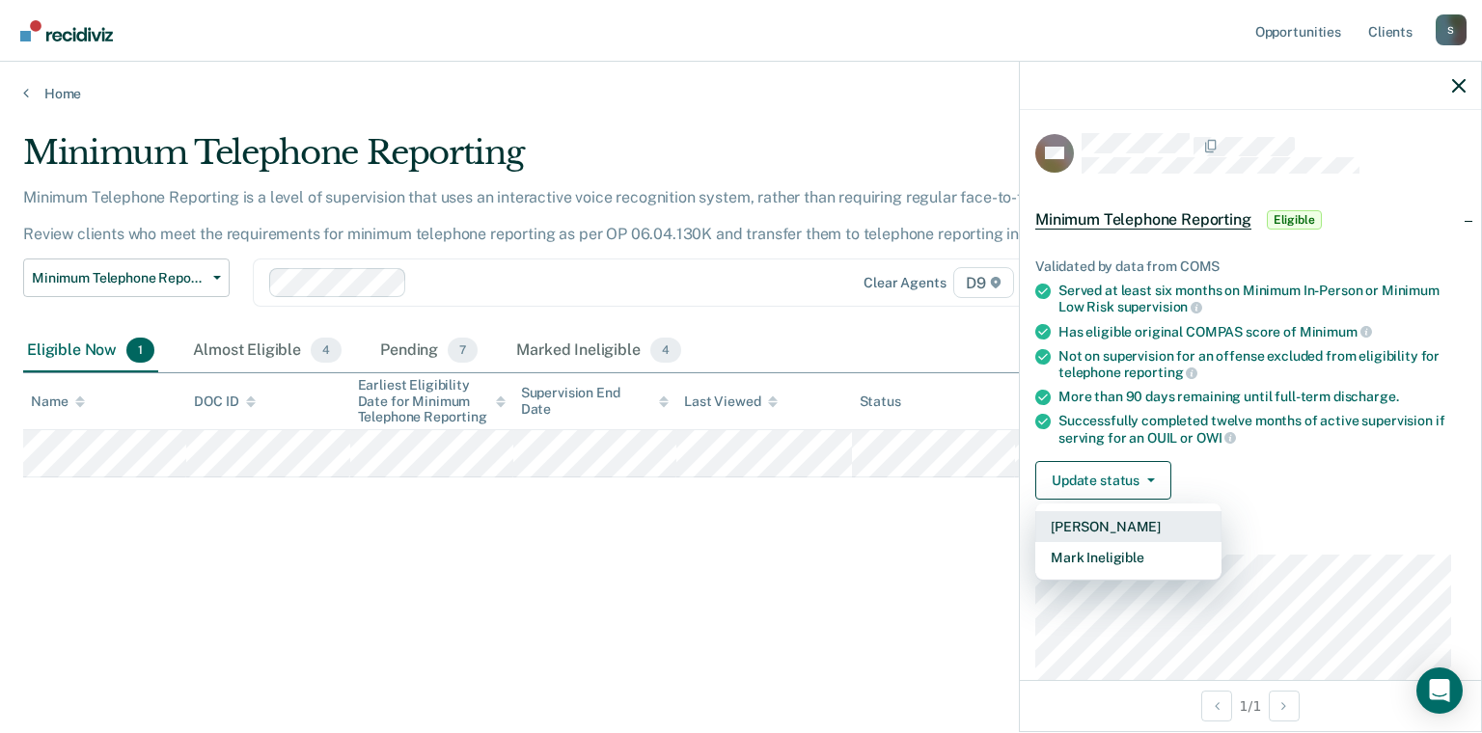
click at [1119, 511] on button "[PERSON_NAME]" at bounding box center [1128, 526] width 186 height 31
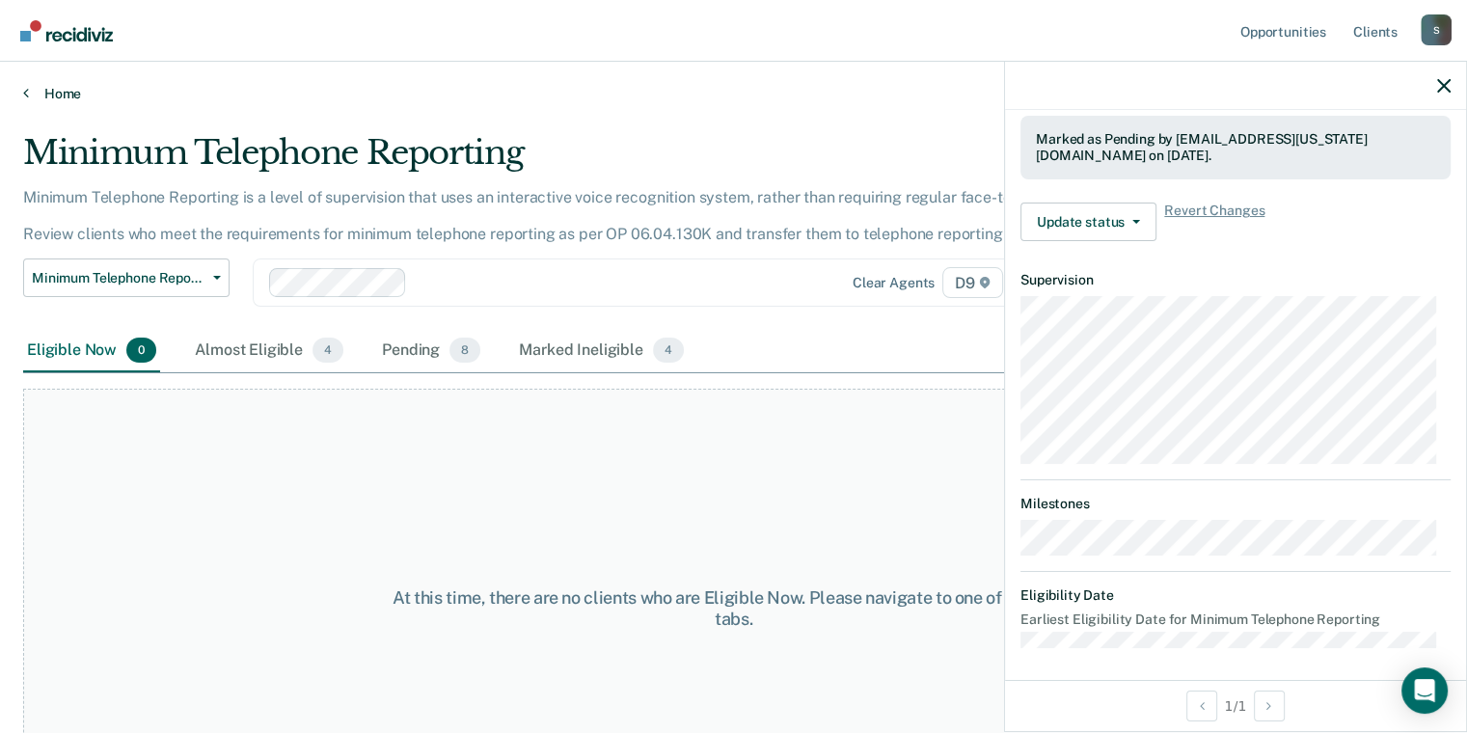
click at [59, 87] on link "Home" at bounding box center [733, 93] width 1421 height 17
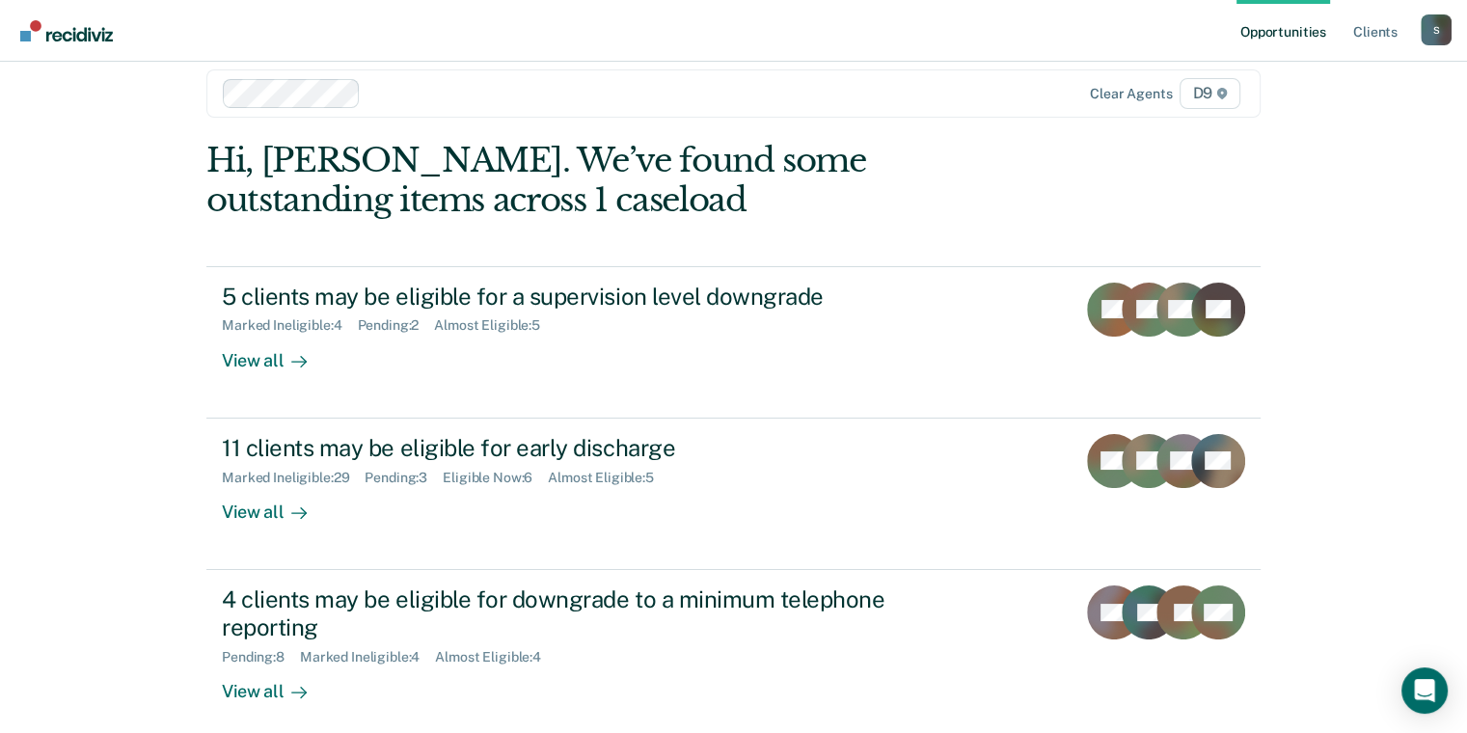
scroll to position [294, 0]
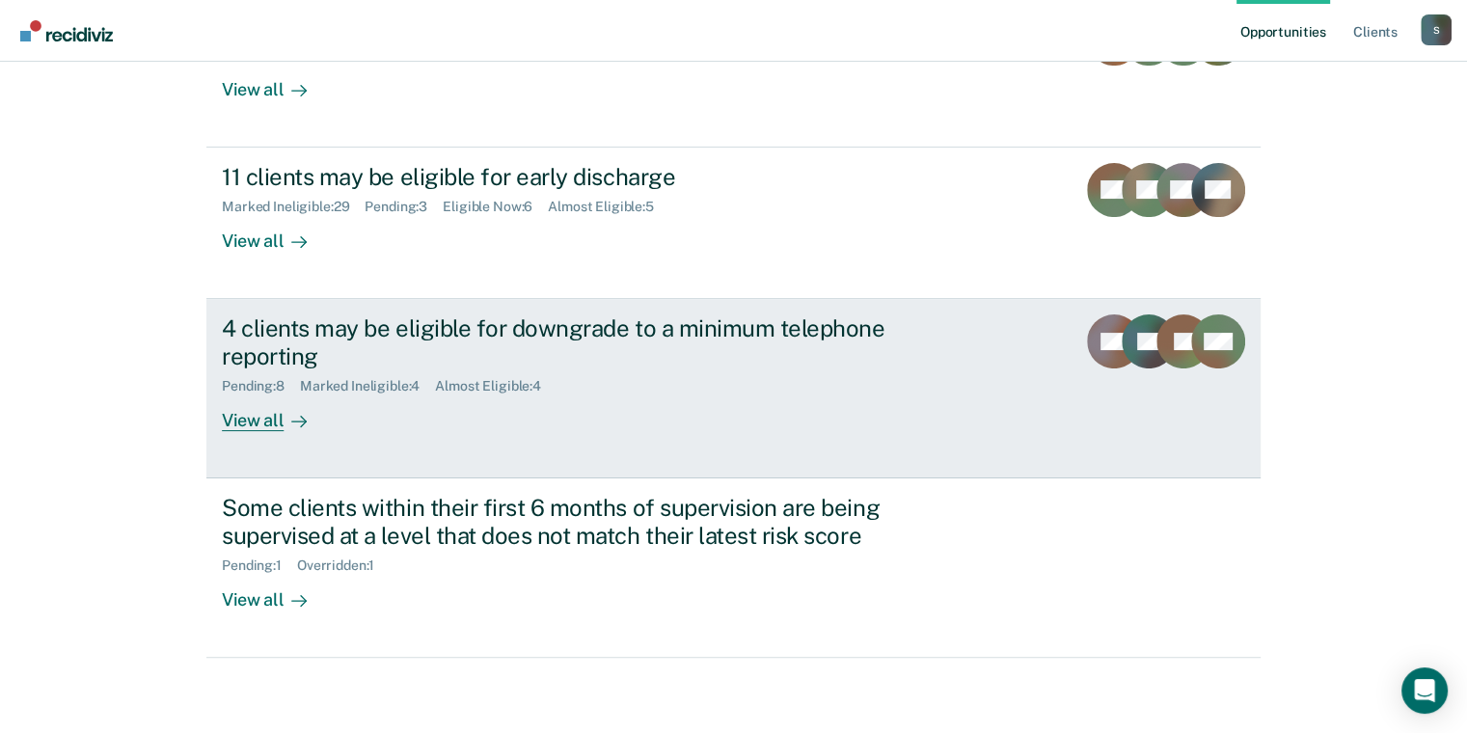
click at [259, 421] on div "View all" at bounding box center [276, 413] width 108 height 38
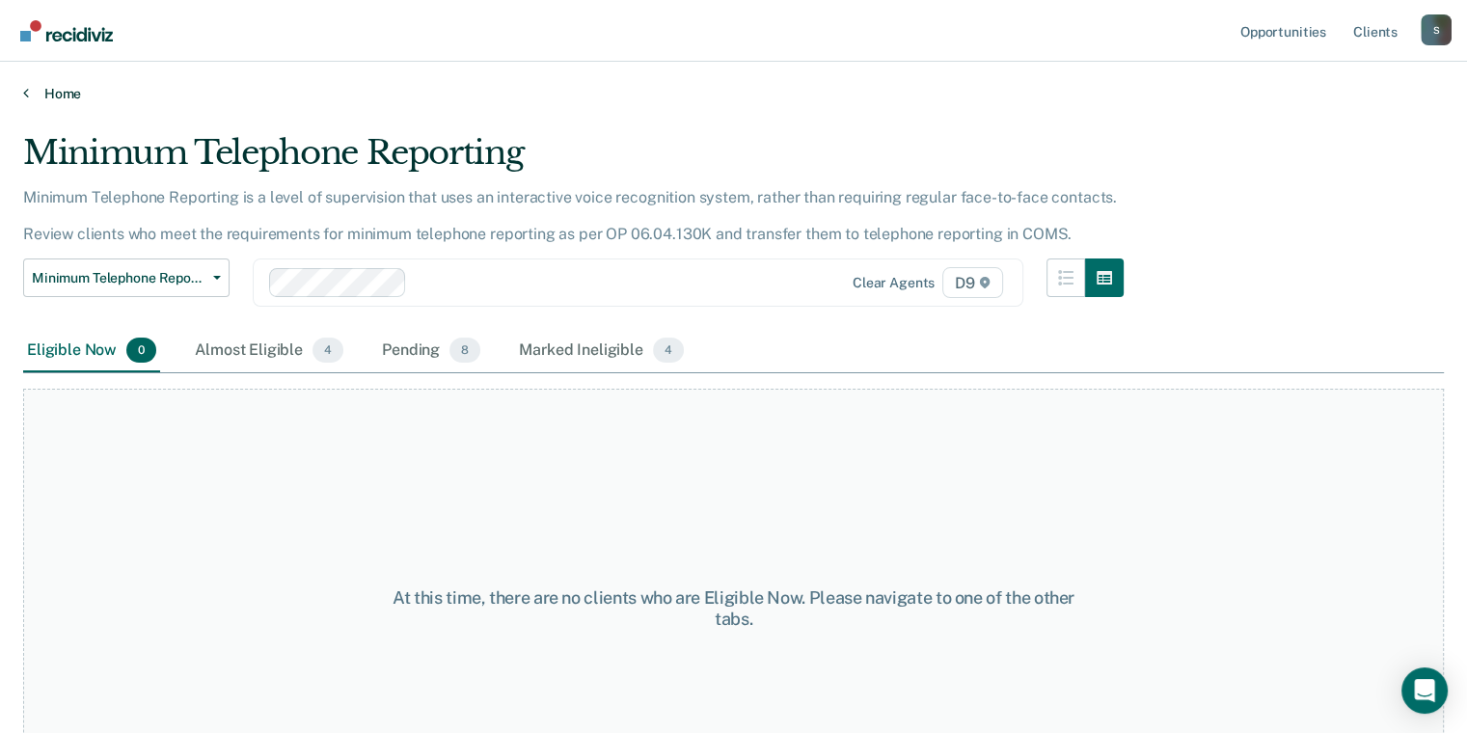
click at [59, 89] on link "Home" at bounding box center [733, 93] width 1421 height 17
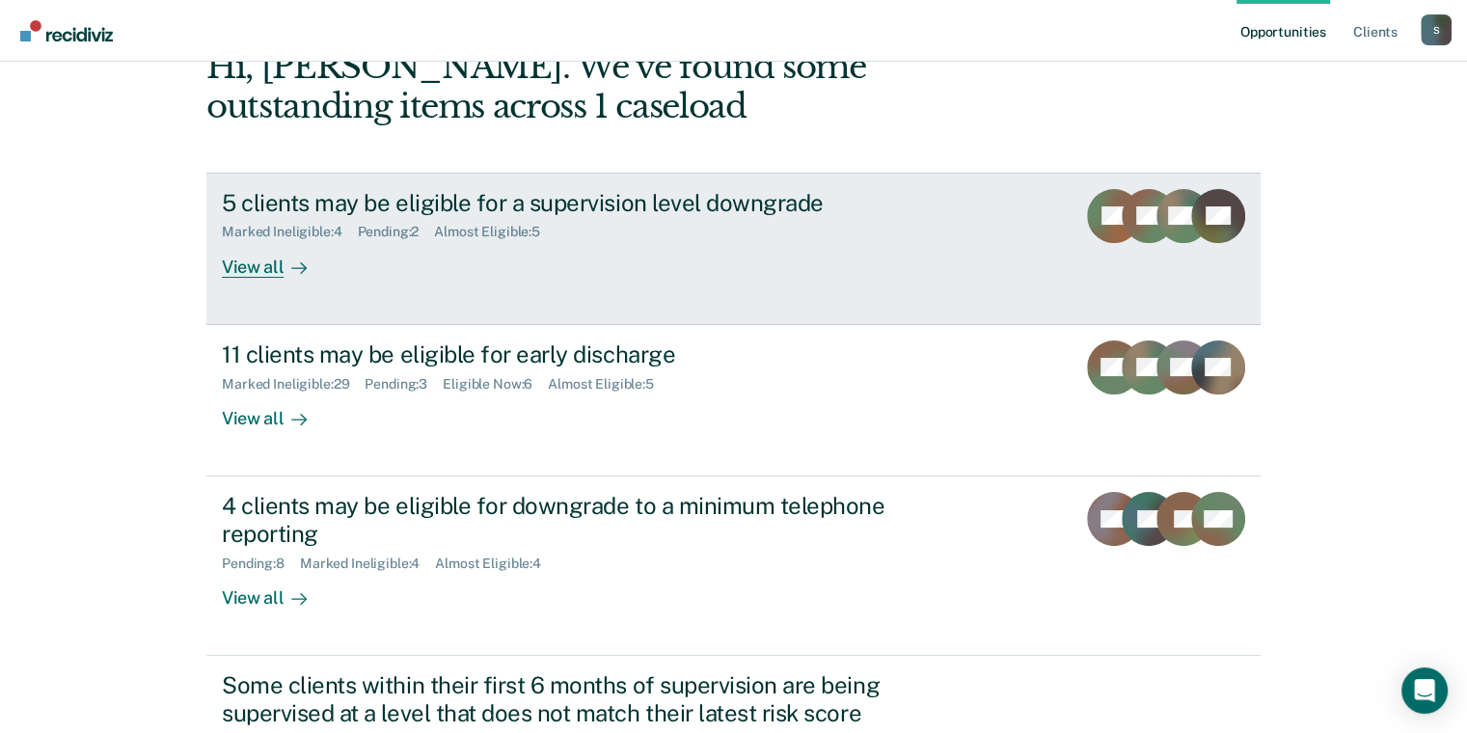
scroll to position [289, 0]
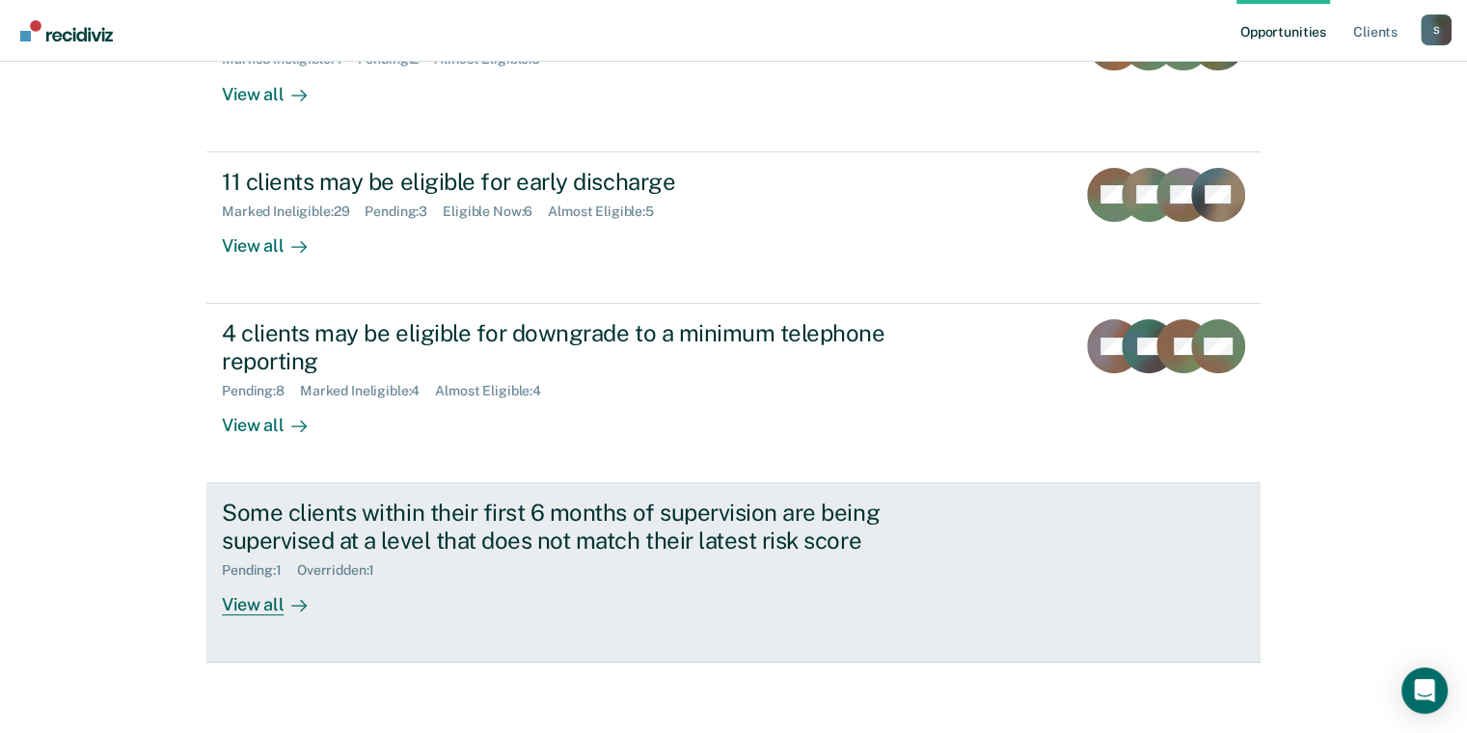
click at [293, 525] on div "Some clients within their first 6 months of supervision are being supervised at…" at bounding box center [560, 527] width 677 height 56
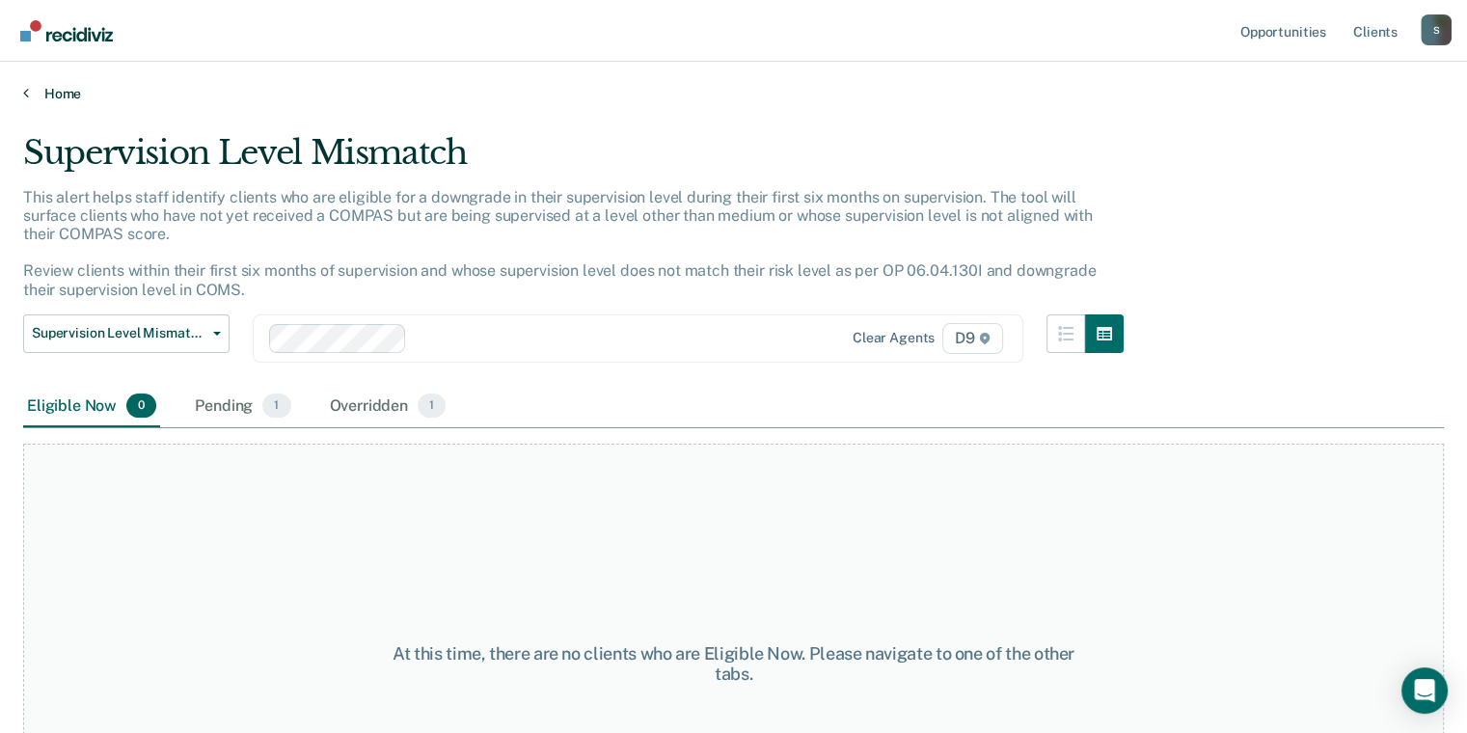
click at [79, 99] on link "Home" at bounding box center [733, 93] width 1421 height 17
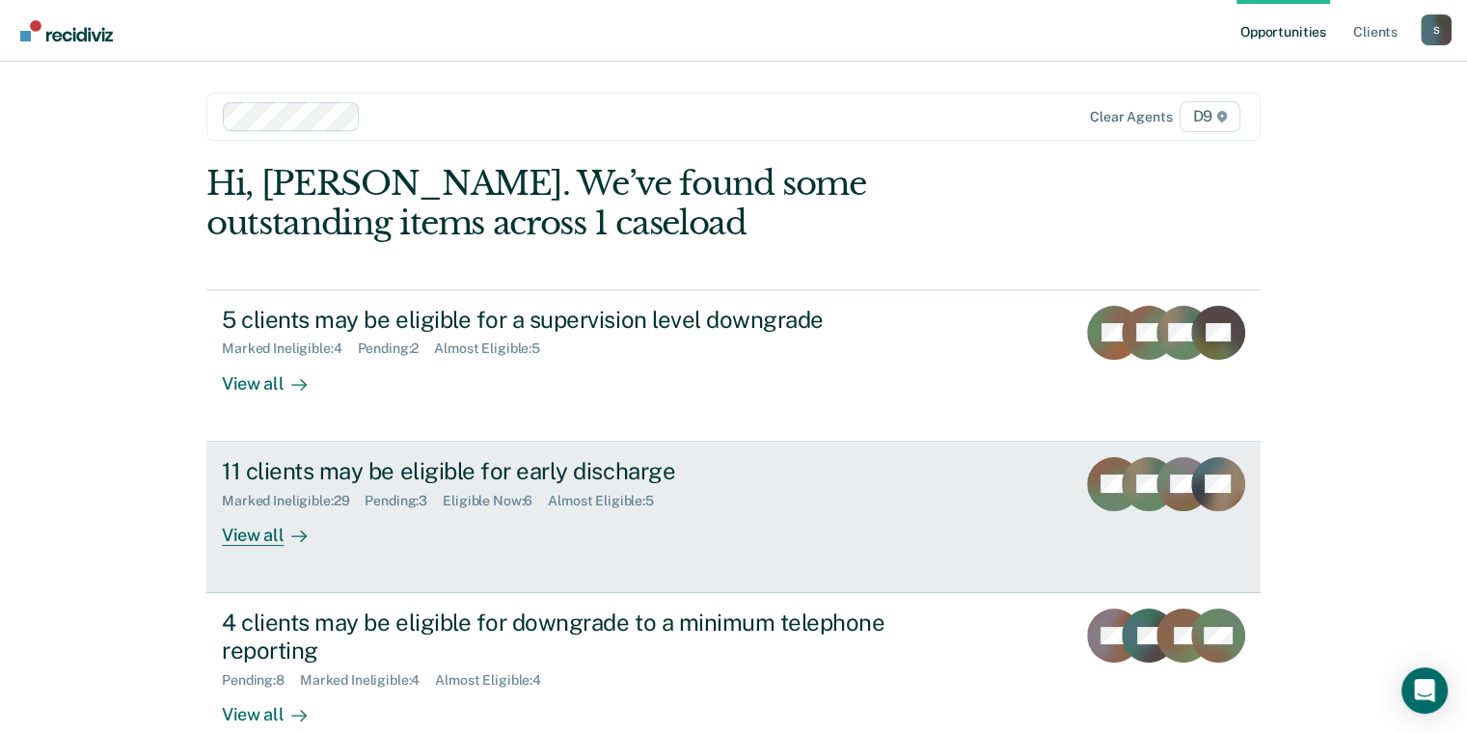
click at [289, 475] on div "11 clients may be eligible for early discharge" at bounding box center [560, 471] width 677 height 28
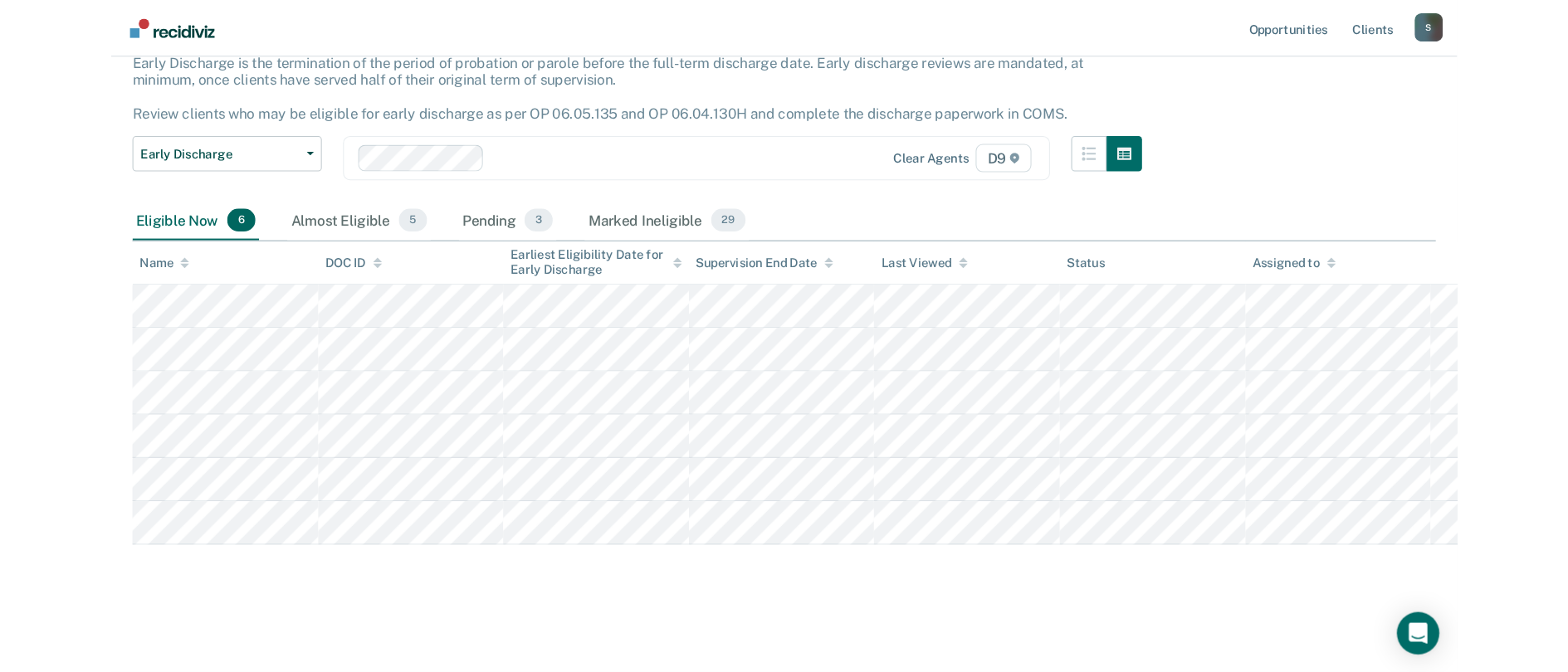
scroll to position [65, 0]
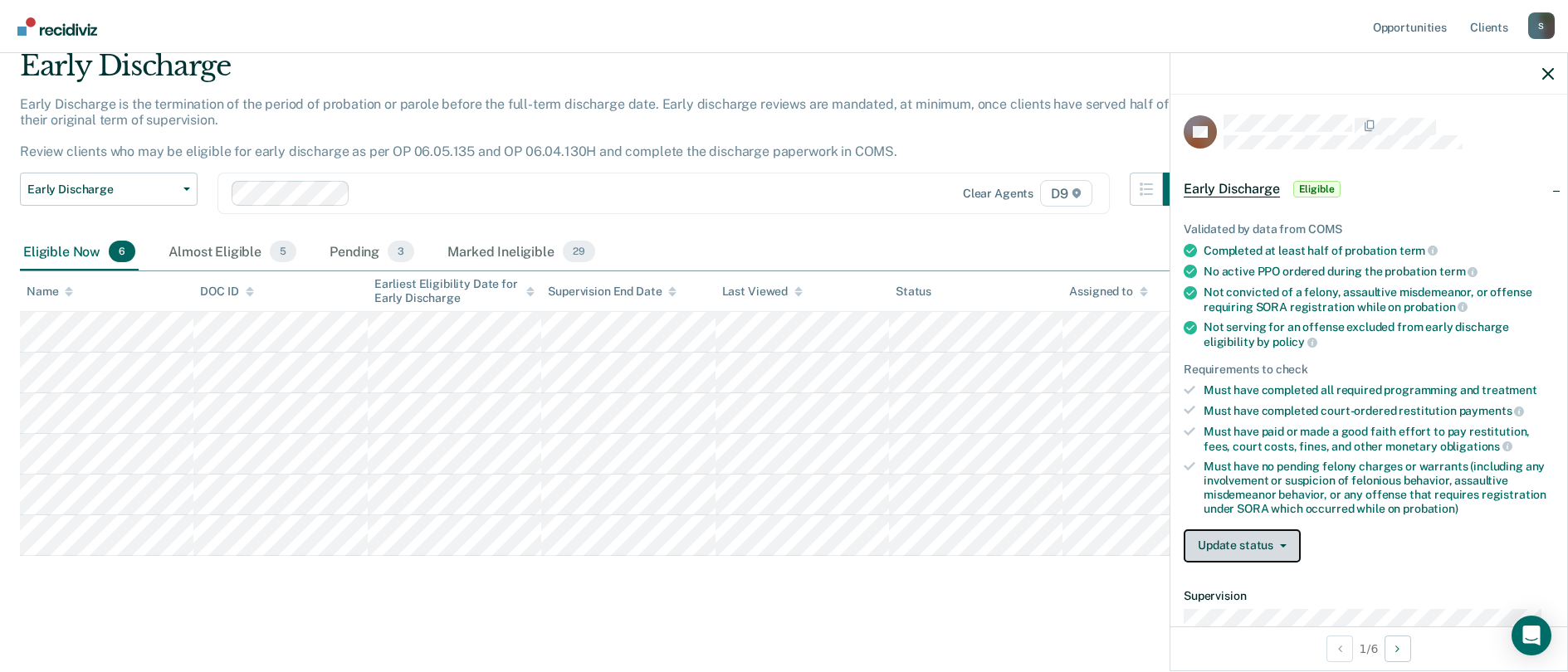
click at [1234, 530] on button "Update status" at bounding box center [1243, 546] width 117 height 34
click at [1234, 601] on button "Mark Ineligible" at bounding box center [1264, 613] width 160 height 27
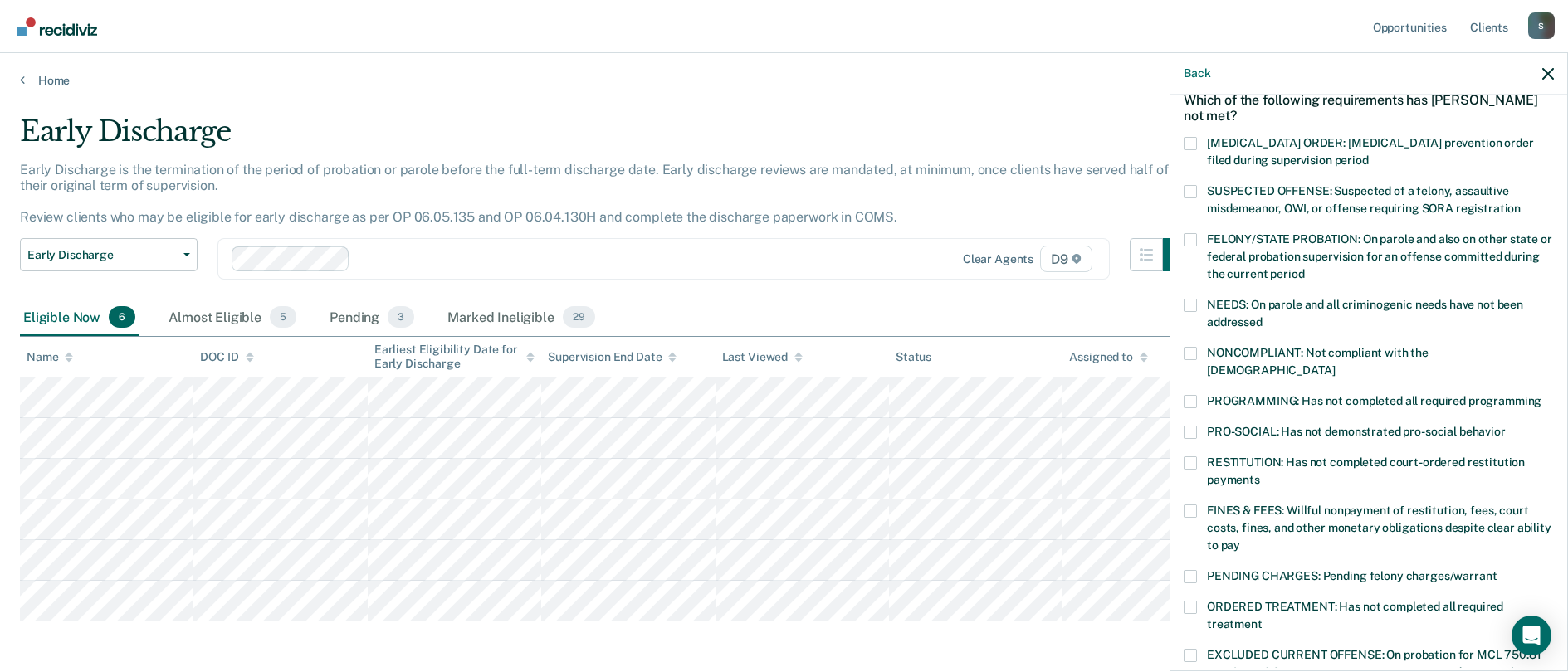
scroll to position [166, 0]
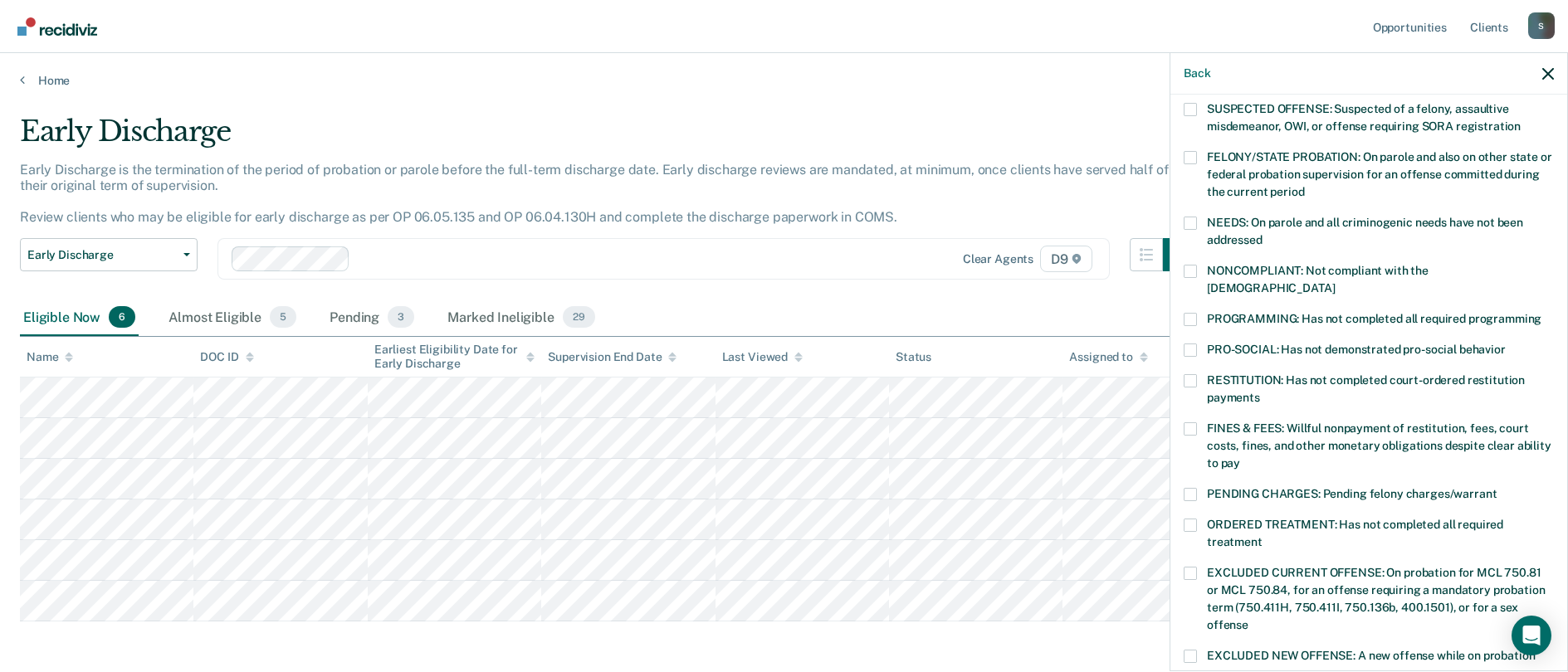
click at [1195, 422] on span at bounding box center [1190, 428] width 13 height 13
click at [1240, 458] on input "FINES & FEES: Willful nonpayment of restitution, fees, court costs, fines, and …" at bounding box center [1240, 458] width 0 height 0
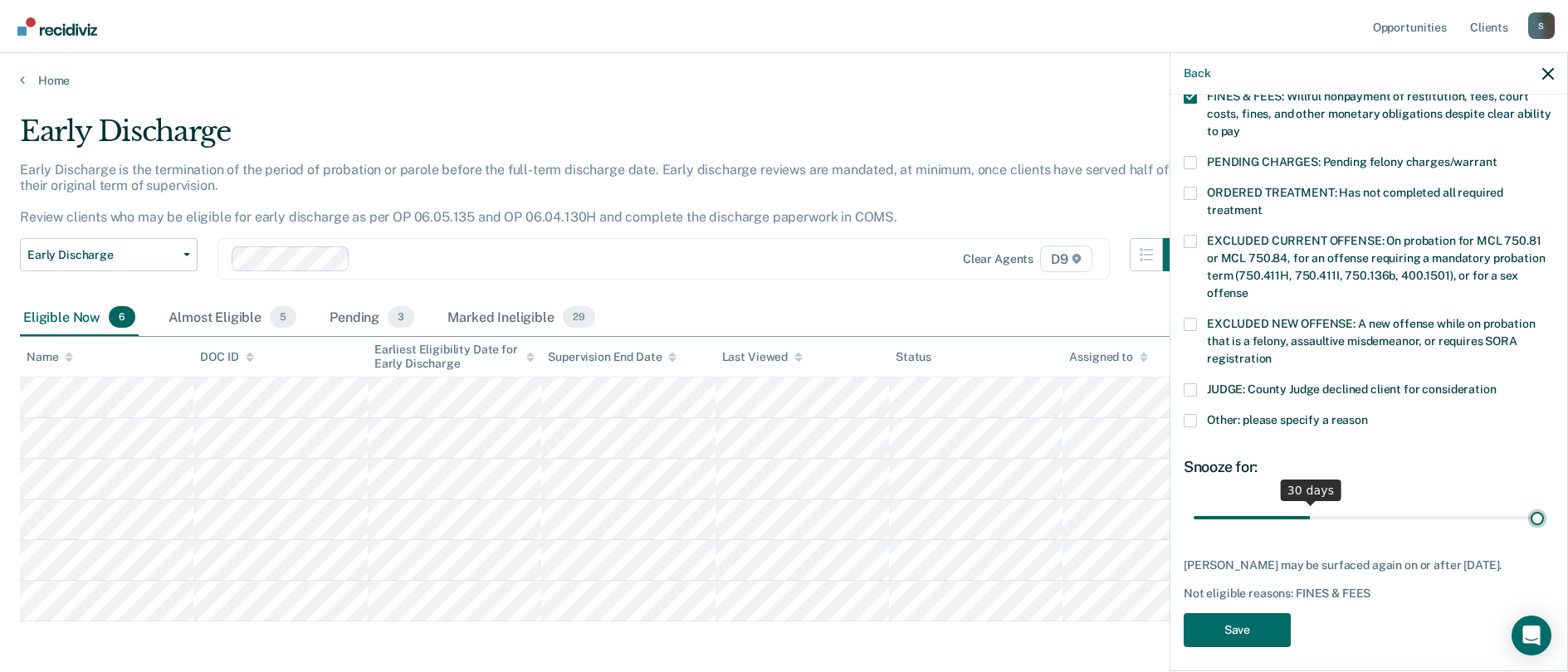
type input "90"
click at [1262, 503] on input "range" at bounding box center [1368, 518] width 350 height 29
drag, startPoint x: 1526, startPoint y: 493, endPoint x: 1540, endPoint y: 491, distance: 14.1
click at [1262, 503] on input "range" at bounding box center [1368, 518] width 350 height 29
click at [1249, 613] on button "Save" at bounding box center [1238, 631] width 107 height 34
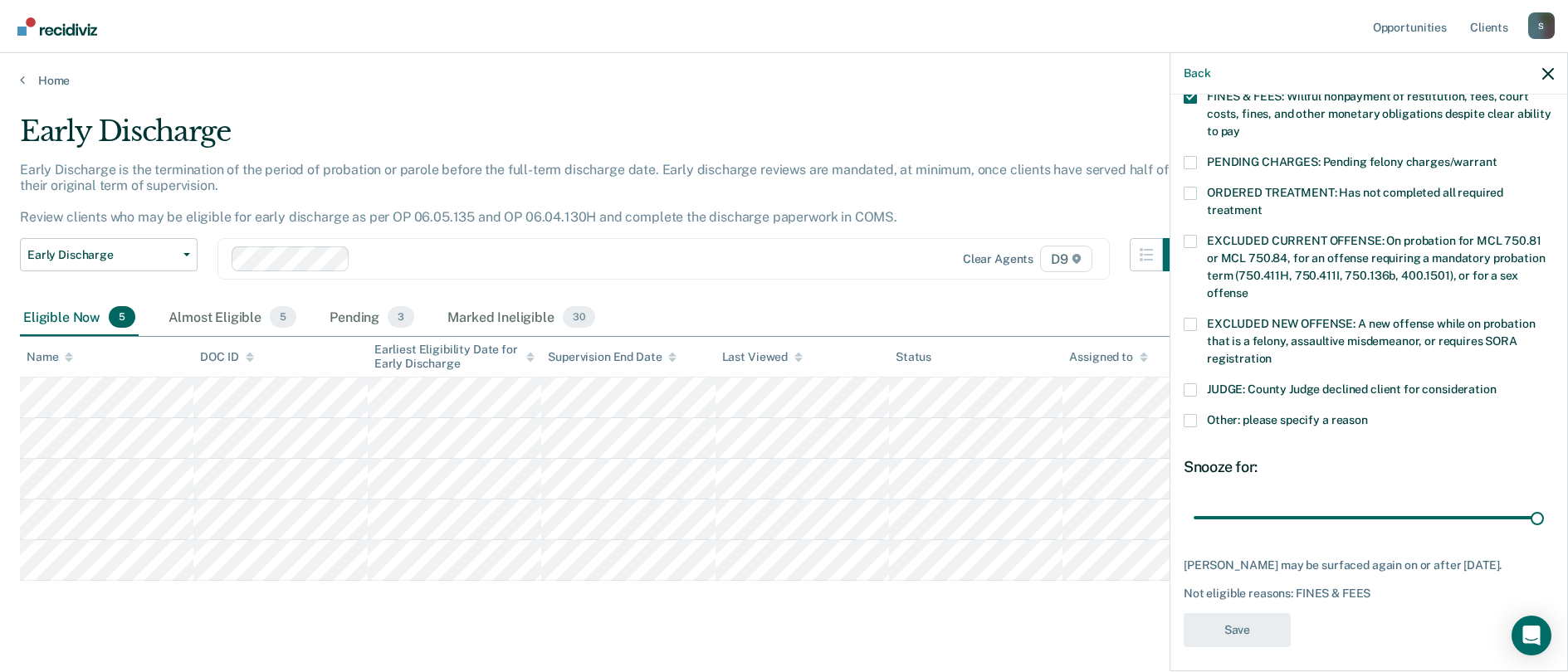
scroll to position [423, 0]
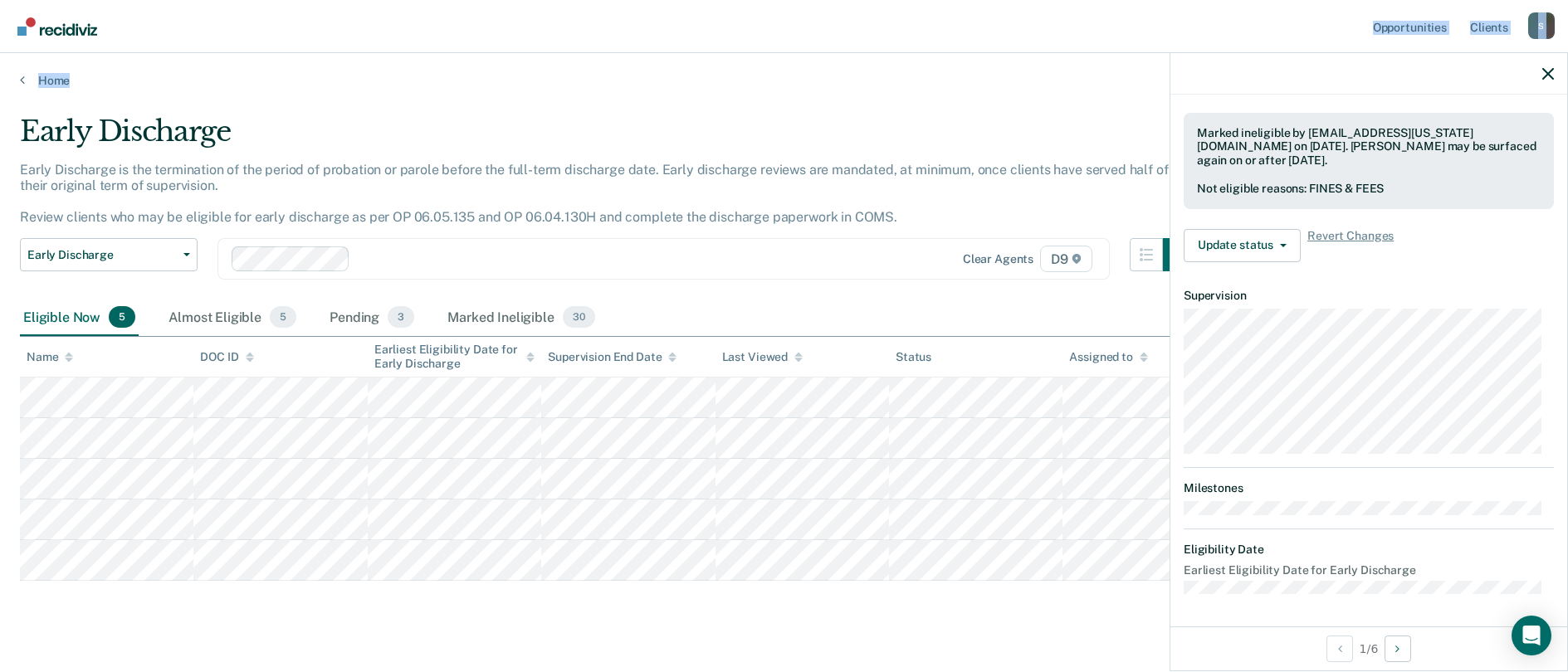
drag, startPoint x: 886, startPoint y: 12, endPoint x: 1129, endPoint y: 63, distance: 248.3
click at [1129, 63] on div "Opportunities Client s [EMAIL_ADDRESS][US_STATE][DOMAIN_NAME] S Profile How it …" at bounding box center [784, 350] width 1568 height 700
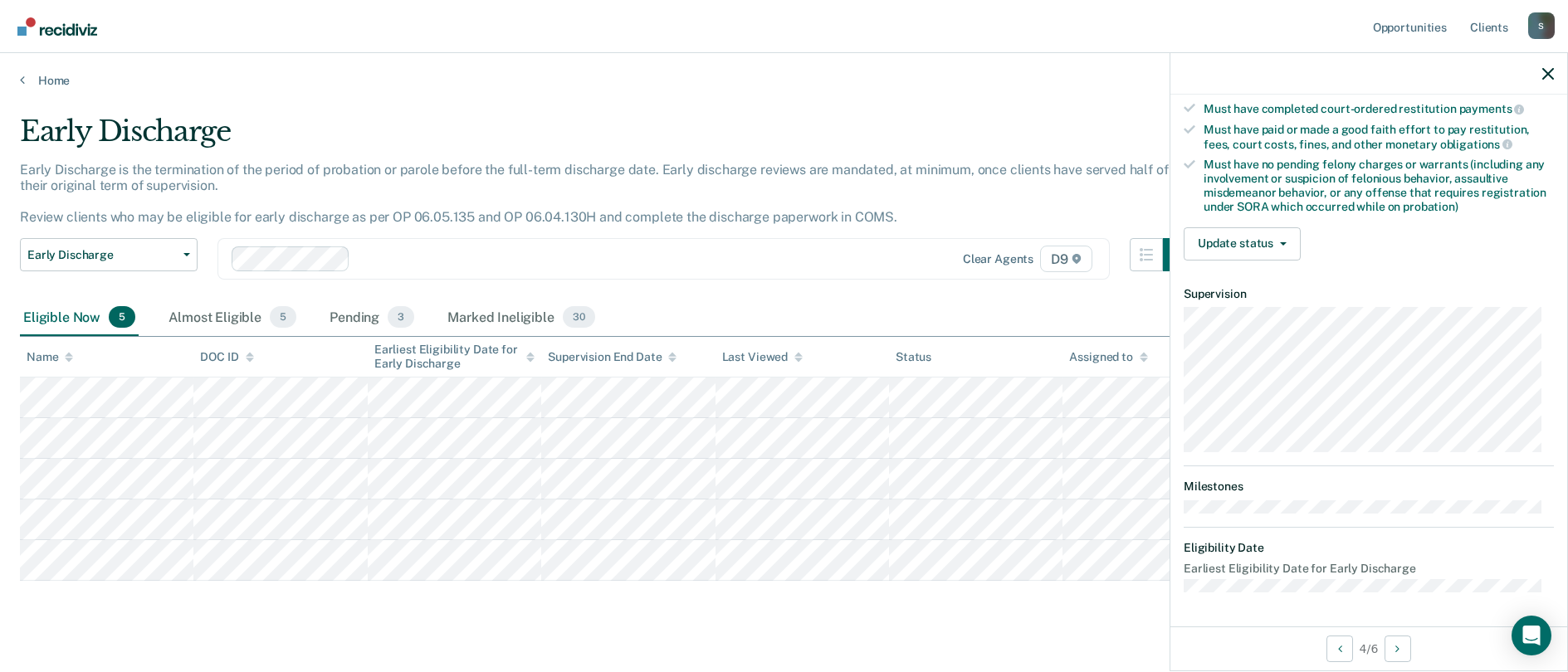
scroll to position [300, 0]
click at [1235, 244] on button "Update status" at bounding box center [1243, 245] width 117 height 34
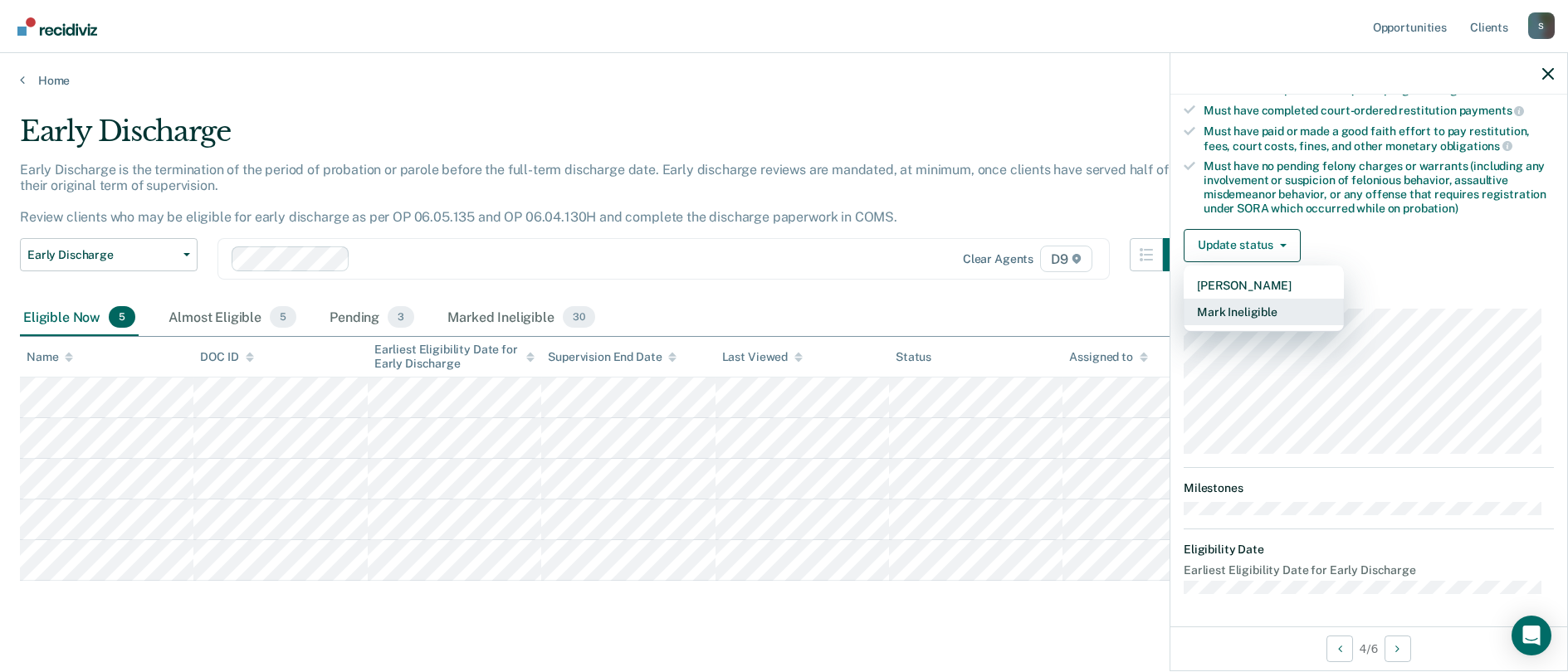
click at [1241, 309] on button "Mark Ineligible" at bounding box center [1264, 311] width 160 height 27
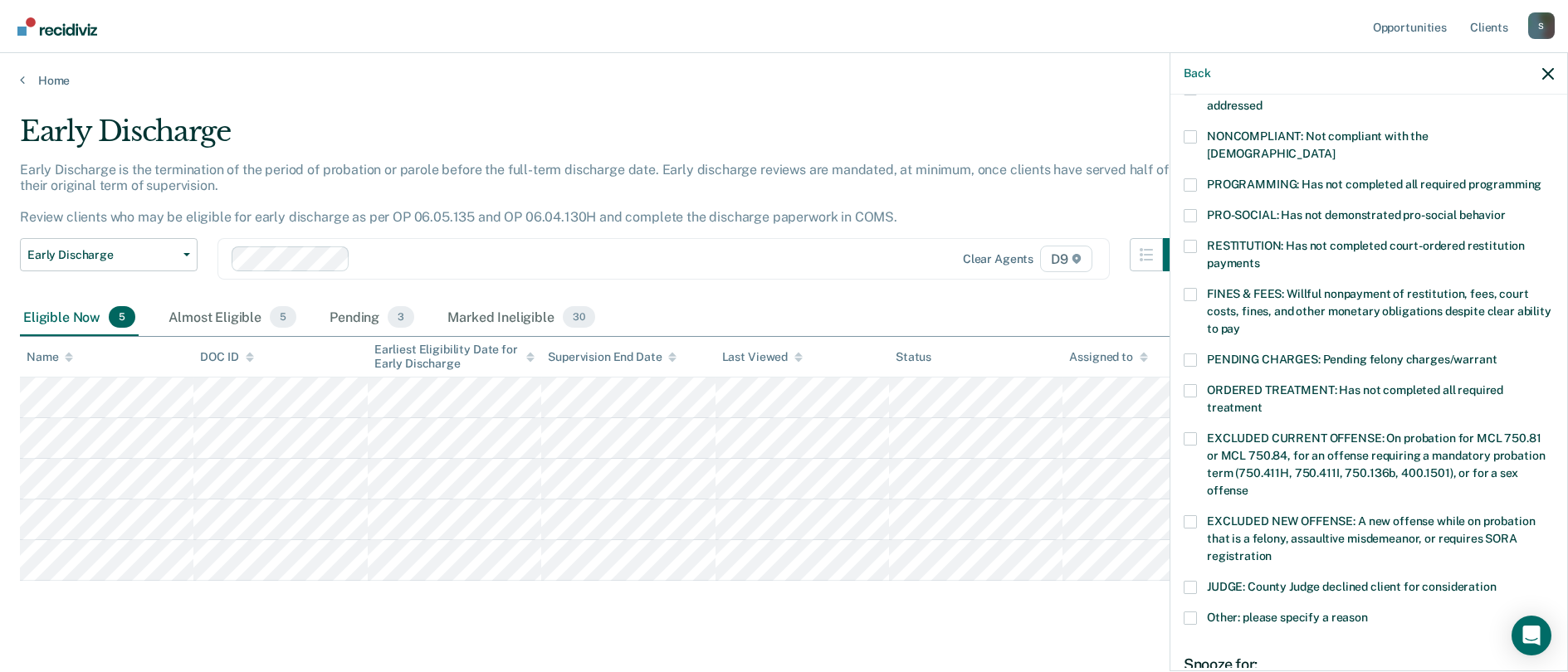
click at [1194, 240] on span at bounding box center [1190, 246] width 13 height 13
click at [1260, 257] on input "RESTITUTION: Has not completed court-ordered restitution payments" at bounding box center [1260, 257] width 0 height 0
click at [1193, 288] on span at bounding box center [1190, 294] width 13 height 13
click at [1240, 323] on input "FINES & FEES: Willful nonpayment of restitution, fees, court costs, fines, and …" at bounding box center [1240, 323] width 0 height 0
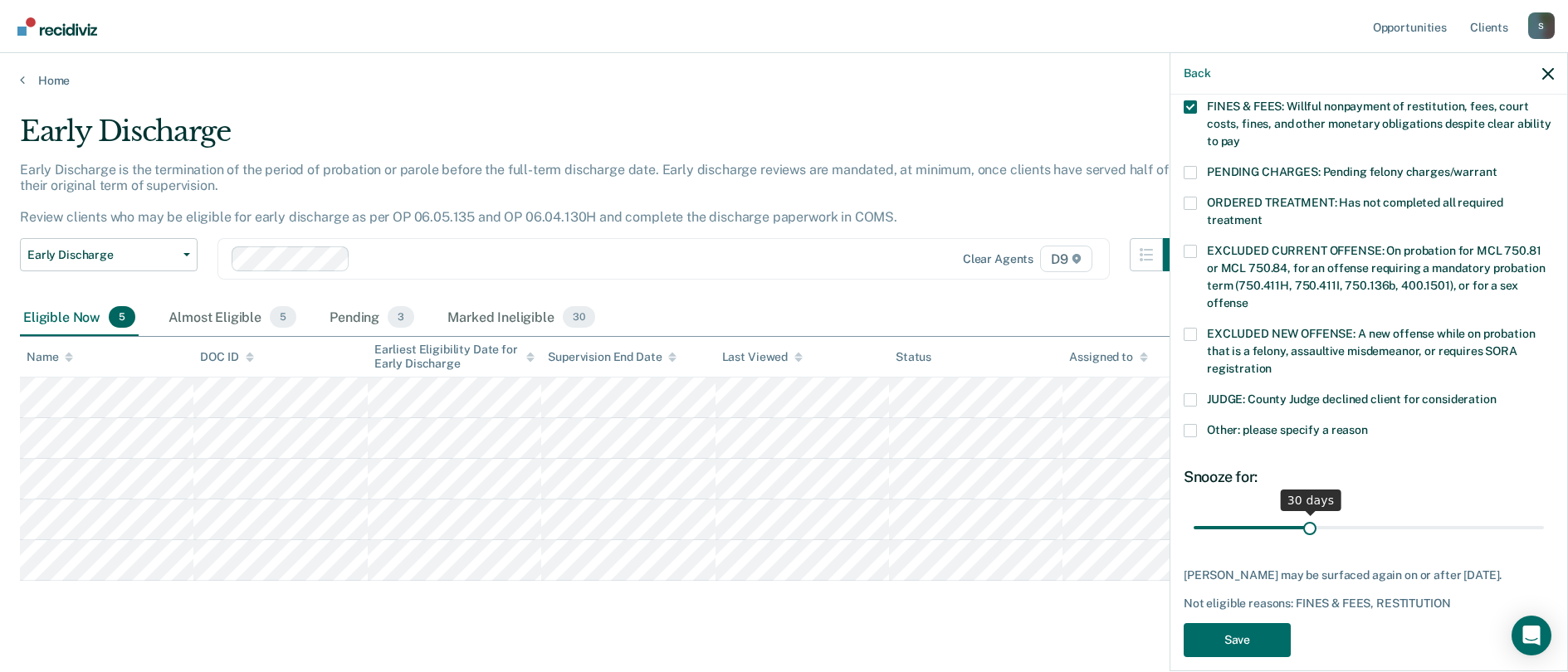
scroll to position [28, 0]
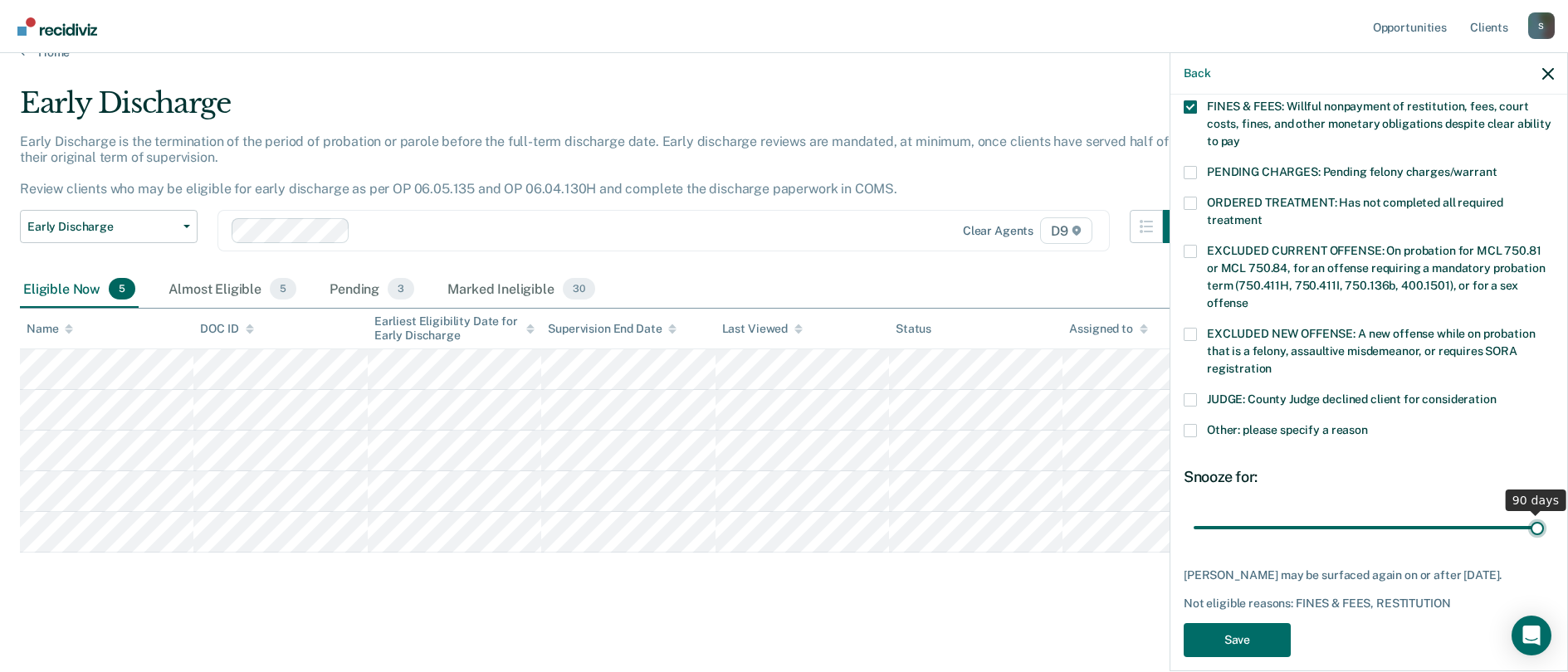
type input "90"
click at [1262, 513] on input "range" at bounding box center [1368, 527] width 350 height 29
click at [1249, 619] on button "Save" at bounding box center [1238, 640] width 107 height 34
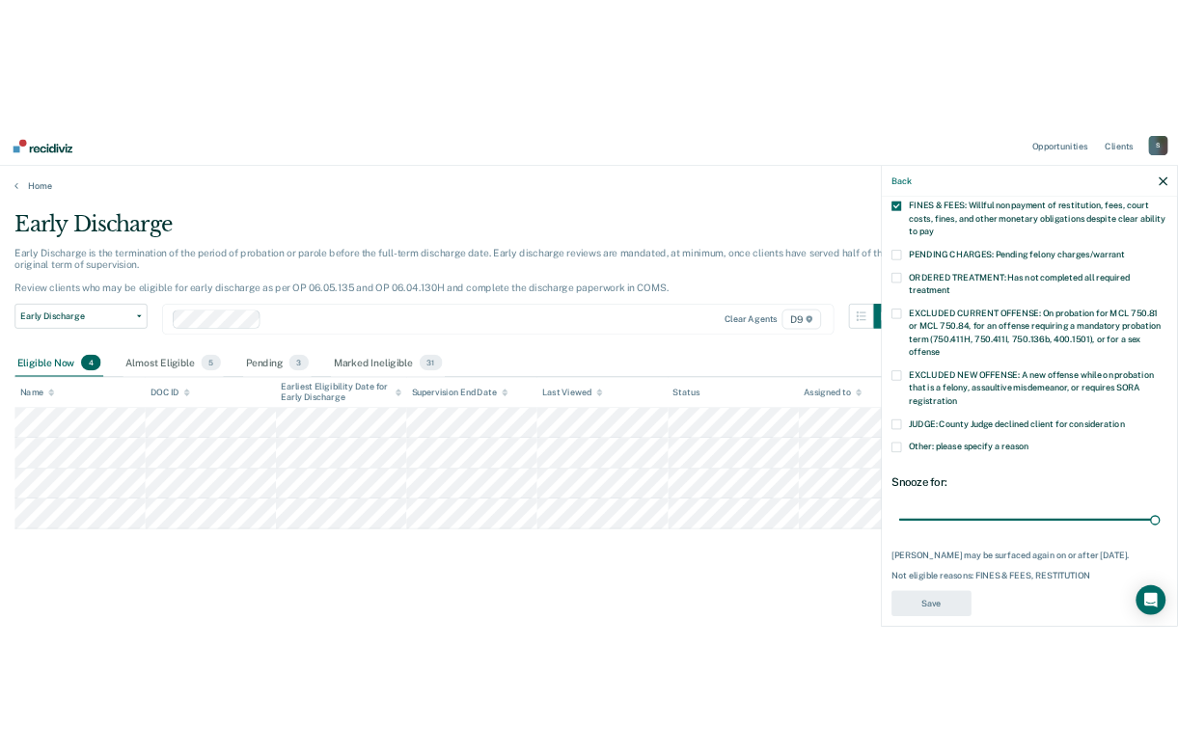
scroll to position [492, 0]
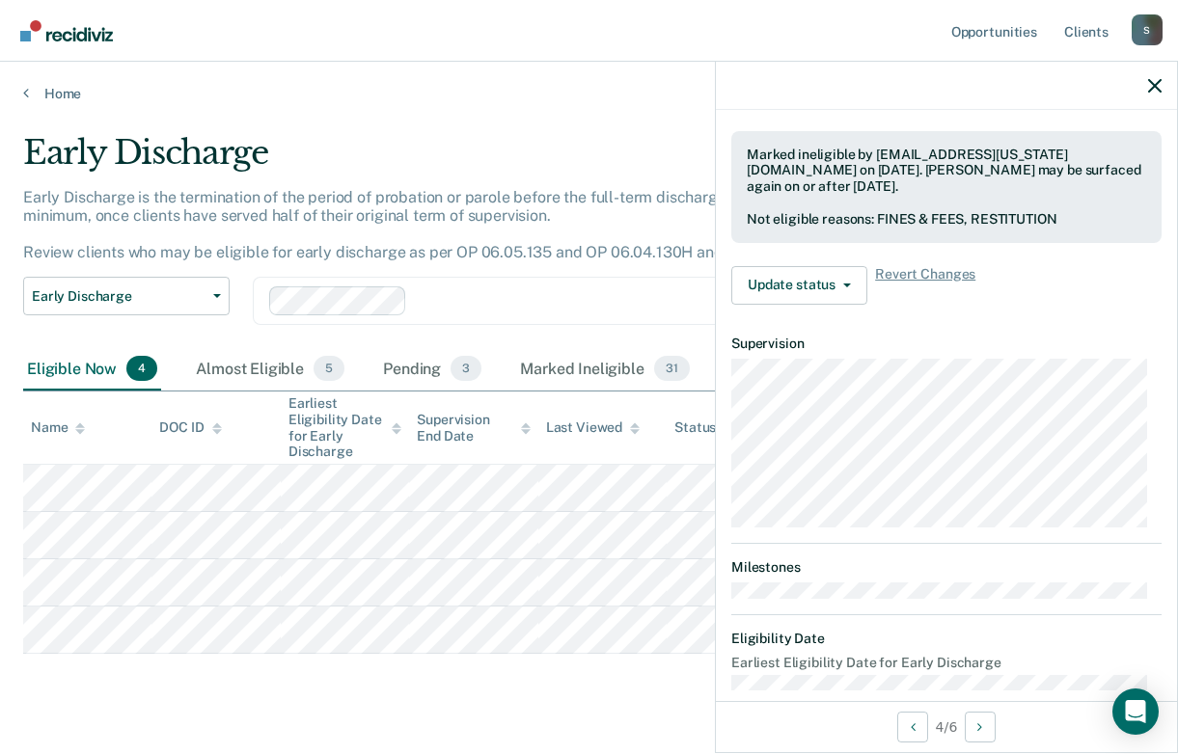
click at [390, 716] on main "Early Discharge Early Discharge is the termination of the period of probation o…" at bounding box center [589, 444] width 1178 height 685
click at [1150, 76] on div at bounding box center [946, 86] width 461 height 48
click at [1158, 99] on div at bounding box center [946, 86] width 461 height 48
click at [1159, 93] on icon "button" at bounding box center [1155, 86] width 14 height 14
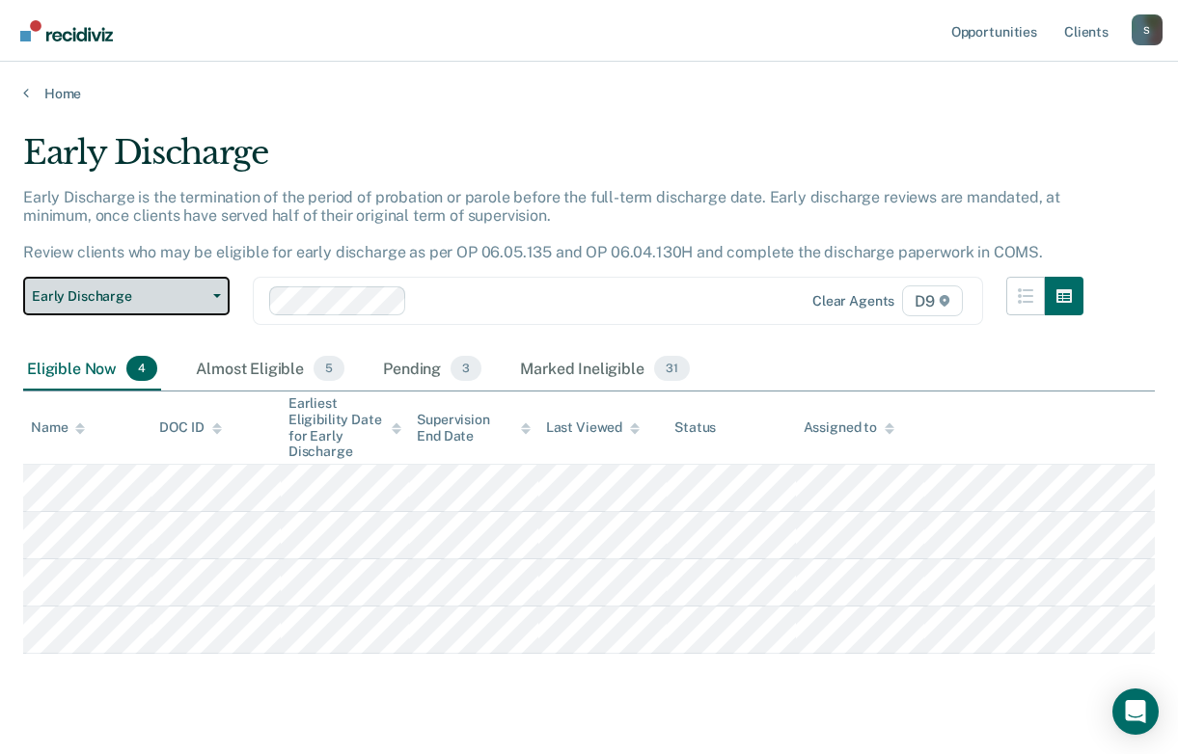
drag, startPoint x: -24, startPoint y: 575, endPoint x: -308, endPoint y: 979, distance: 493.8
click at [0, 719] on html "Looks like you’re using Internet Explorer 11. For faster loading and a better e…" at bounding box center [589, 377] width 1178 height 754
